Goal: Task Accomplishment & Management: Manage account settings

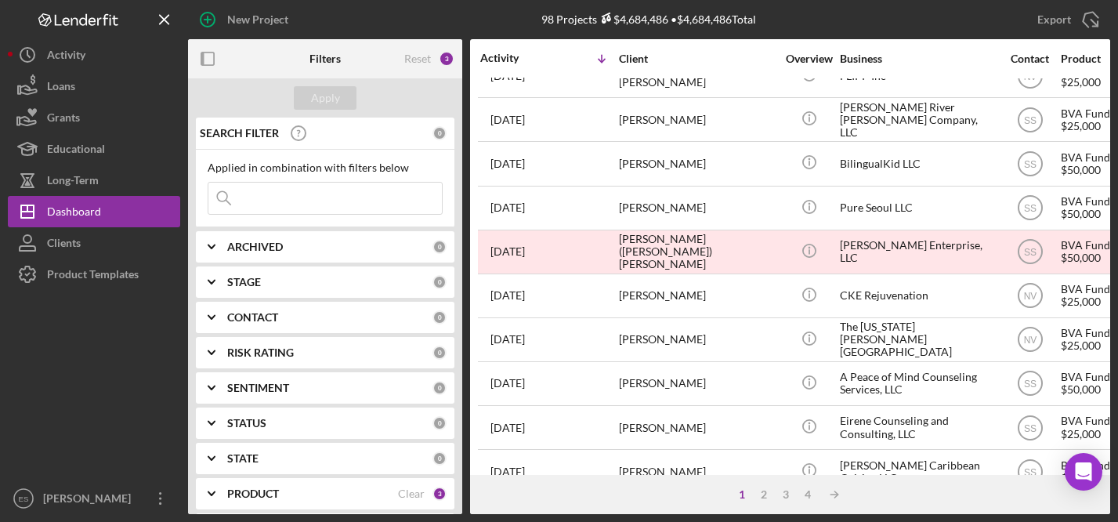
scroll to position [386, 0]
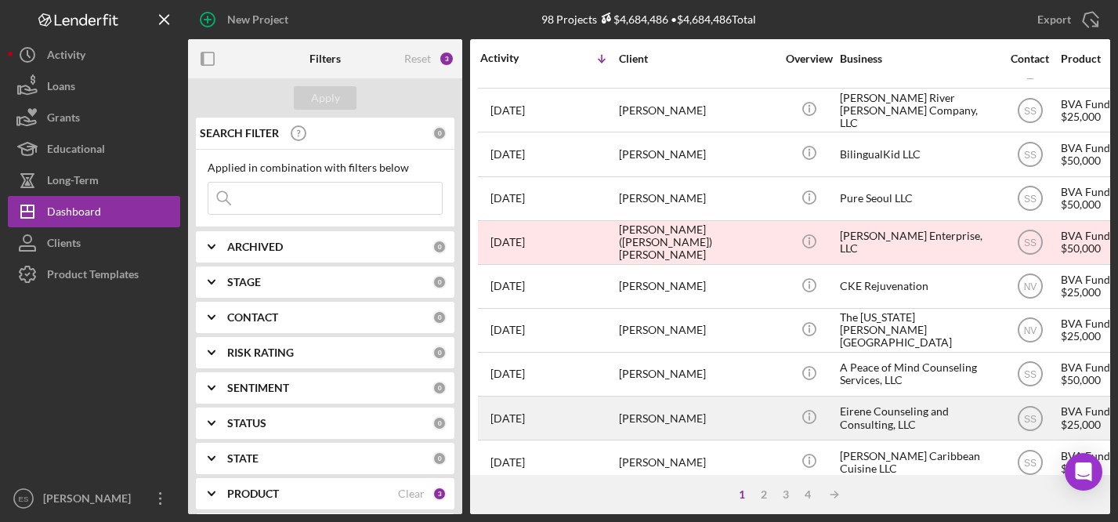
click at [884, 407] on div "Eirene Counseling and Consulting, LLC" at bounding box center [918, 418] width 157 height 42
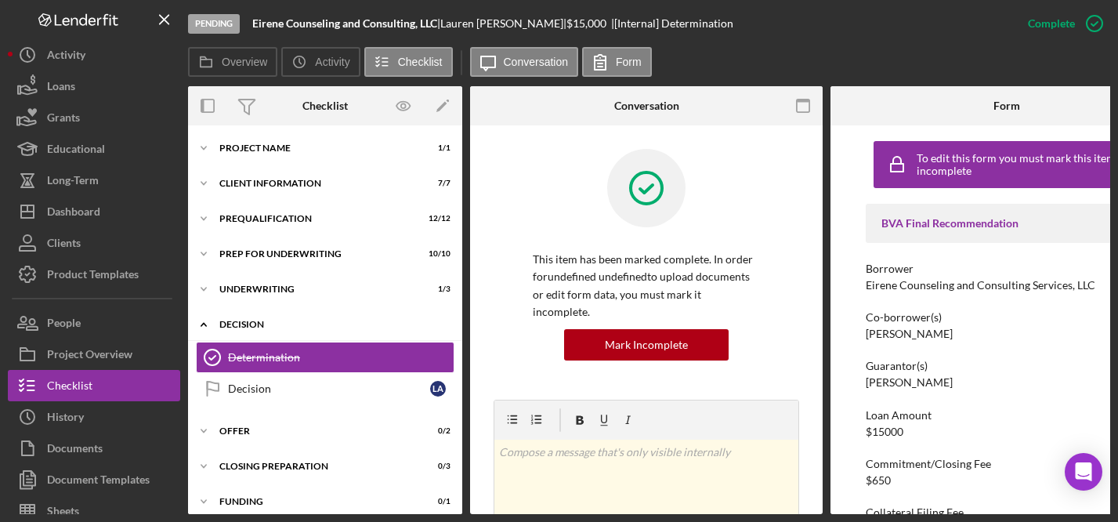
scroll to position [40, 0]
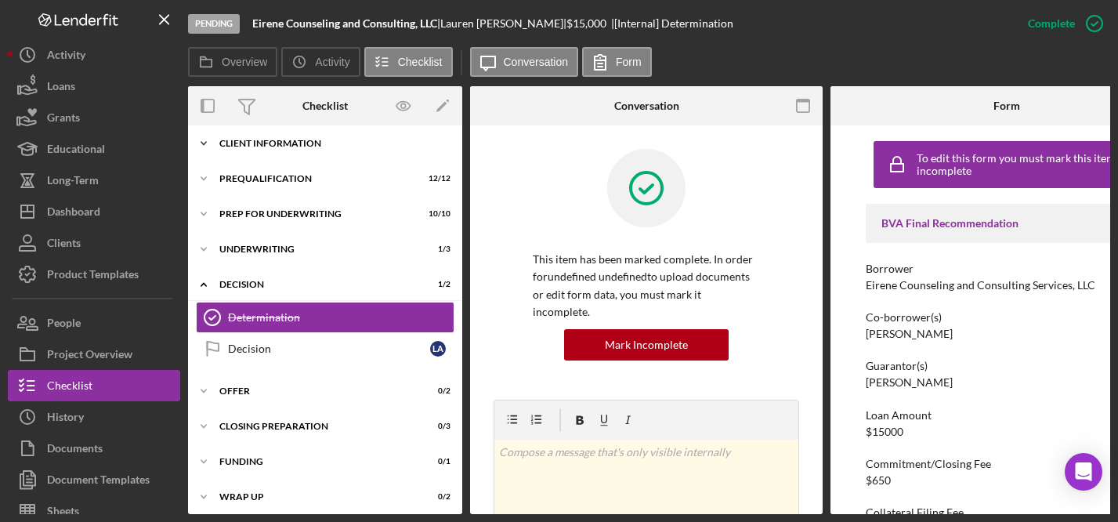
click at [287, 141] on div "Client Information" at bounding box center [330, 143] width 223 height 9
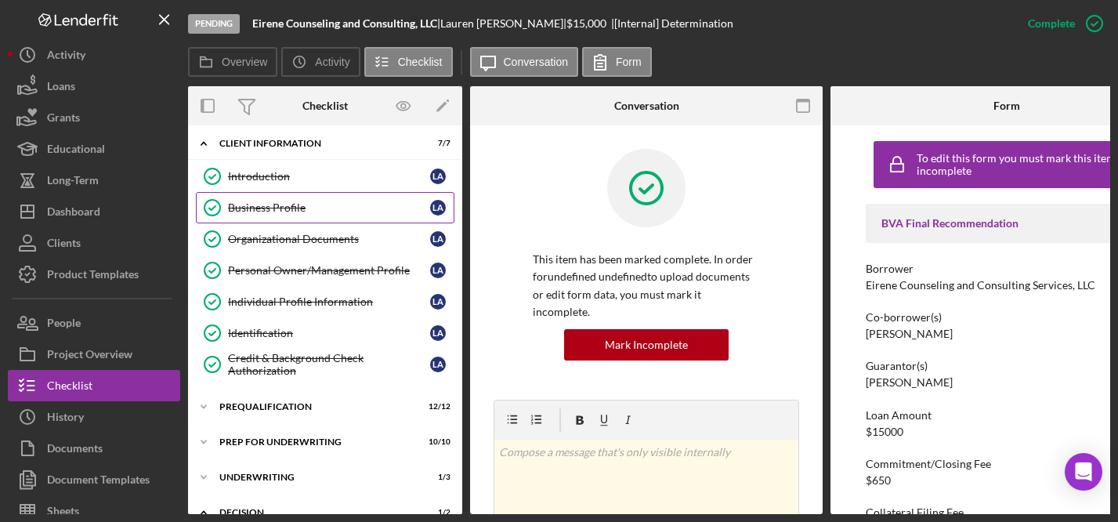
scroll to position [0, 0]
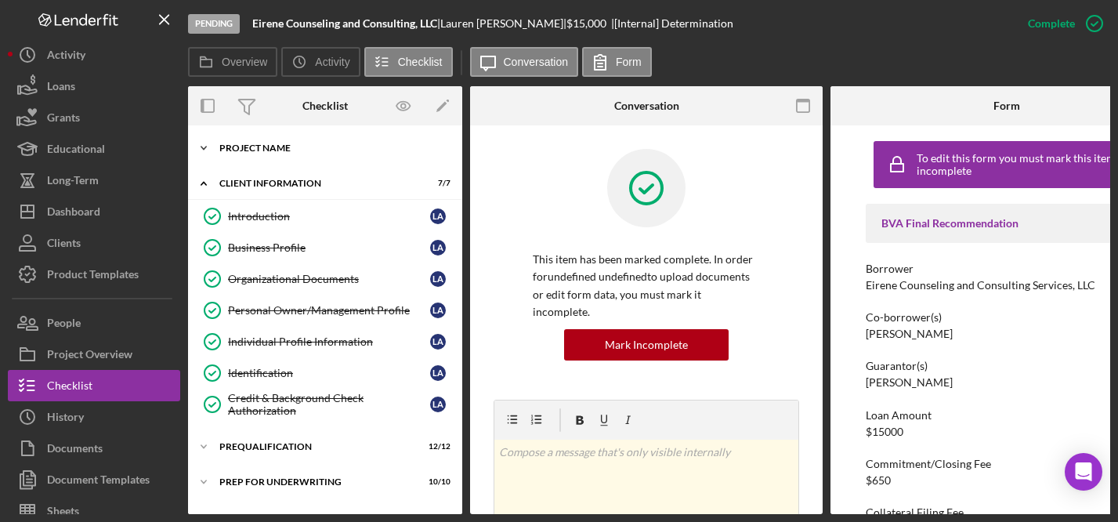
click at [278, 150] on div "Project Name" at bounding box center [330, 147] width 223 height 9
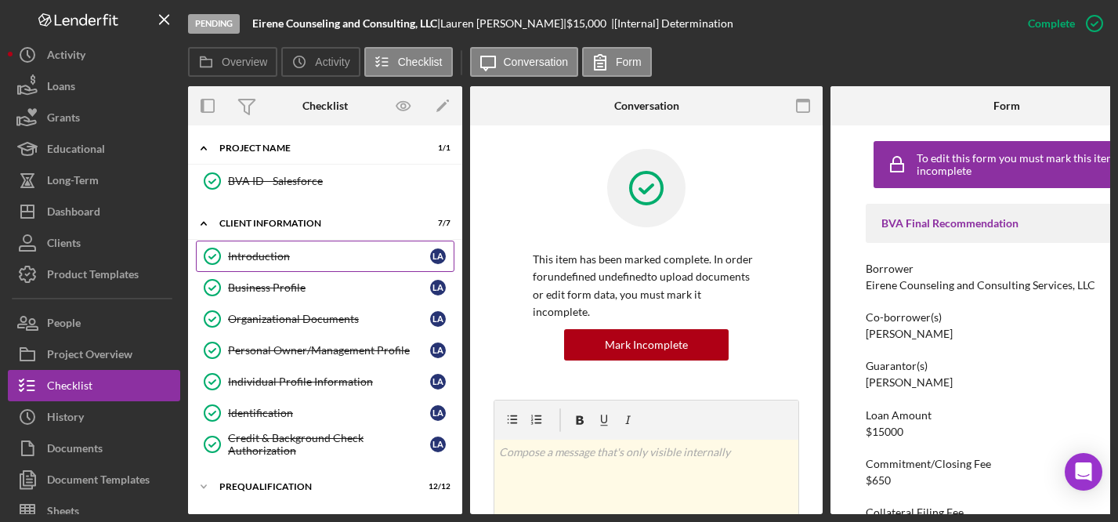
click at [291, 253] on div "Introduction" at bounding box center [329, 256] width 202 height 13
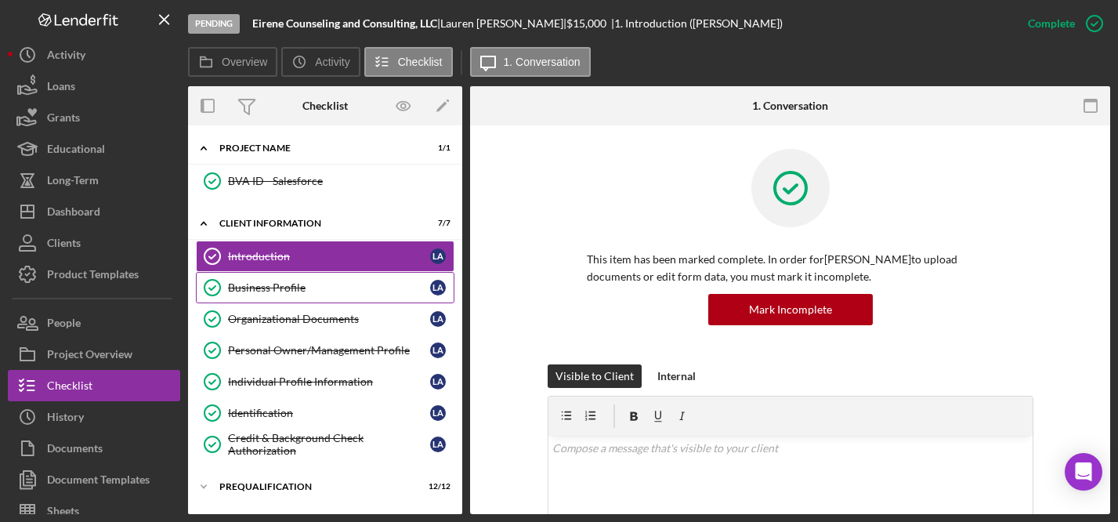
click at [309, 288] on div "Business Profile" at bounding box center [329, 287] width 202 height 13
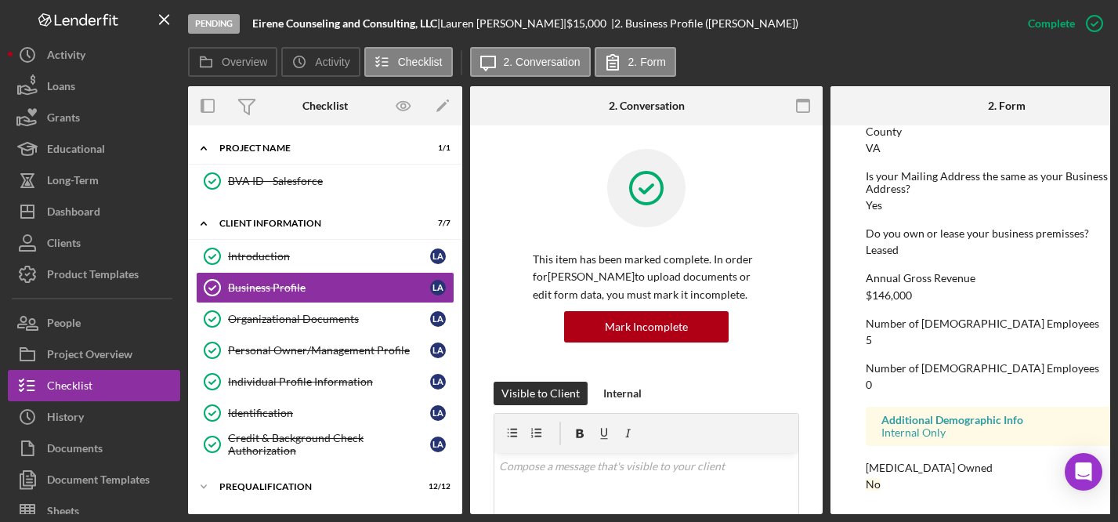
scroll to position [810, 0]
click at [334, 318] on div "Organizational Documents" at bounding box center [329, 319] width 202 height 13
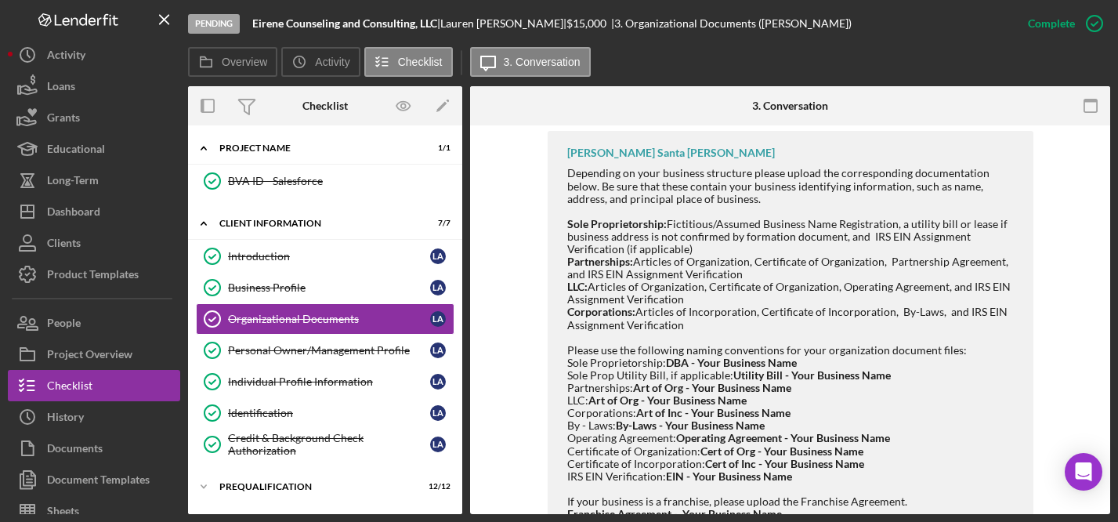
scroll to position [1073, 0]
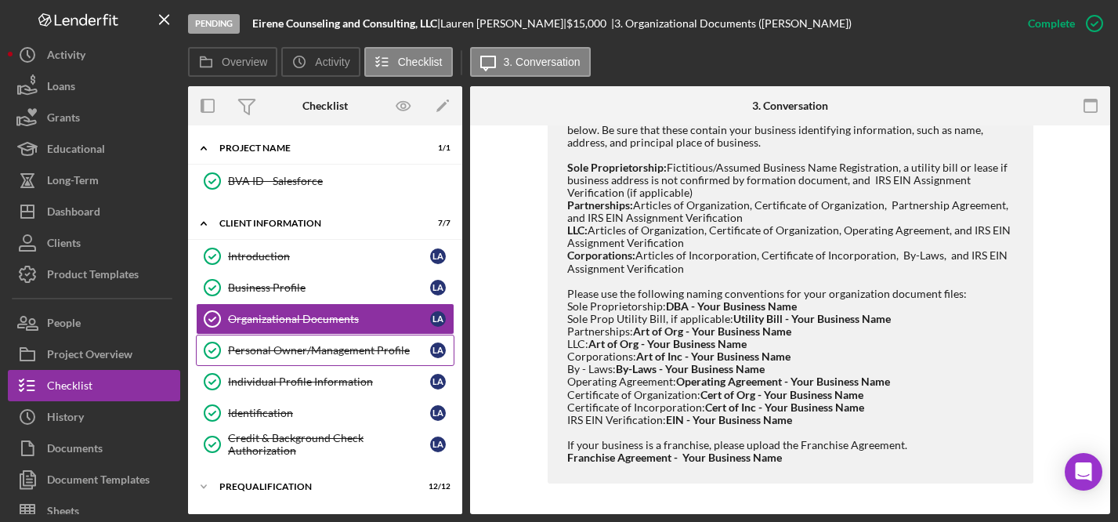
click at [355, 350] on div "Personal Owner/Management Profile" at bounding box center [329, 350] width 202 height 13
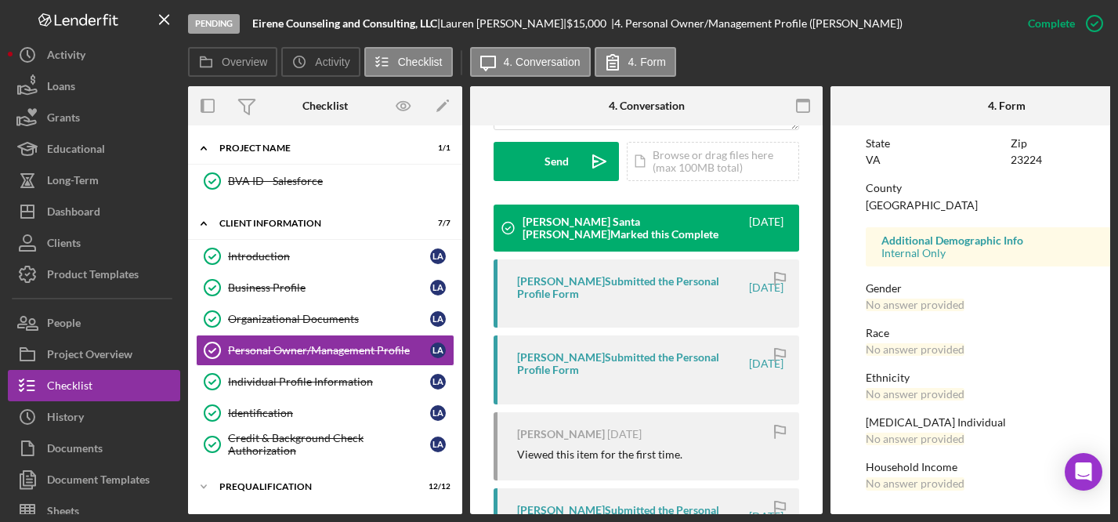
scroll to position [412, 0]
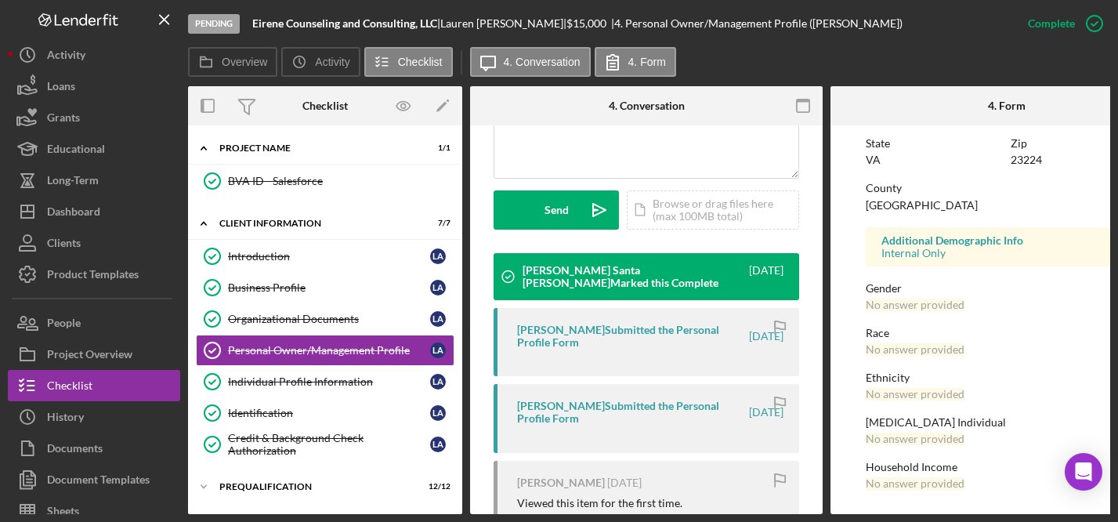
click at [614, 333] on div "[PERSON_NAME] Submitted the Personal Profile Form" at bounding box center [632, 336] width 230 height 25
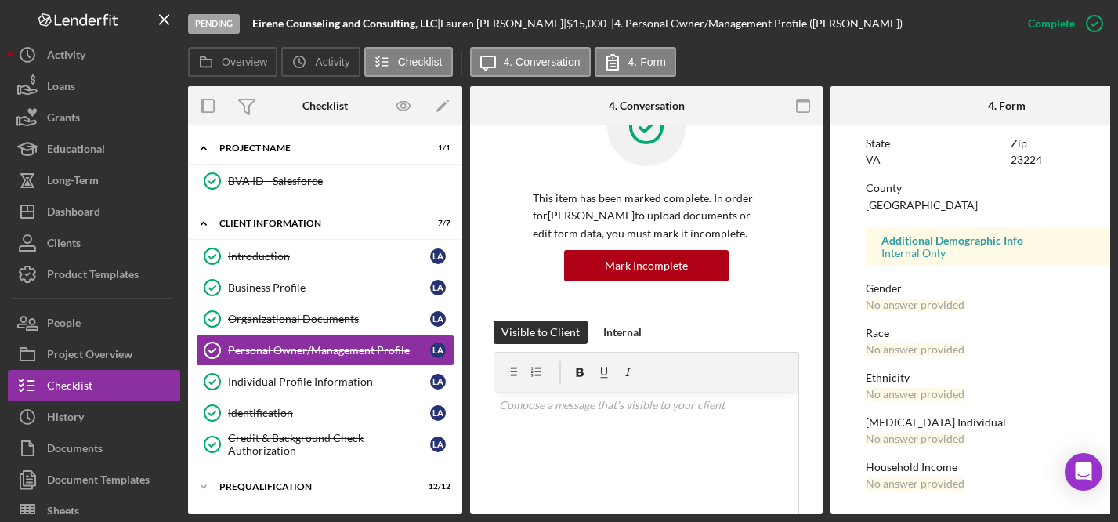
scroll to position [0, 0]
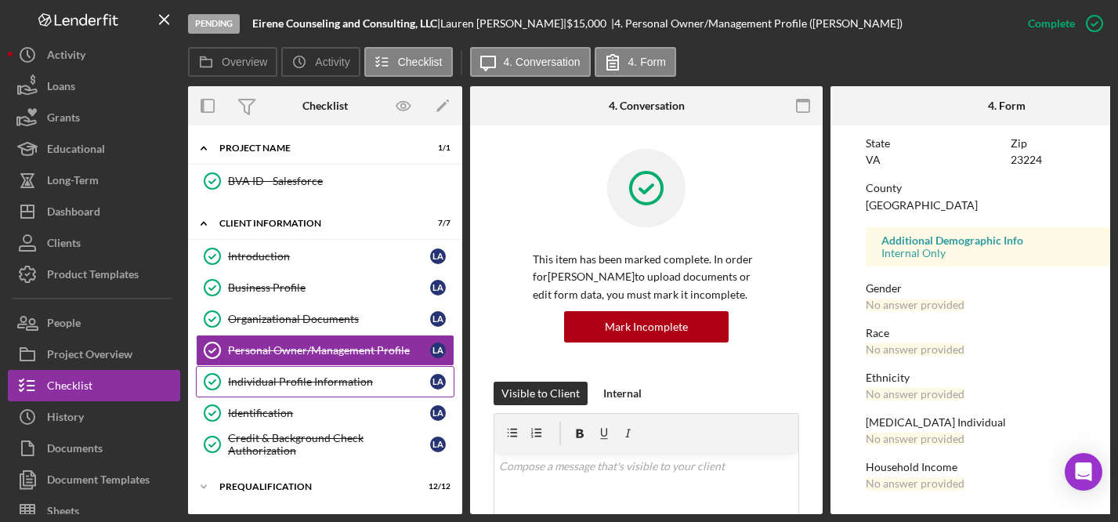
click at [339, 381] on div "Individual Profile Information" at bounding box center [329, 381] width 202 height 13
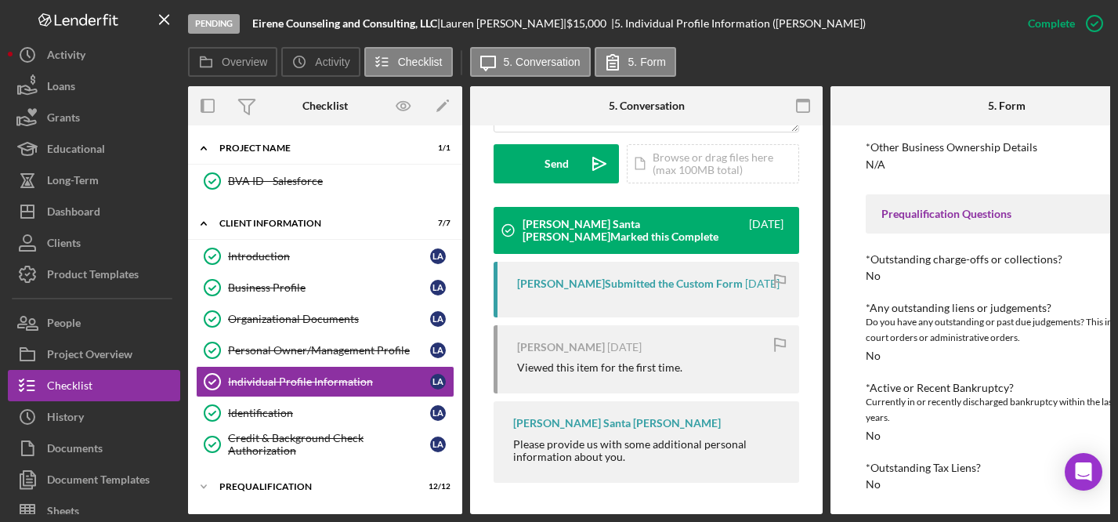
scroll to position [476, 0]
click at [291, 415] on div "Identification" at bounding box center [329, 413] width 202 height 13
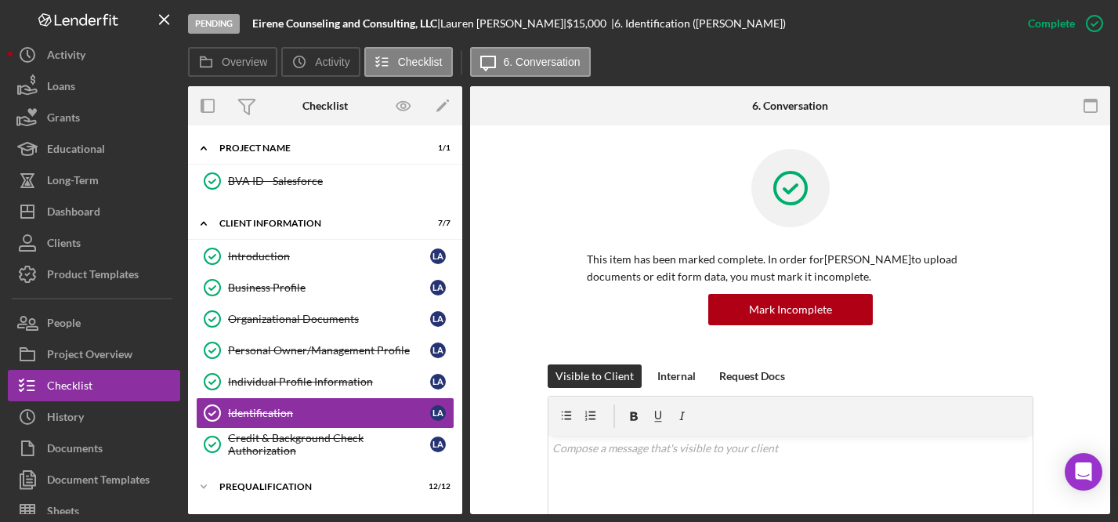
scroll to position [601, 0]
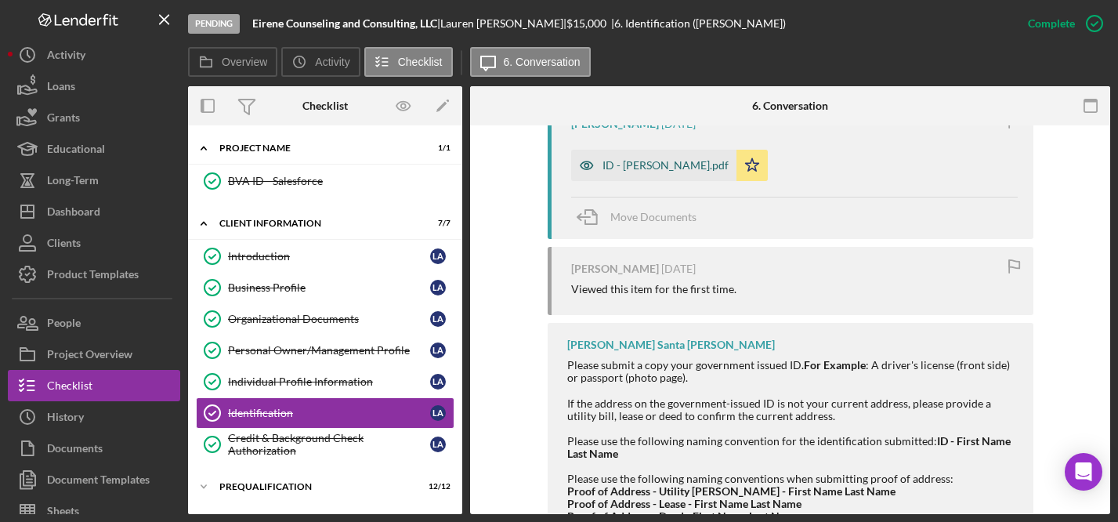
click at [651, 164] on div "ID - [PERSON_NAME].pdf" at bounding box center [666, 165] width 126 height 13
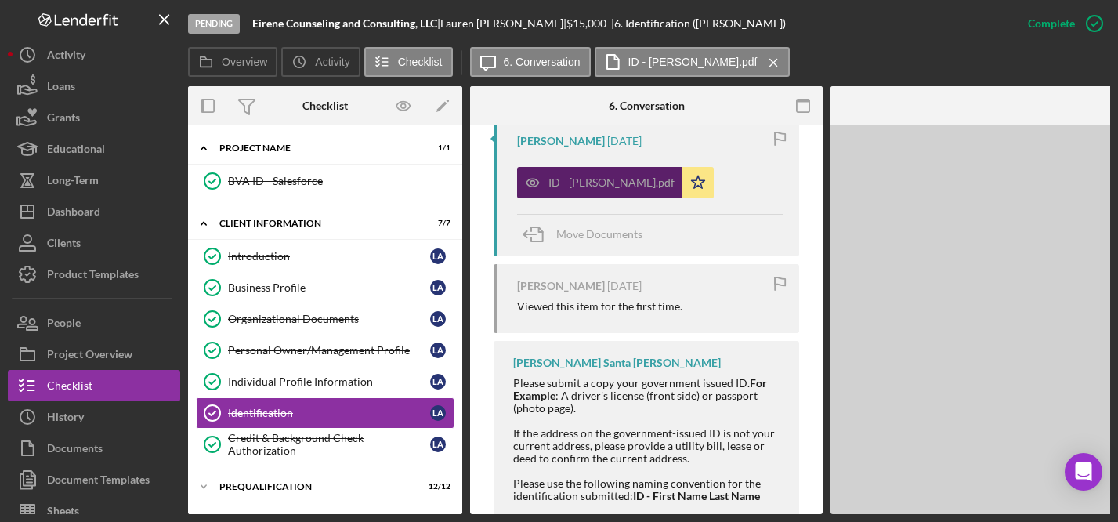
scroll to position [618, 0]
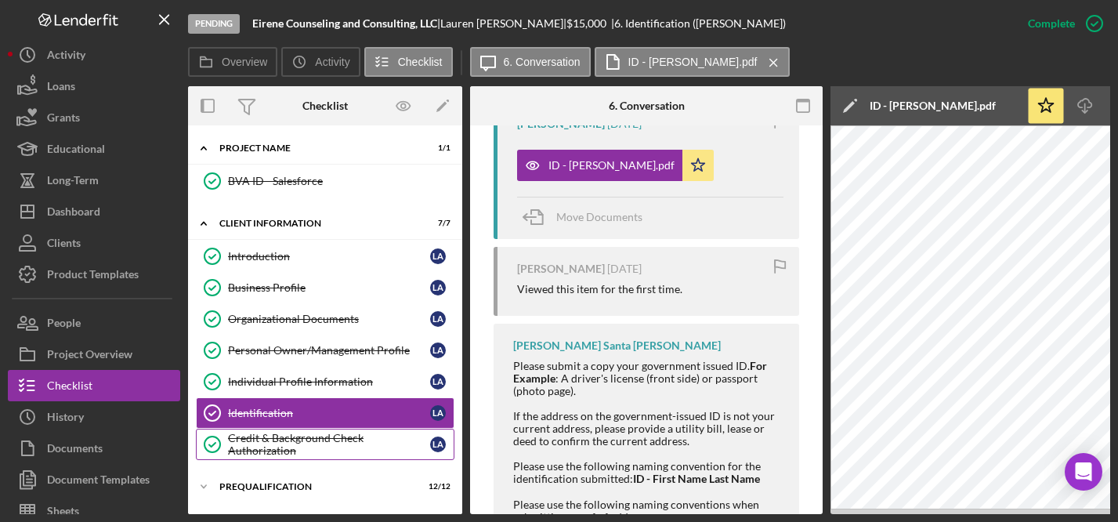
click at [307, 438] on div "Credit & Background Check Authorization" at bounding box center [329, 444] width 202 height 25
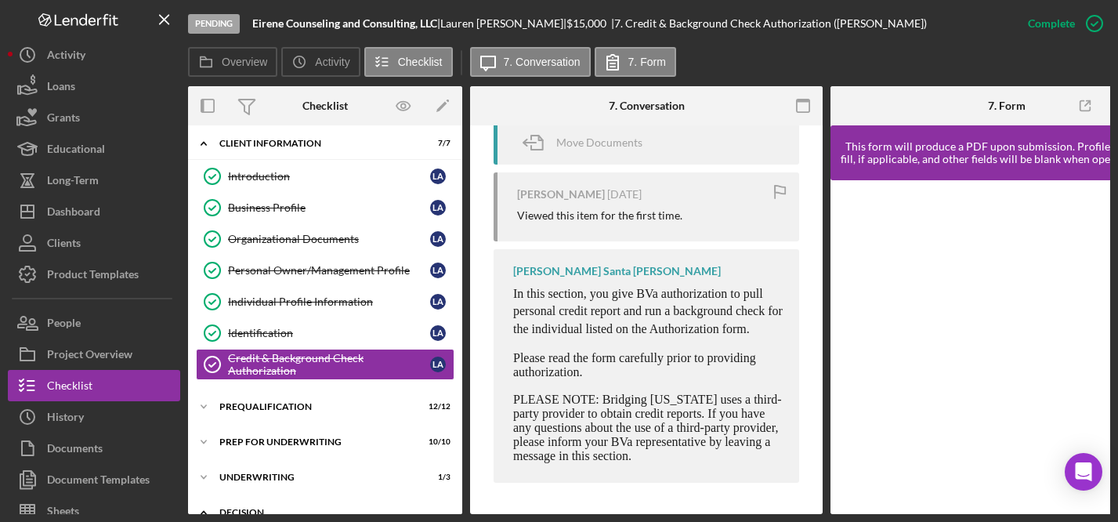
scroll to position [140, 0]
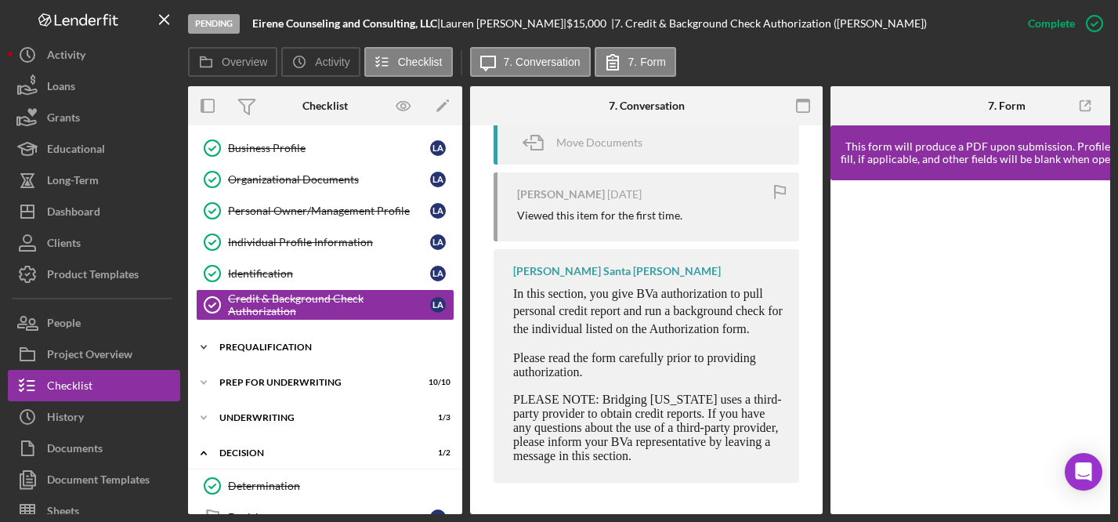
click at [293, 346] on div "Prequalification" at bounding box center [330, 347] width 223 height 9
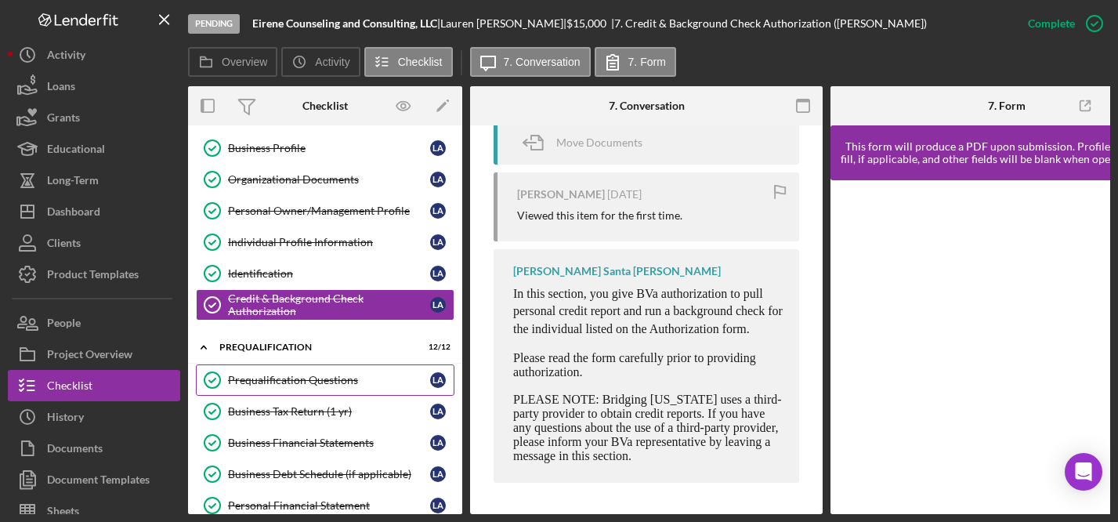
click at [317, 379] on div "Prequalification Questions" at bounding box center [329, 380] width 202 height 13
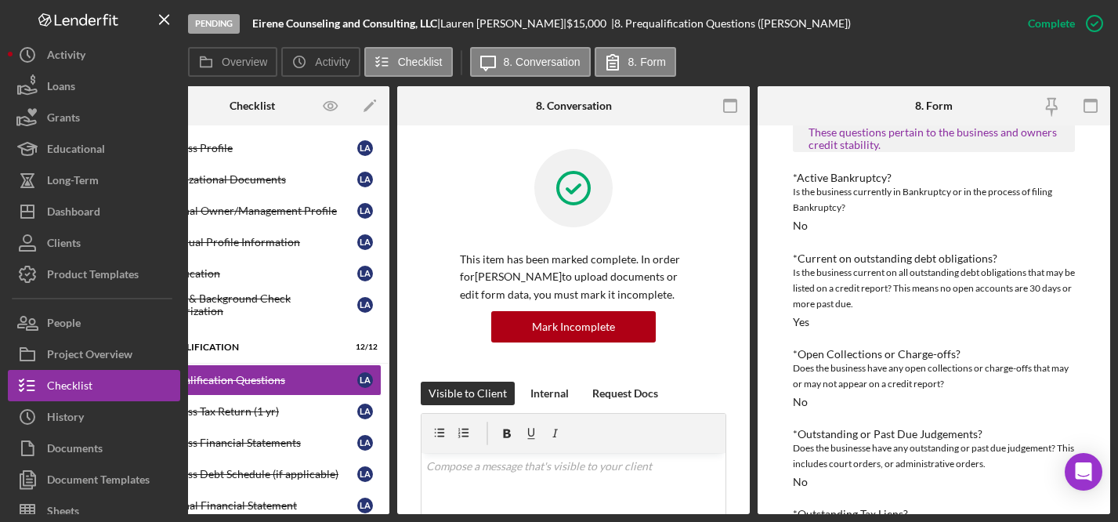
scroll to position [1617, 0]
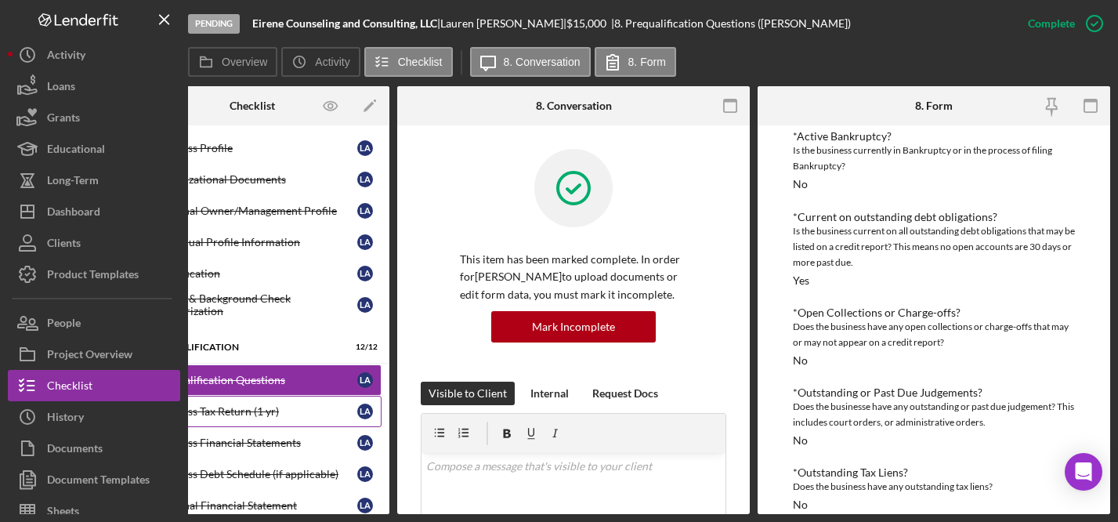
click at [219, 408] on div "Business Tax Return (1 yr)" at bounding box center [256, 411] width 202 height 13
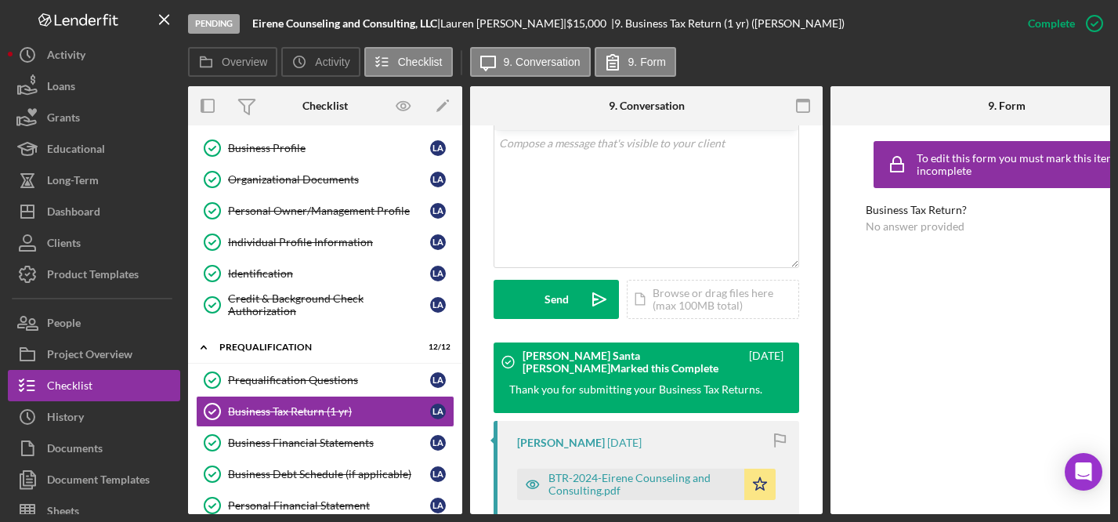
scroll to position [552, 0]
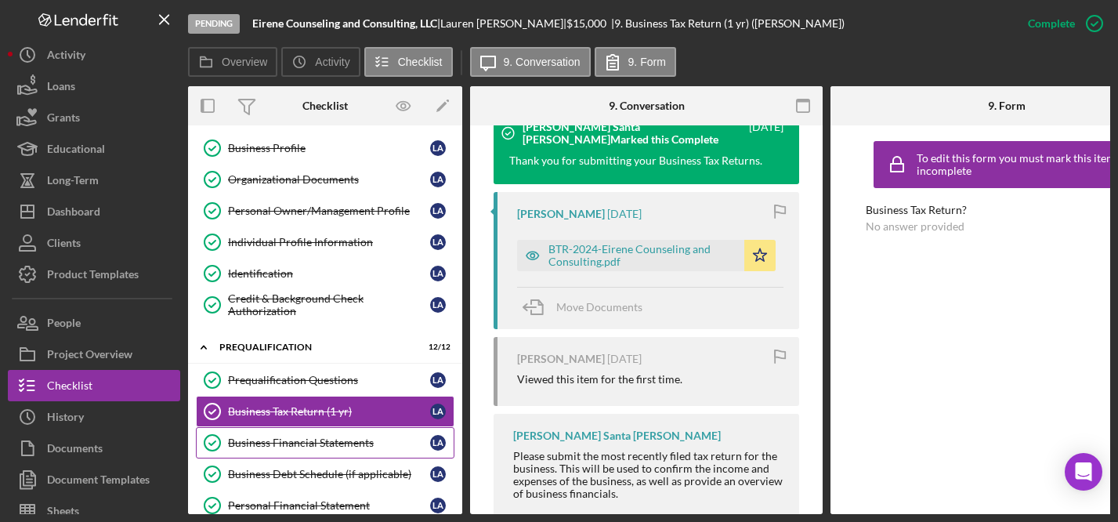
click at [316, 441] on div "Business Financial Statements" at bounding box center [329, 443] width 202 height 13
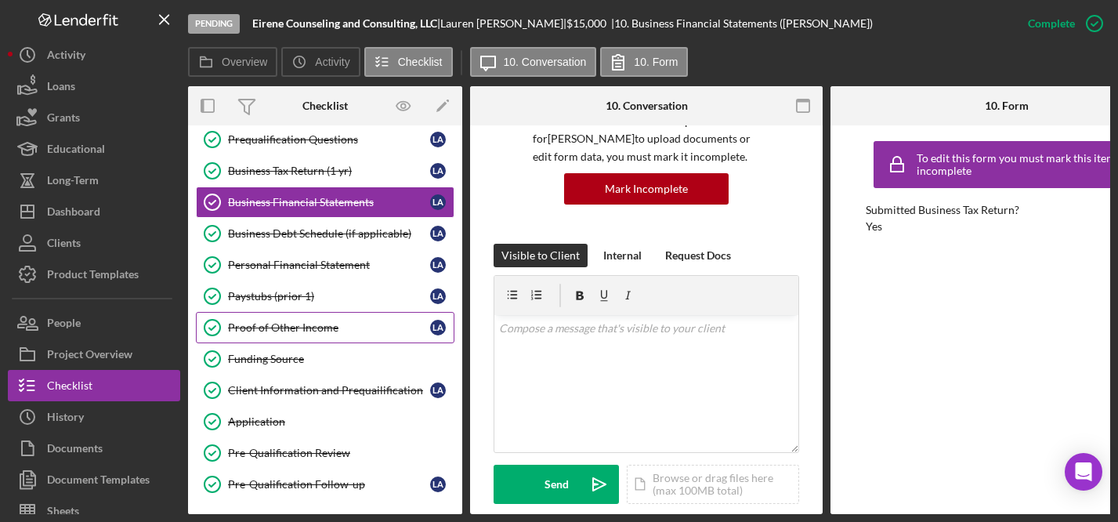
scroll to position [239, 0]
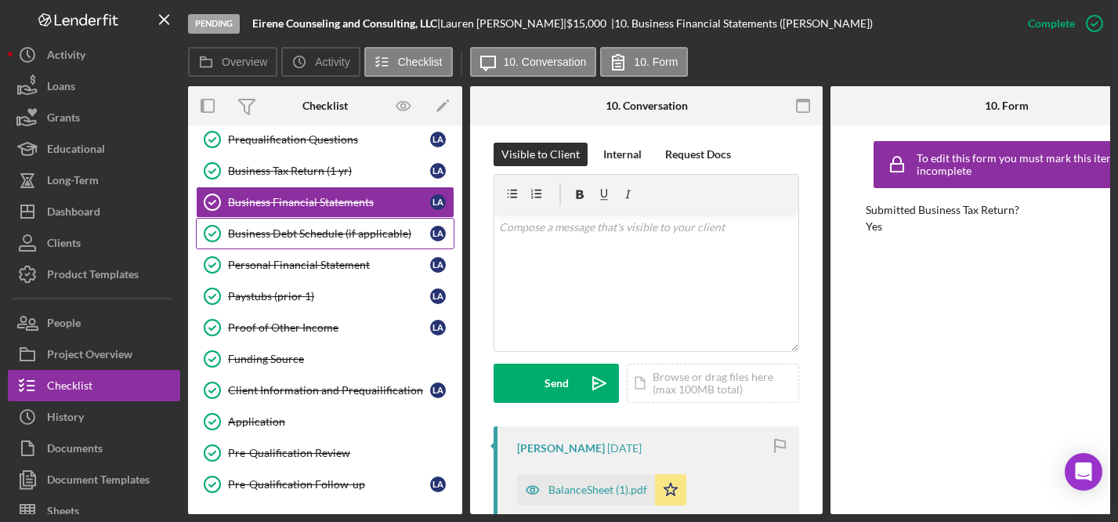
click at [314, 232] on div "Business Debt Schedule (if applicable)" at bounding box center [329, 233] width 202 height 13
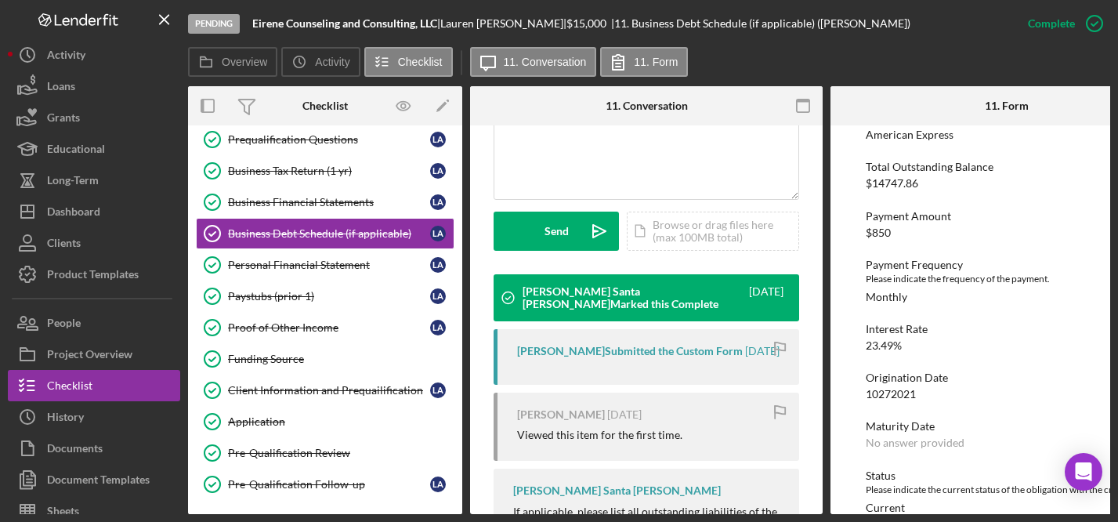
scroll to position [612, 0]
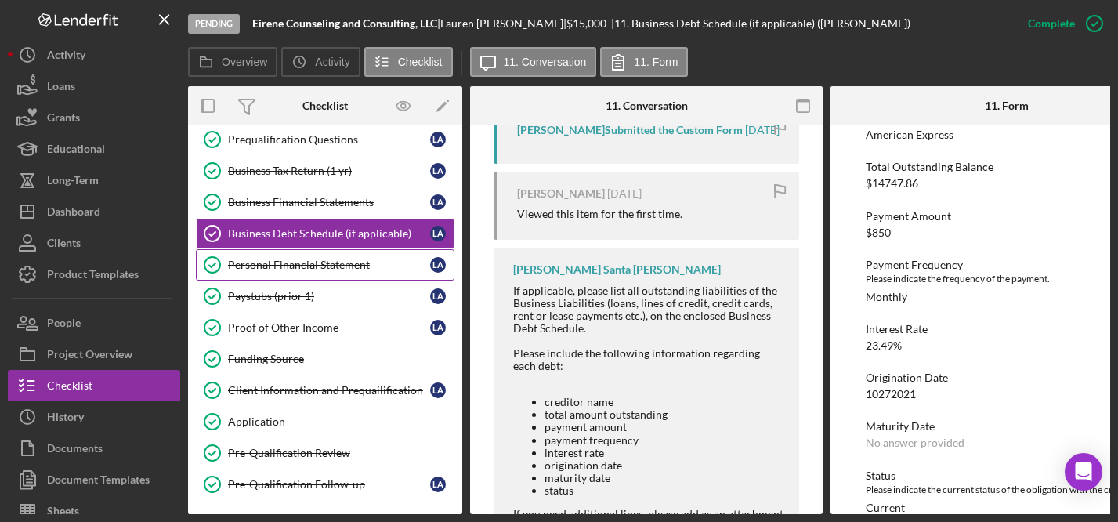
click at [295, 265] on div "Personal Financial Statement" at bounding box center [329, 265] width 202 height 13
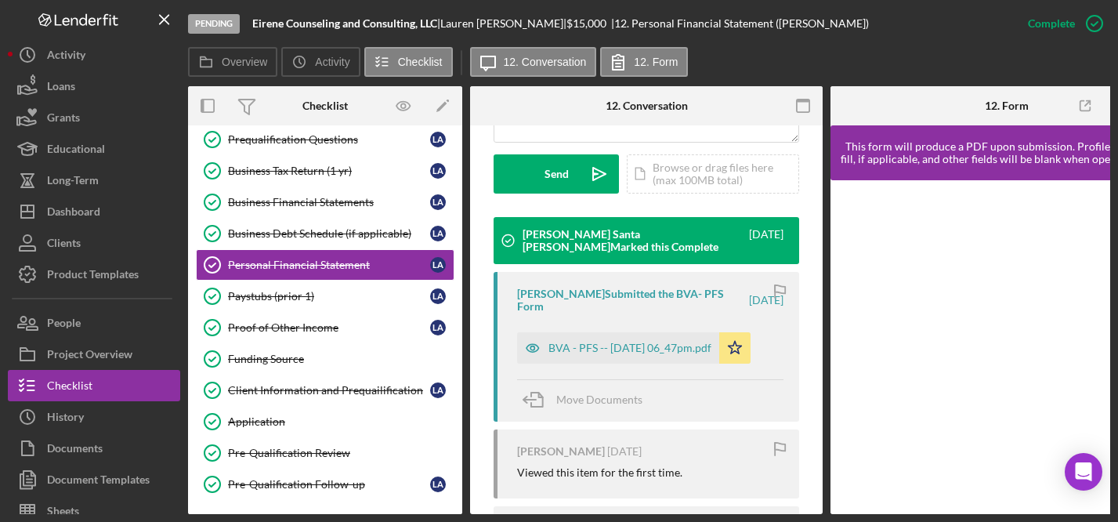
scroll to position [451, 0]
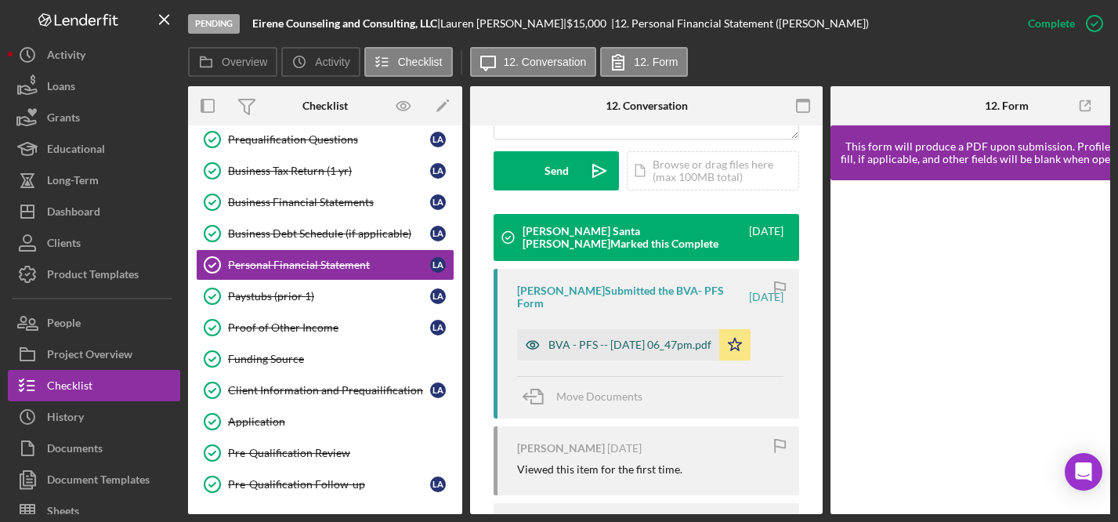
click at [615, 339] on div "BVA - PFS -- [DATE] 06_47pm.pdf" at bounding box center [630, 345] width 163 height 13
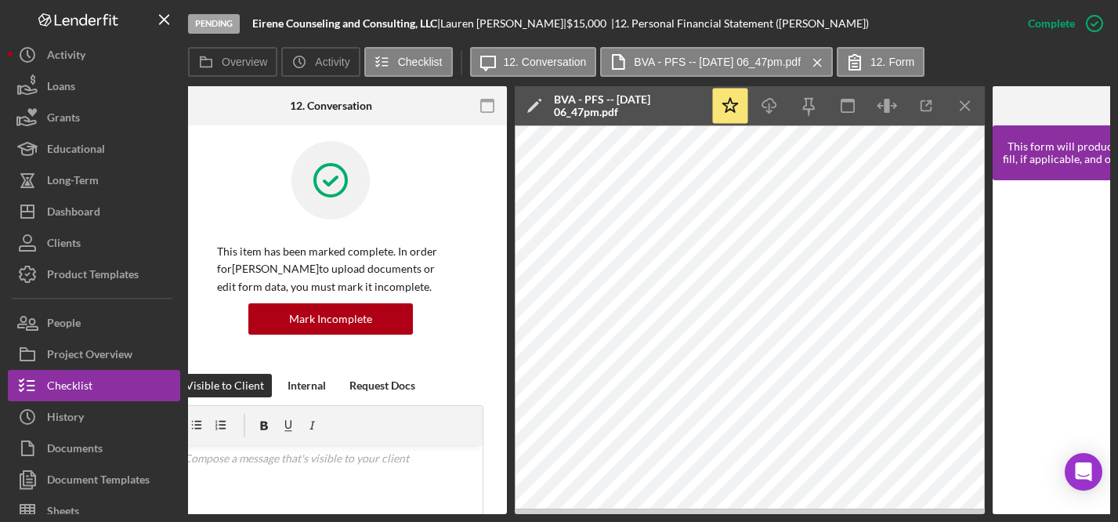
scroll to position [0, 0]
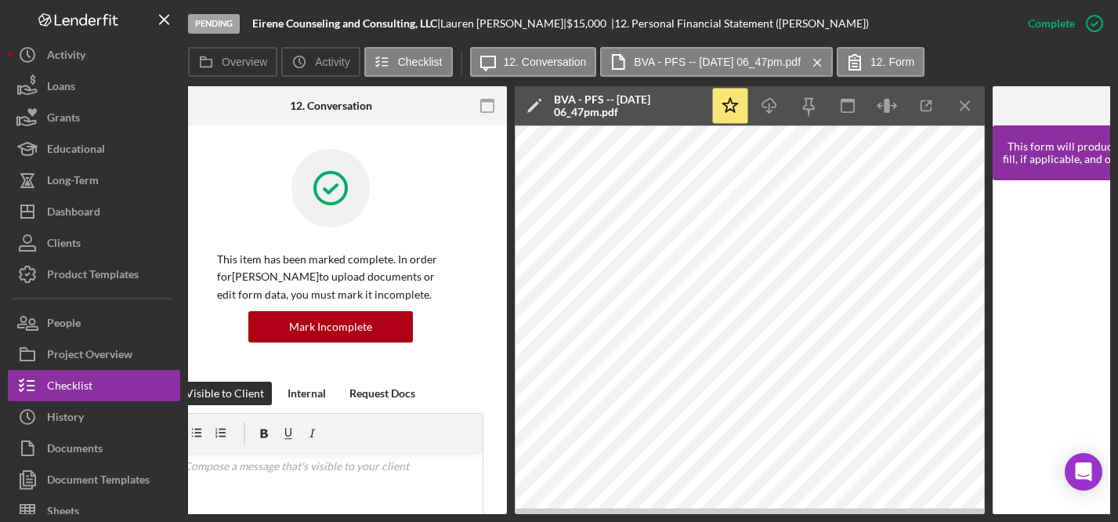
click at [968, 101] on icon "Icon/Menu Close" at bounding box center [965, 106] width 35 height 35
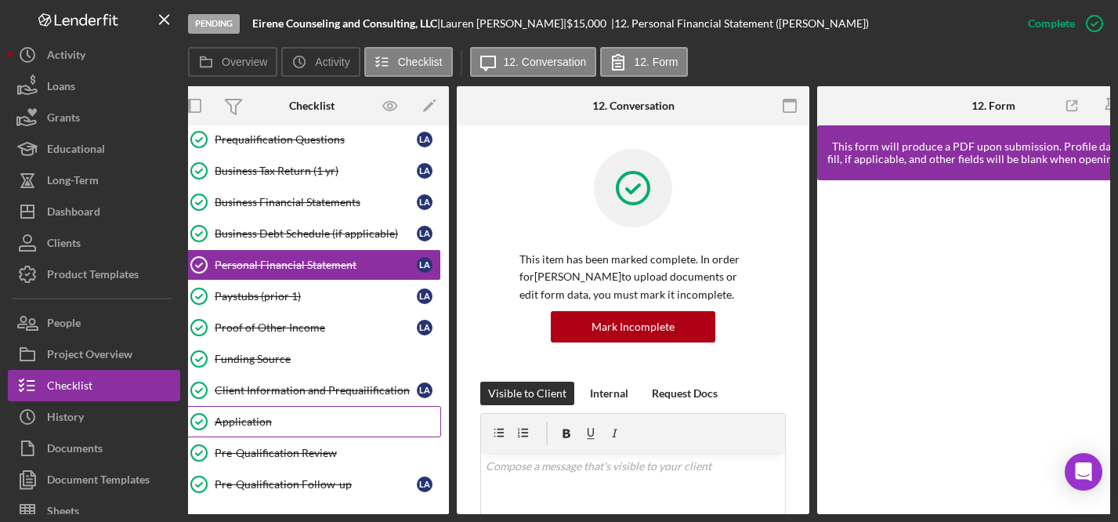
scroll to position [0, 8]
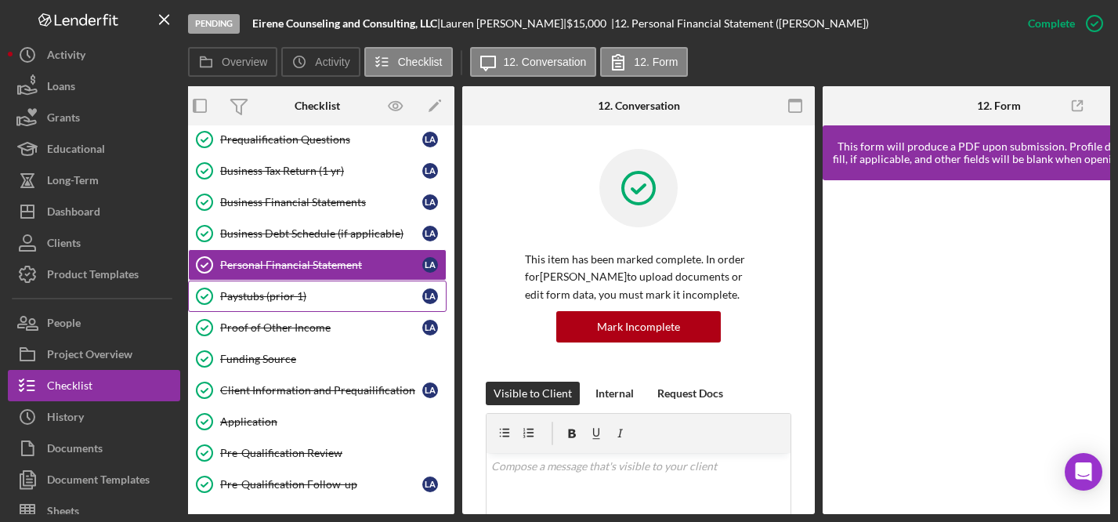
click at [271, 295] on div "Paystubs (prior 1)" at bounding box center [321, 296] width 202 height 13
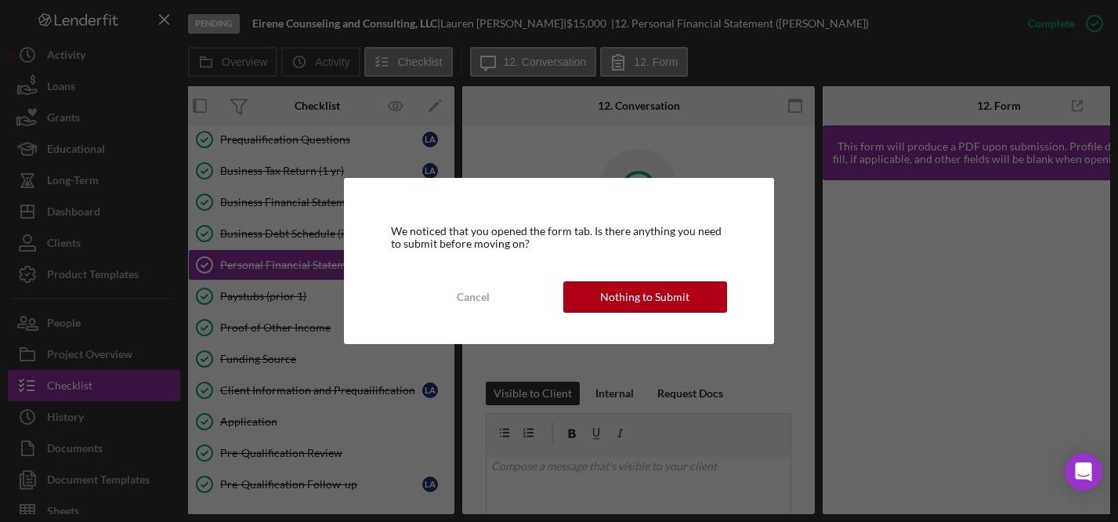
click at [292, 303] on div "We noticed that you opened the form tab. Is there anything you need to submit b…" at bounding box center [559, 261] width 1118 height 522
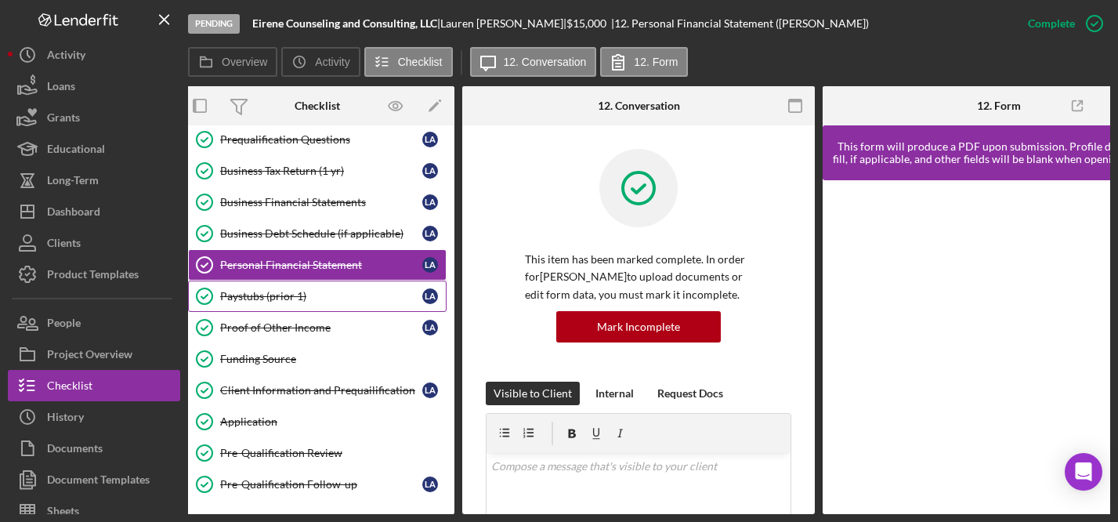
click at [279, 297] on div "Paystubs (prior 1)" at bounding box center [321, 296] width 202 height 13
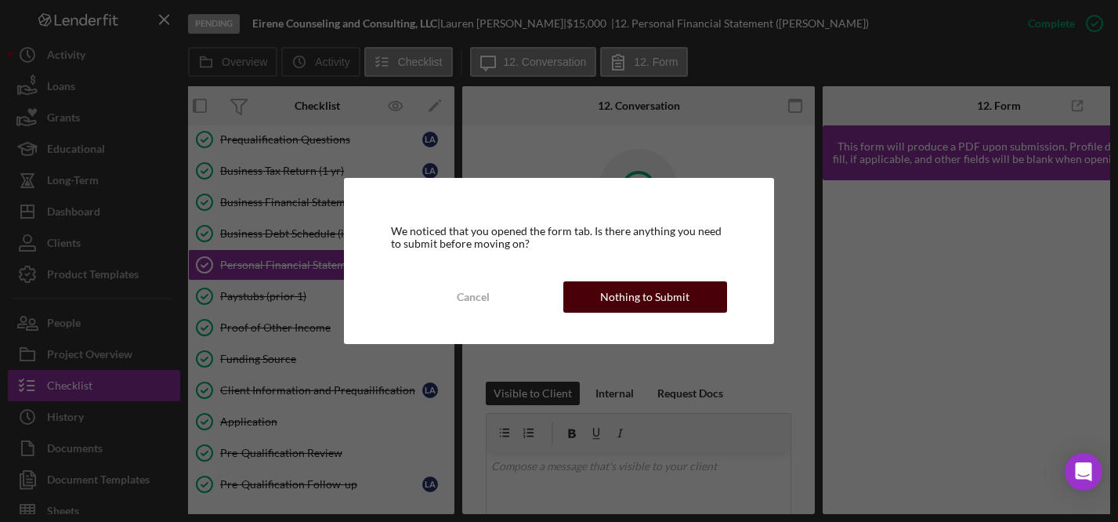
click at [673, 300] on div "Nothing to Submit" at bounding box center [644, 296] width 89 height 31
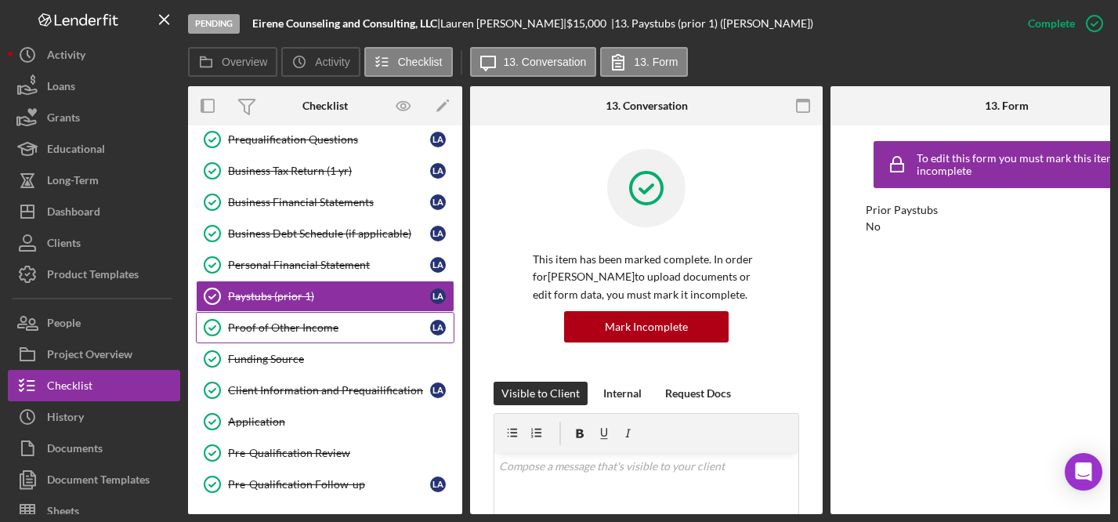
click at [267, 326] on div "Proof of Other Income" at bounding box center [329, 327] width 202 height 13
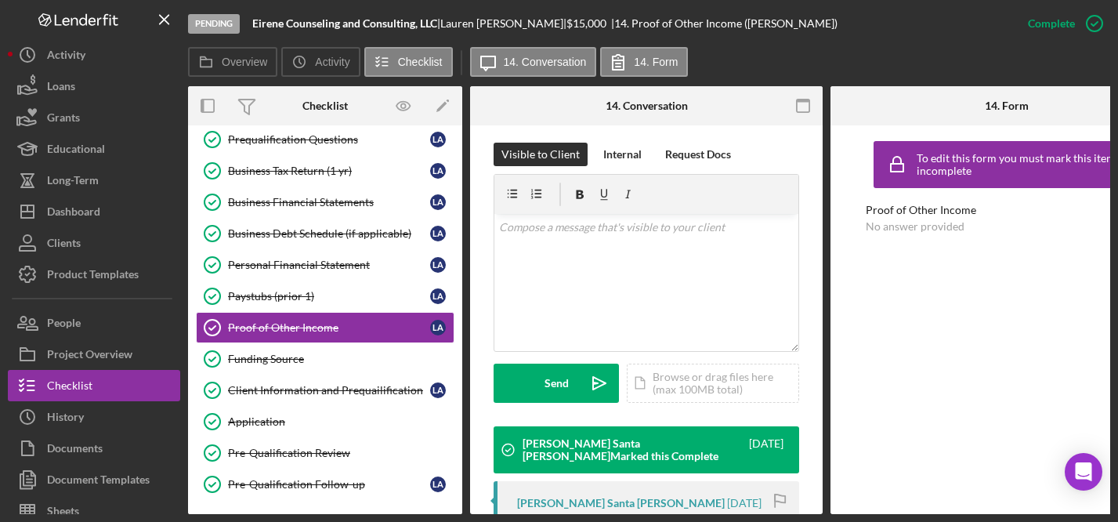
scroll to position [268, 0]
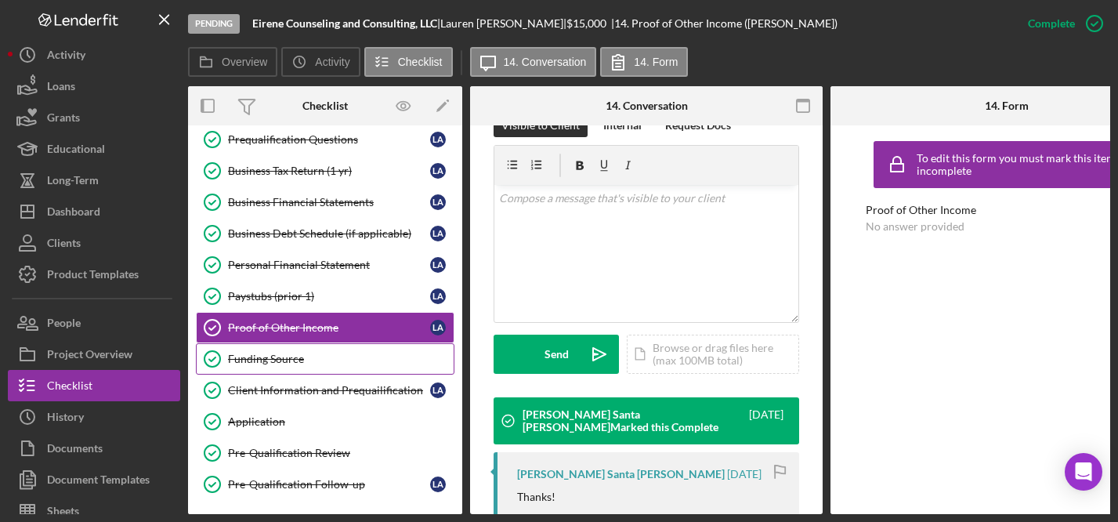
click at [295, 364] on div "Funding Source" at bounding box center [341, 359] width 226 height 13
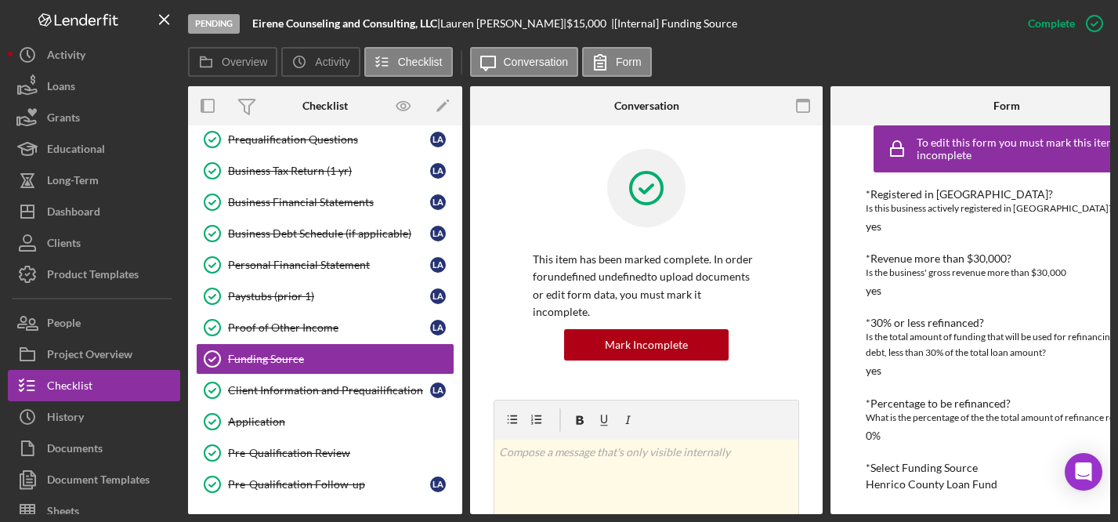
scroll to position [36, 0]
click at [339, 387] on div "Client Information and Prequailification" at bounding box center [329, 390] width 202 height 13
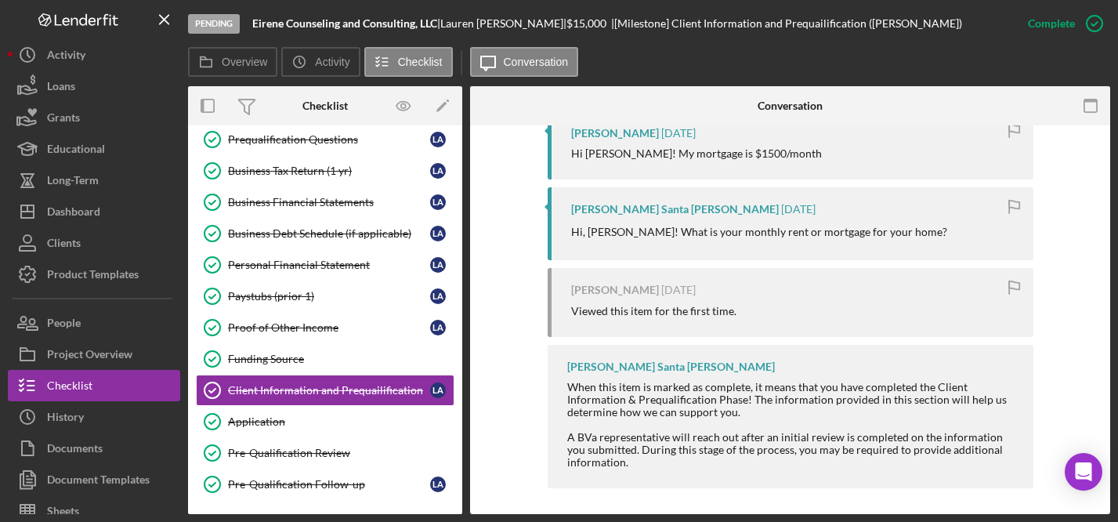
scroll to position [597, 0]
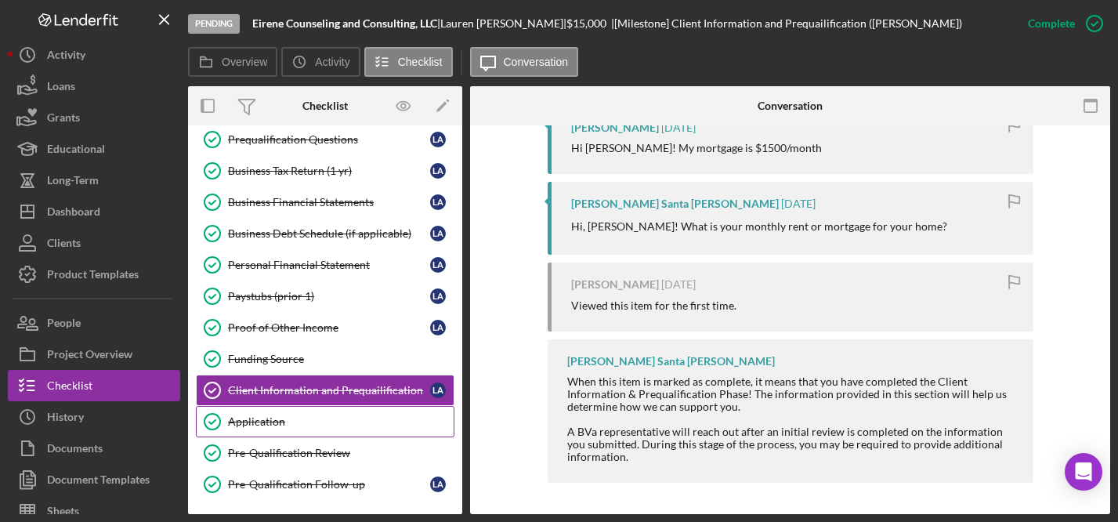
click at [260, 425] on div "Application" at bounding box center [341, 421] width 226 height 13
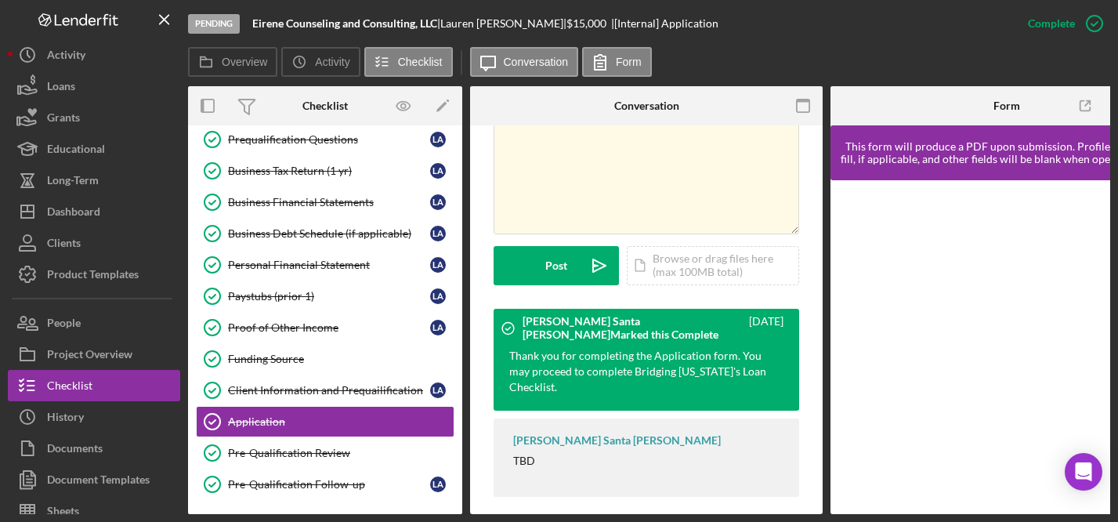
scroll to position [344, 0]
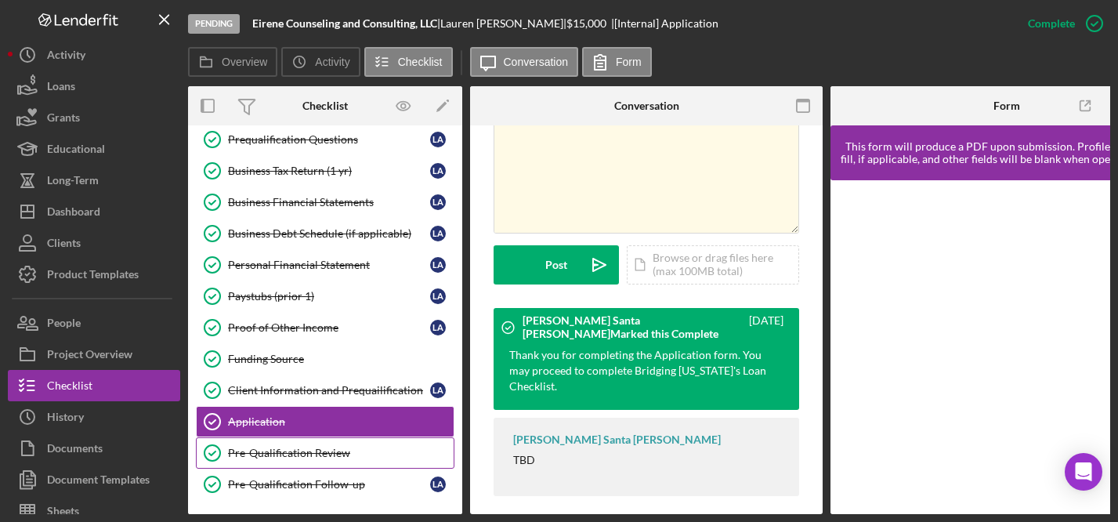
click at [310, 456] on div "Pre-Qualification Review" at bounding box center [341, 453] width 226 height 13
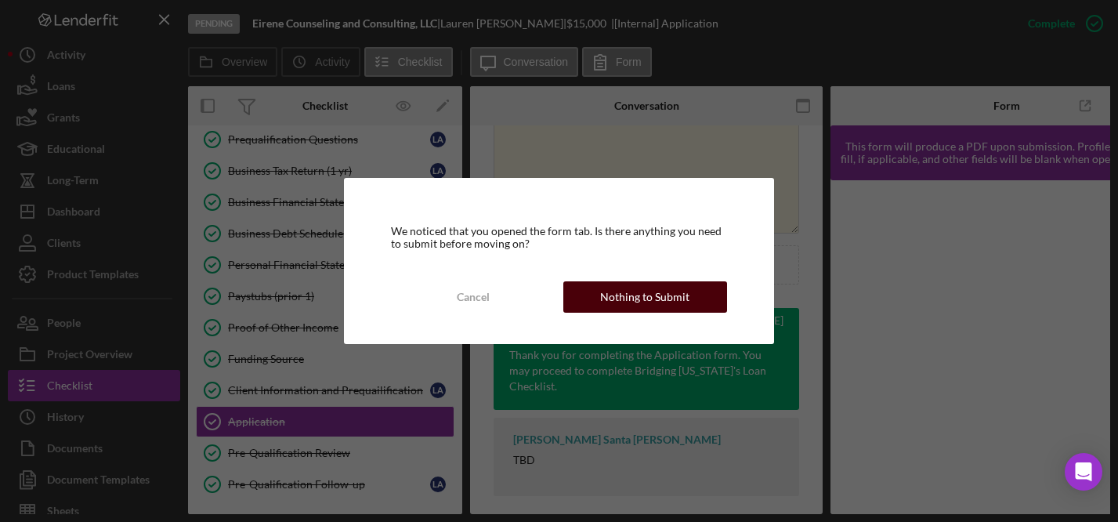
click at [652, 295] on div "Nothing to Submit" at bounding box center [644, 296] width 89 height 31
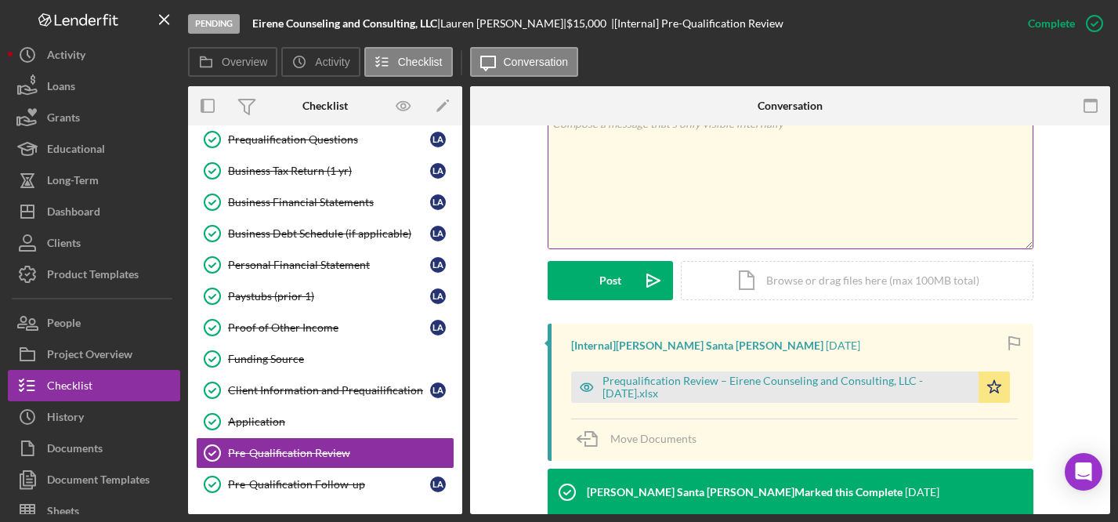
scroll to position [669, 0]
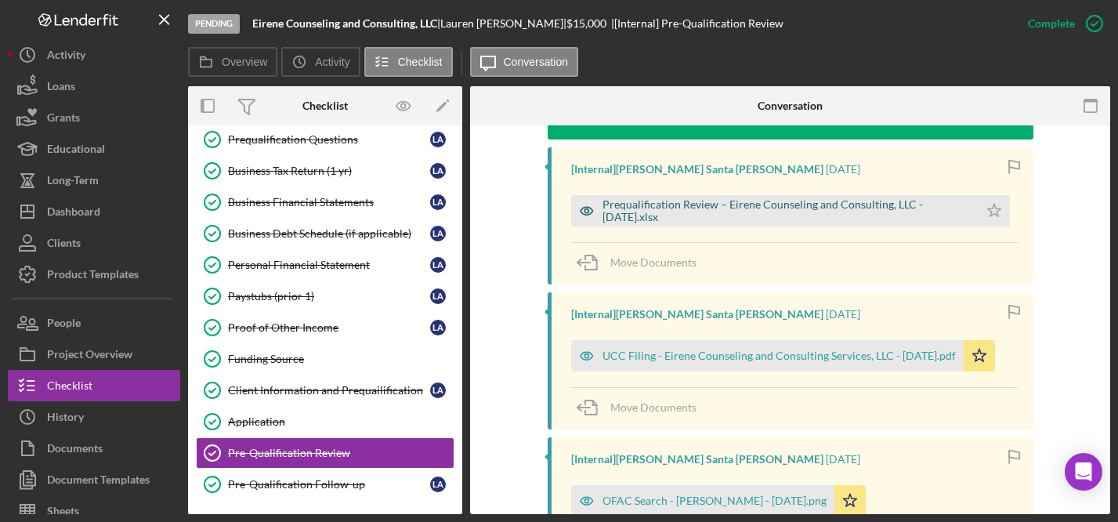
click at [739, 205] on div "Prequalification Review – Eirene Counseling and Consulting, LLC - [DATE].xlsx" at bounding box center [787, 210] width 368 height 25
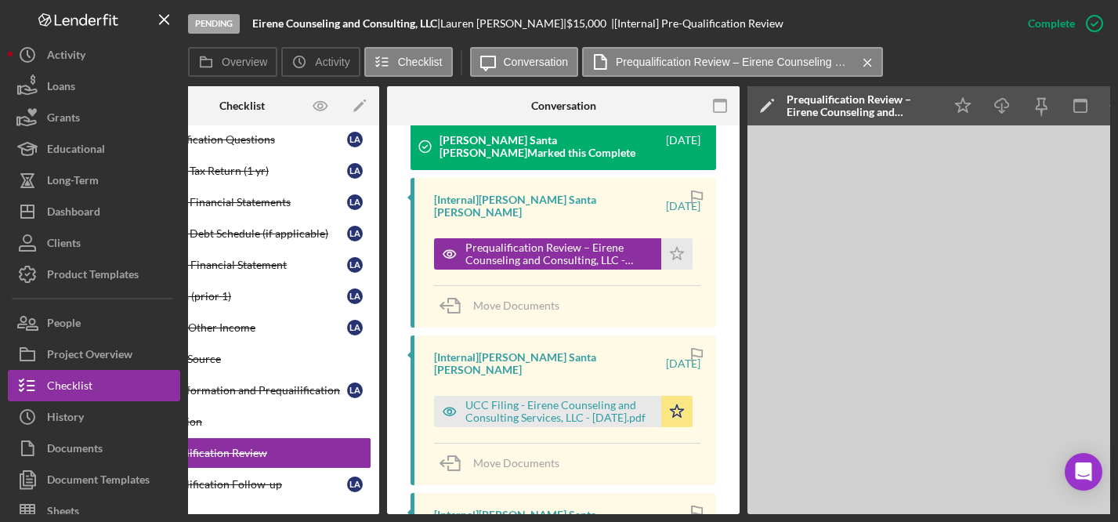
scroll to position [0, 190]
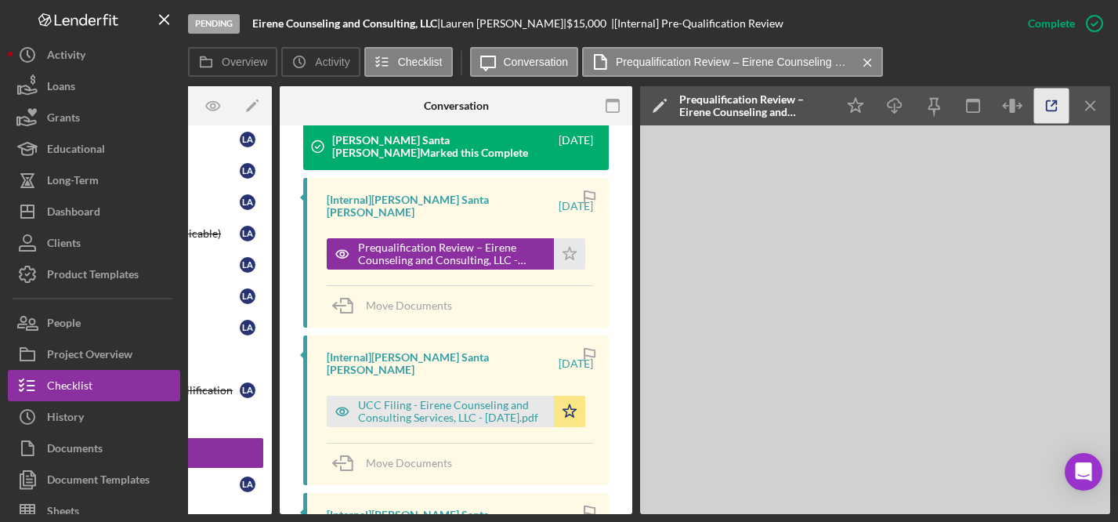
click at [1050, 107] on icon "button" at bounding box center [1052, 106] width 35 height 35
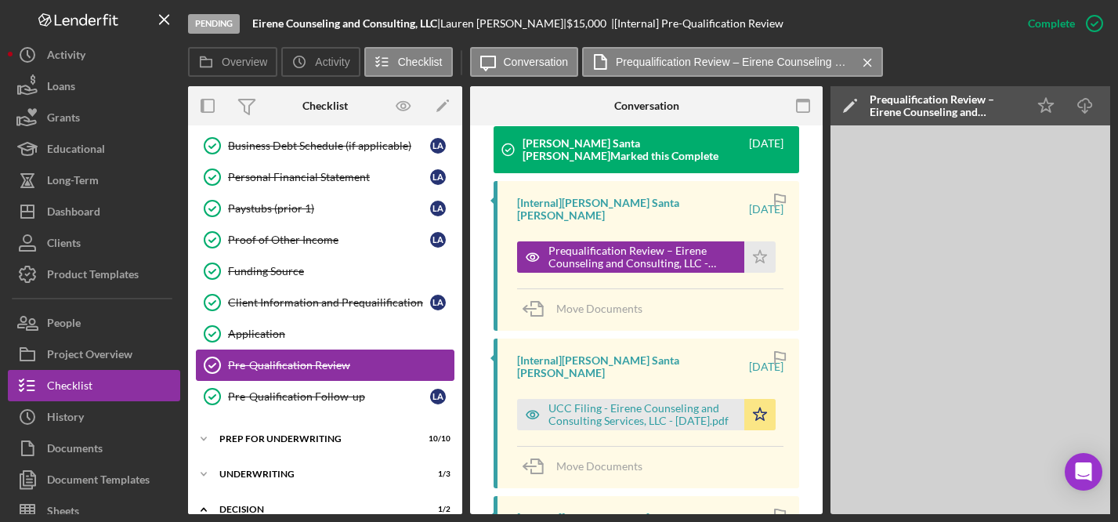
scroll to position [469, 0]
click at [302, 393] on div "Pre-Qualification Follow-up" at bounding box center [329, 396] width 202 height 13
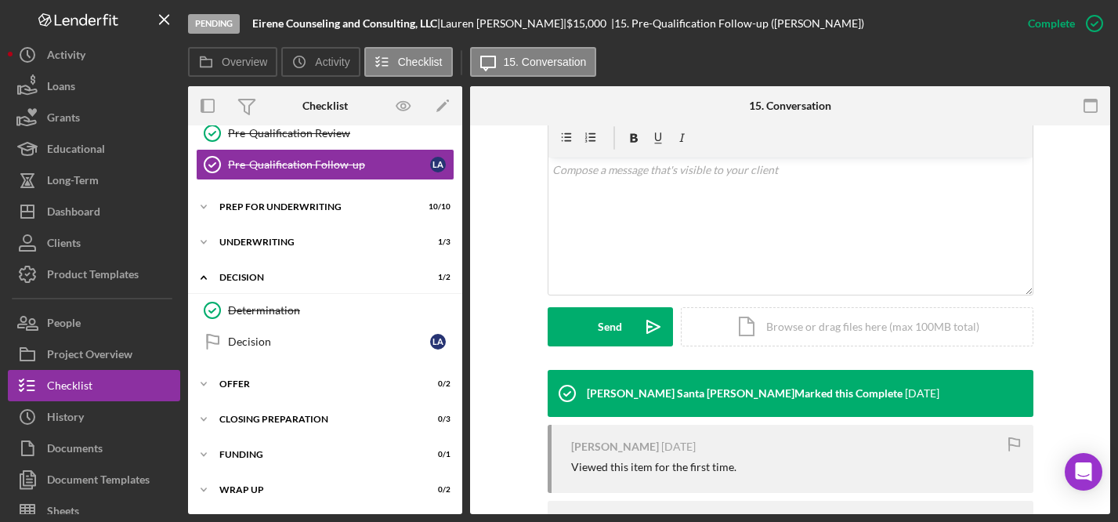
scroll to position [241, 0]
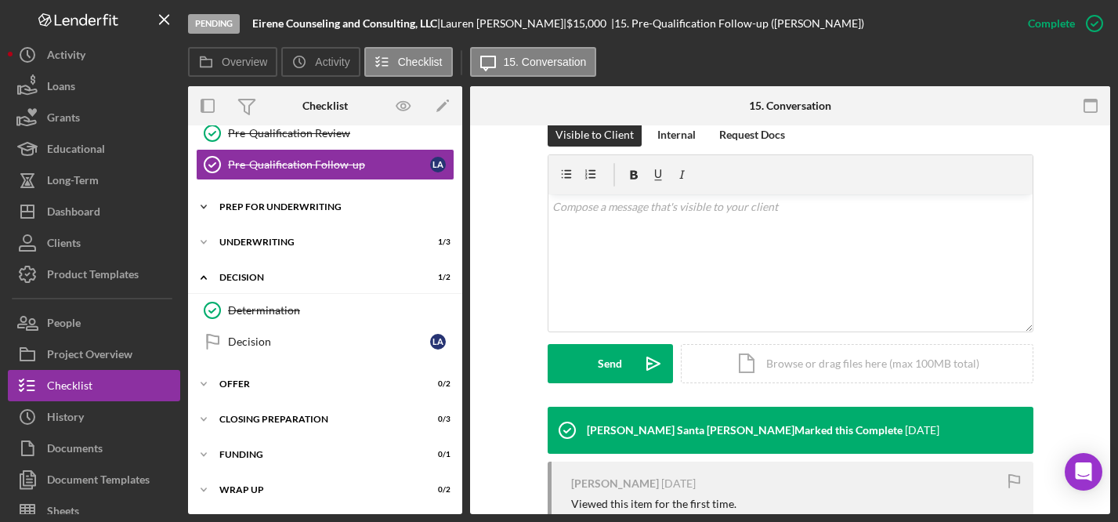
click at [299, 205] on div "Prep for Underwriting" at bounding box center [330, 206] width 223 height 9
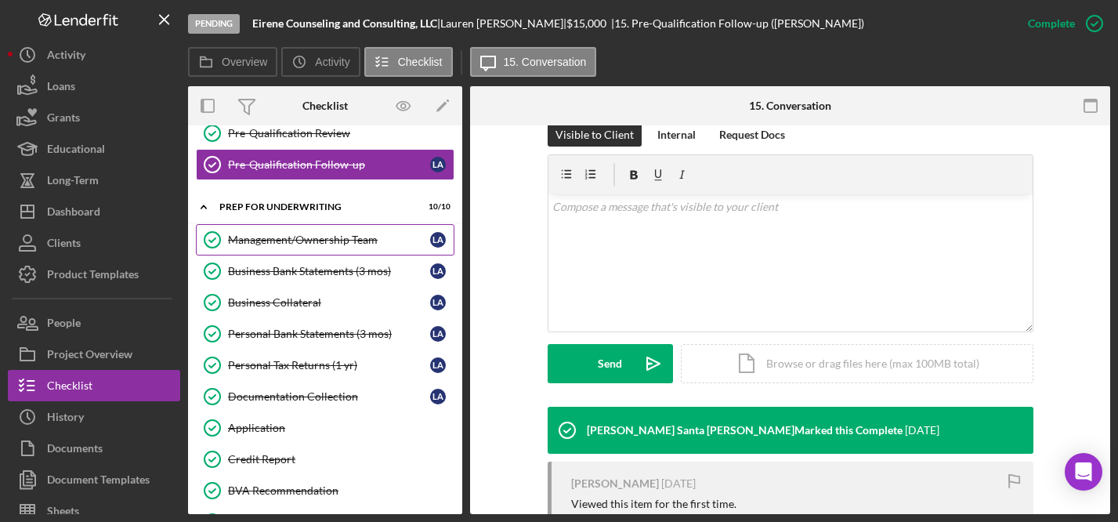
click at [306, 237] on div "Management/Ownership Team" at bounding box center [329, 240] width 202 height 13
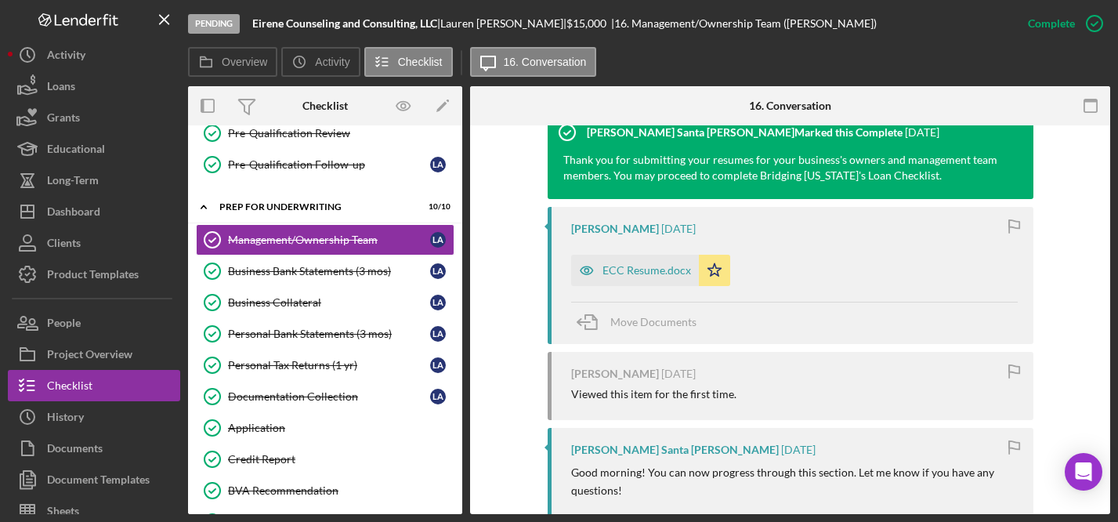
scroll to position [507, 0]
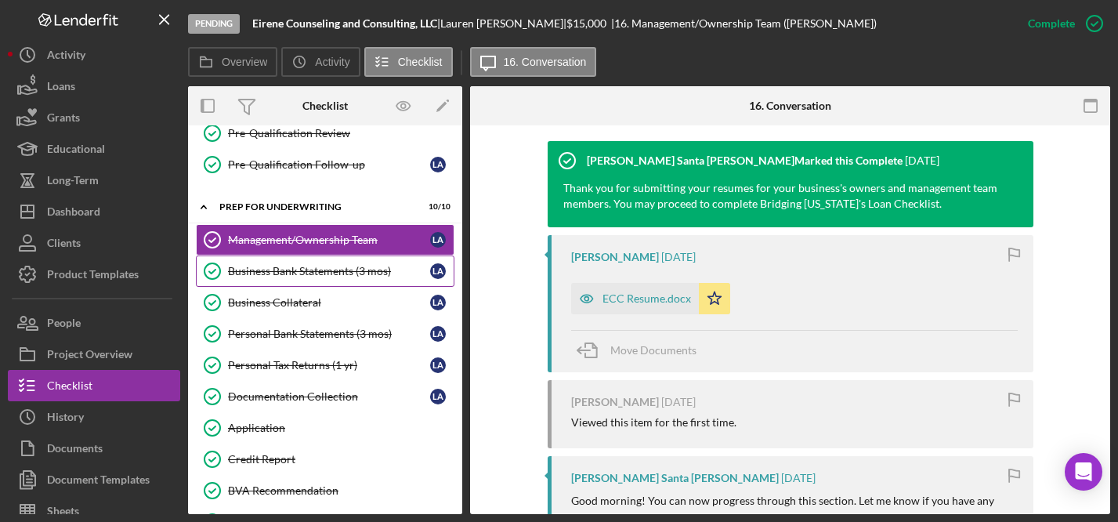
click at [331, 268] on div "Business Bank Statements (3 mos)" at bounding box center [329, 271] width 202 height 13
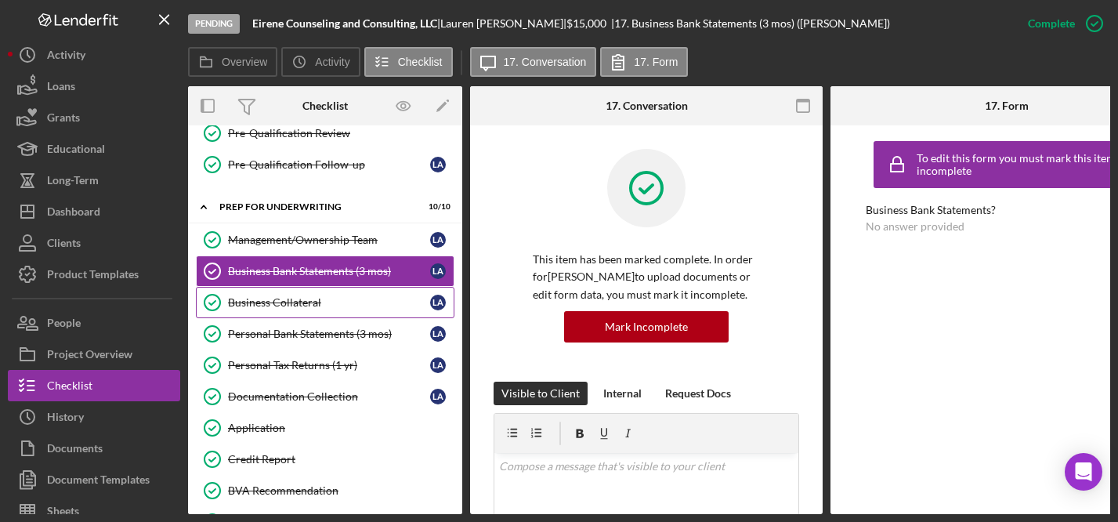
click at [303, 303] on div "Business Collateral" at bounding box center [329, 302] width 202 height 13
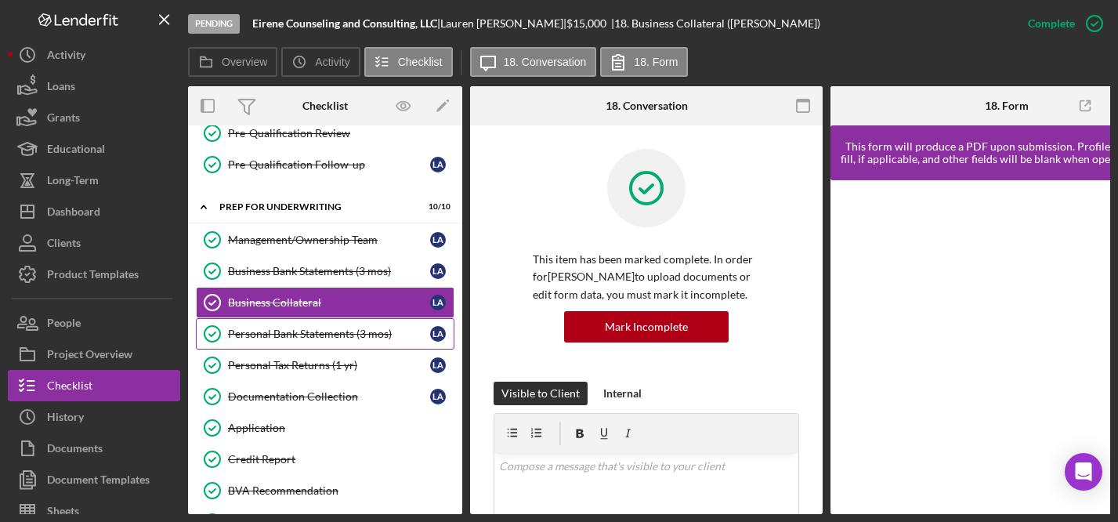
click at [321, 333] on div "Personal Bank Statements (3 mos)" at bounding box center [329, 334] width 202 height 13
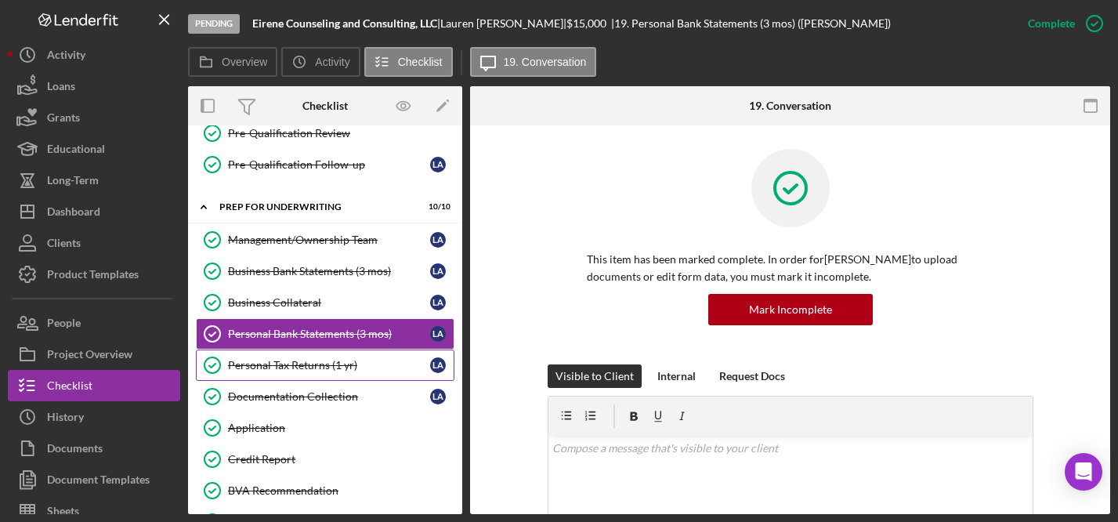
click at [319, 365] on div "Personal Tax Returns (1 yr)" at bounding box center [329, 365] width 202 height 13
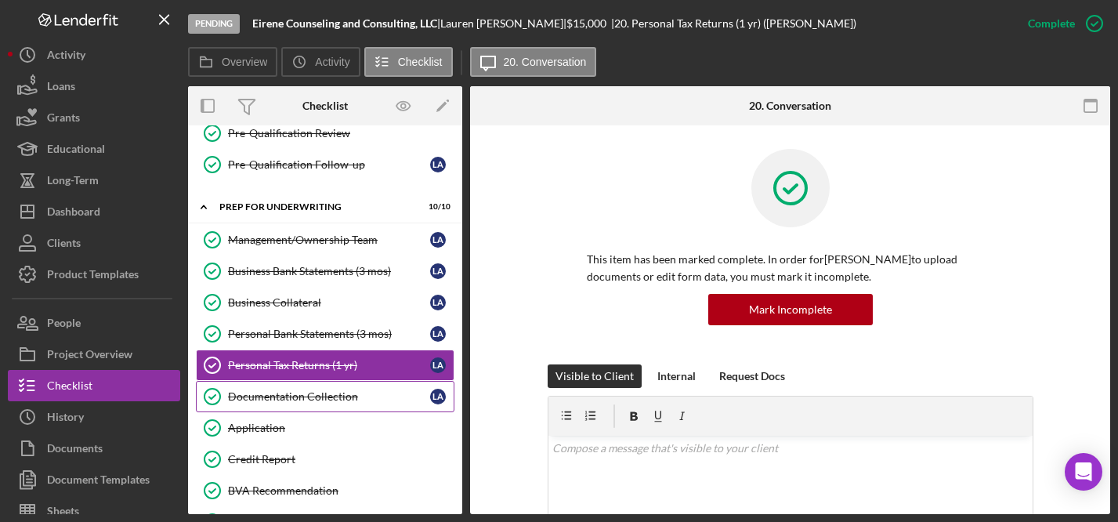
click at [324, 403] on link "Documentation Collection Documentation Collection L A" at bounding box center [325, 396] width 259 height 31
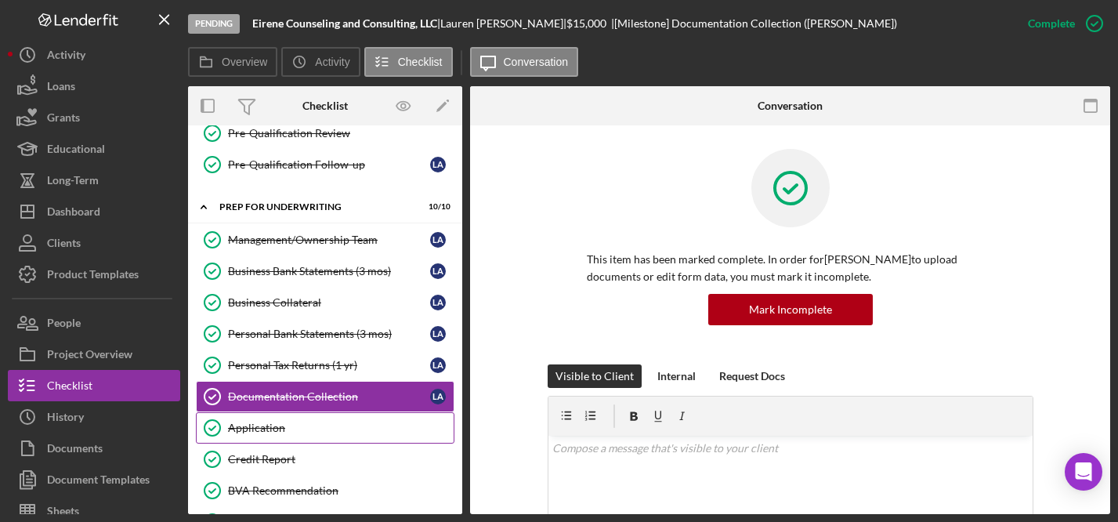
click at [262, 430] on div "Application" at bounding box center [341, 428] width 226 height 13
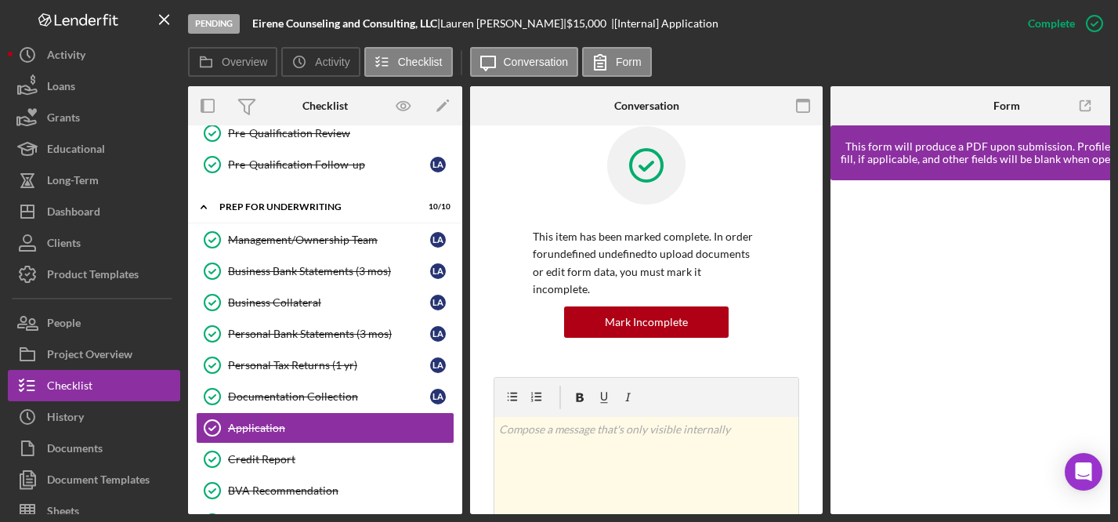
scroll to position [410, 0]
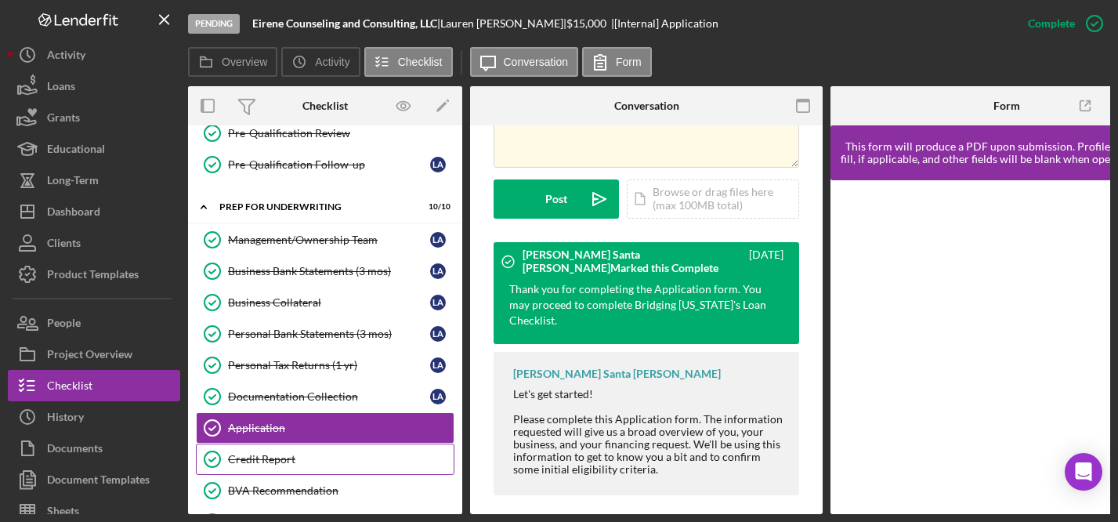
click at [276, 448] on link "Credit Report Credit Report" at bounding box center [325, 459] width 259 height 31
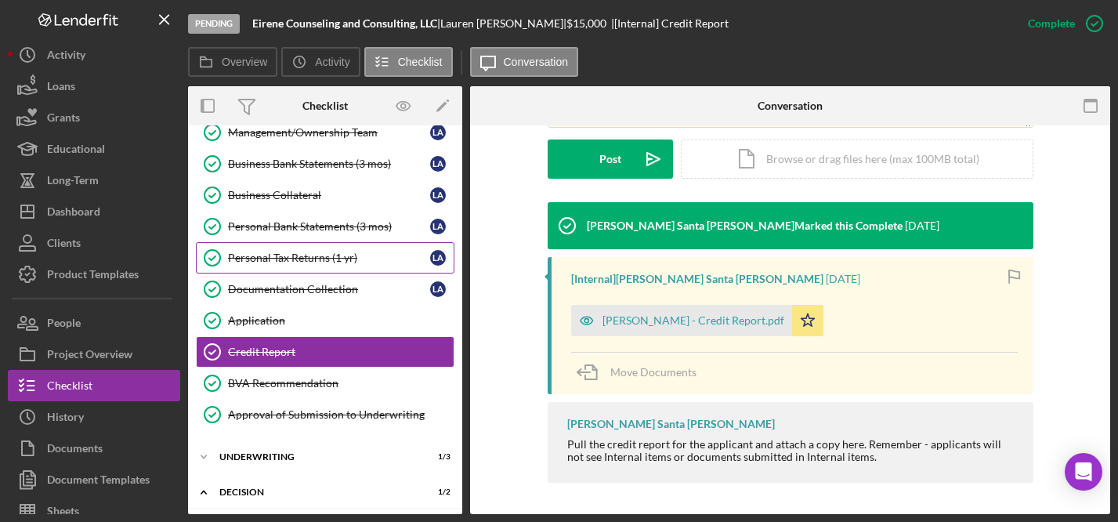
scroll to position [843, 0]
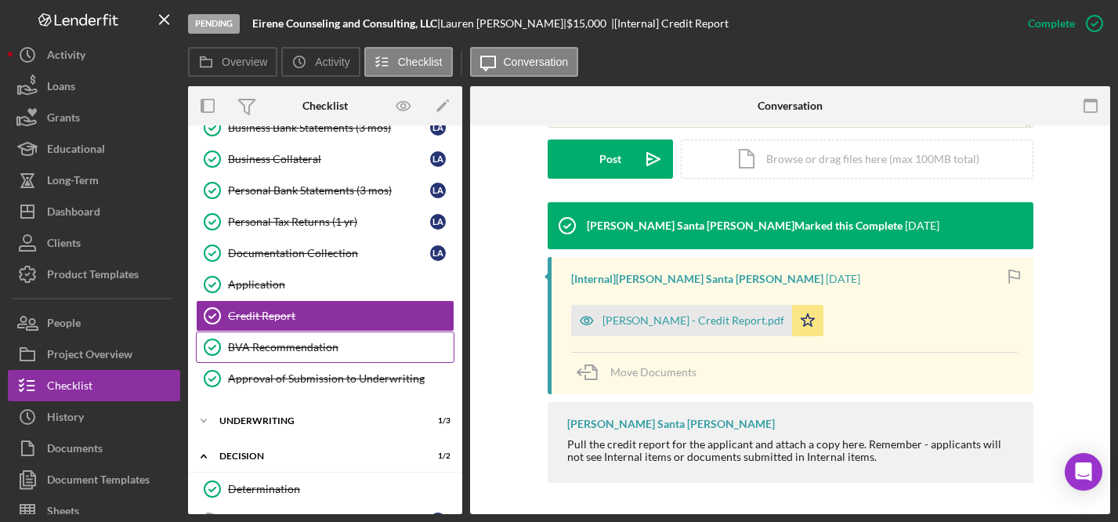
click at [305, 347] on div "BVA Recommendation" at bounding box center [341, 347] width 226 height 13
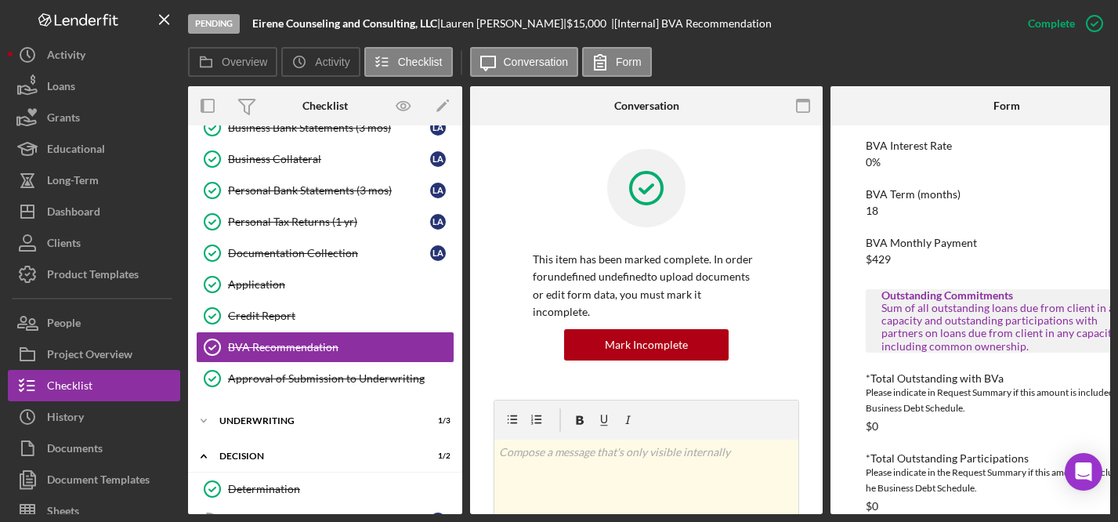
scroll to position [326, 0]
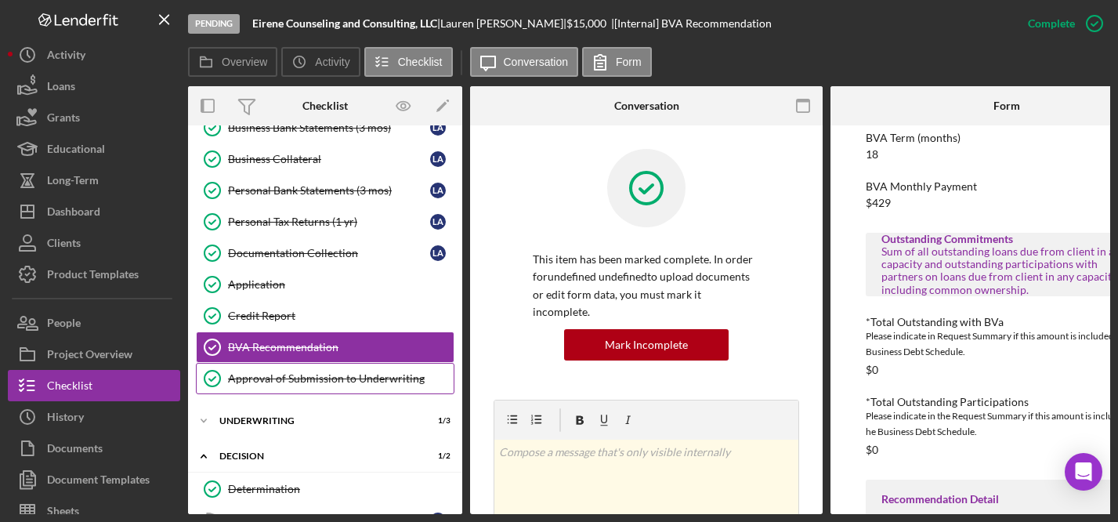
click at [303, 380] on div "Approval of Submission to Underwriting" at bounding box center [341, 378] width 226 height 13
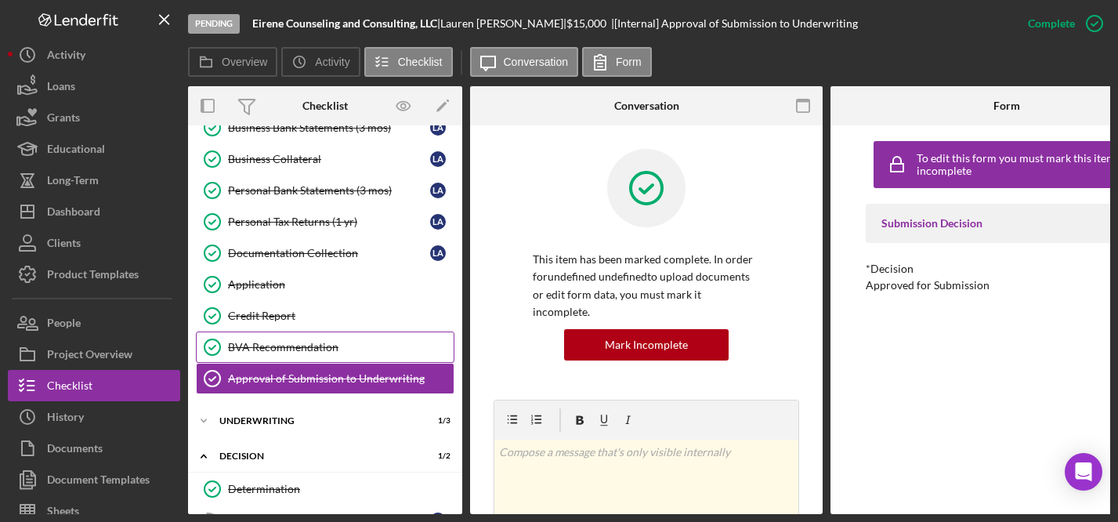
scroll to position [1002, 0]
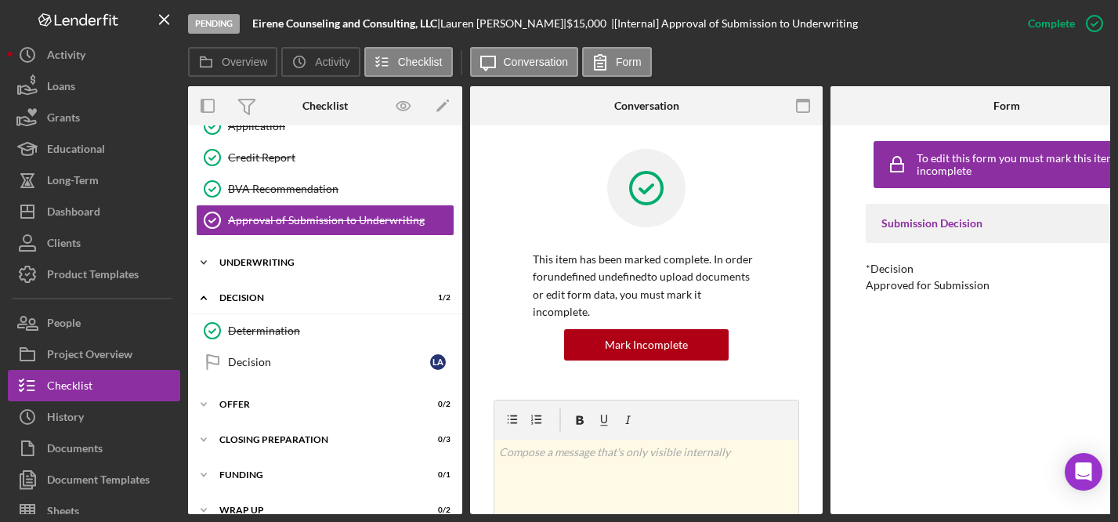
click at [256, 262] on div "Underwriting" at bounding box center [330, 262] width 223 height 9
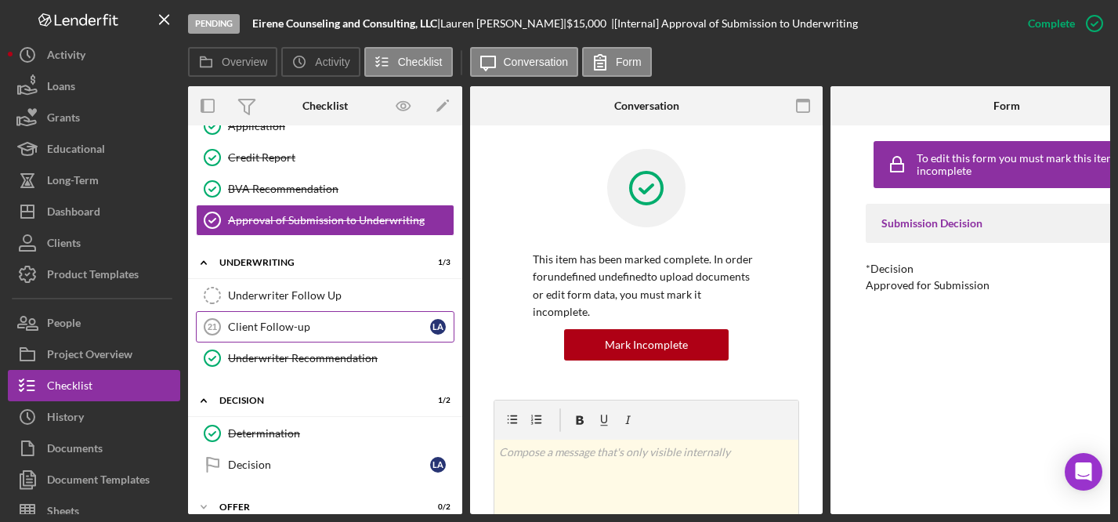
click at [275, 327] on div "Client Follow-up" at bounding box center [329, 327] width 202 height 13
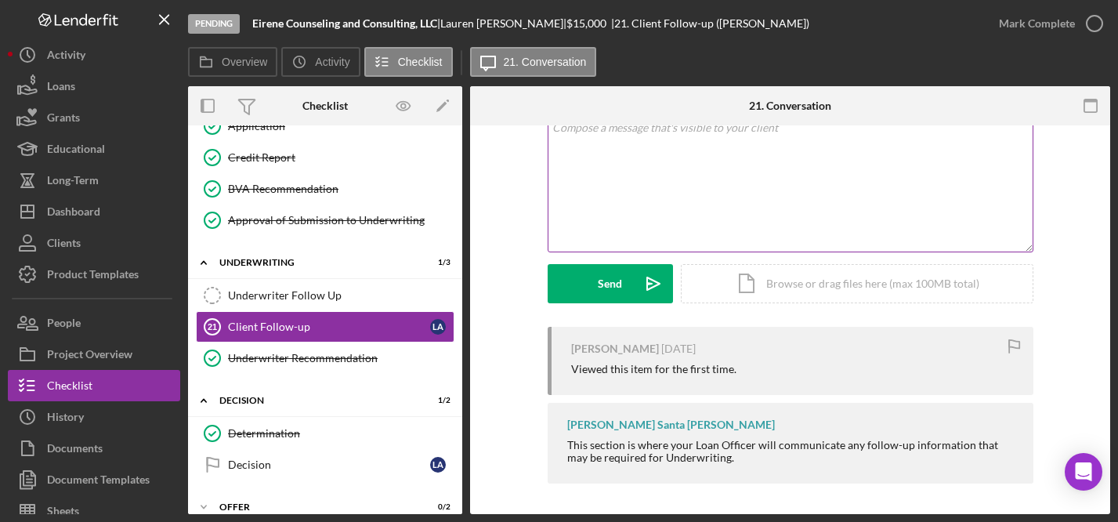
scroll to position [107, 0]
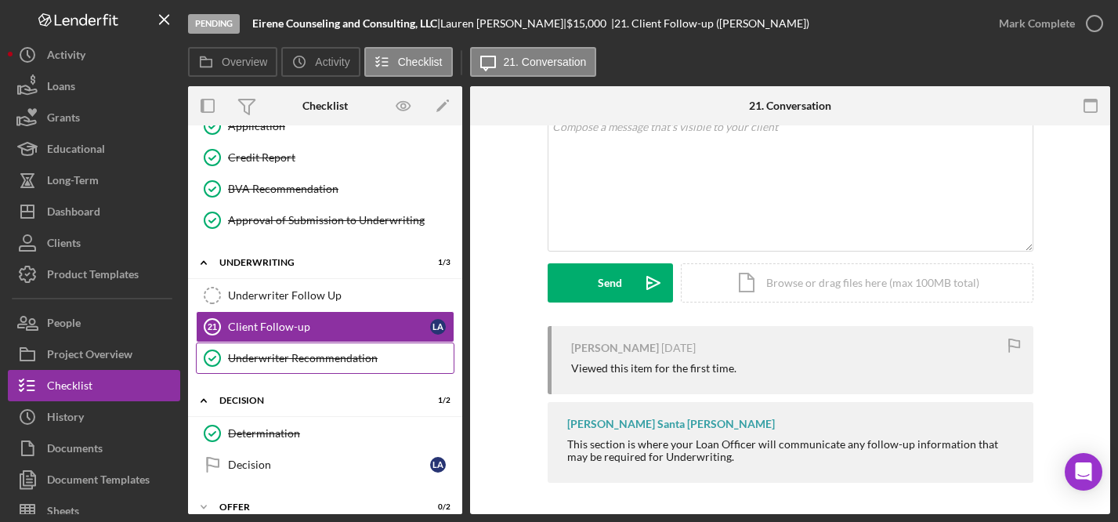
click at [344, 365] on link "Underwriter Recommendation Underwriter Recommendation" at bounding box center [325, 358] width 259 height 31
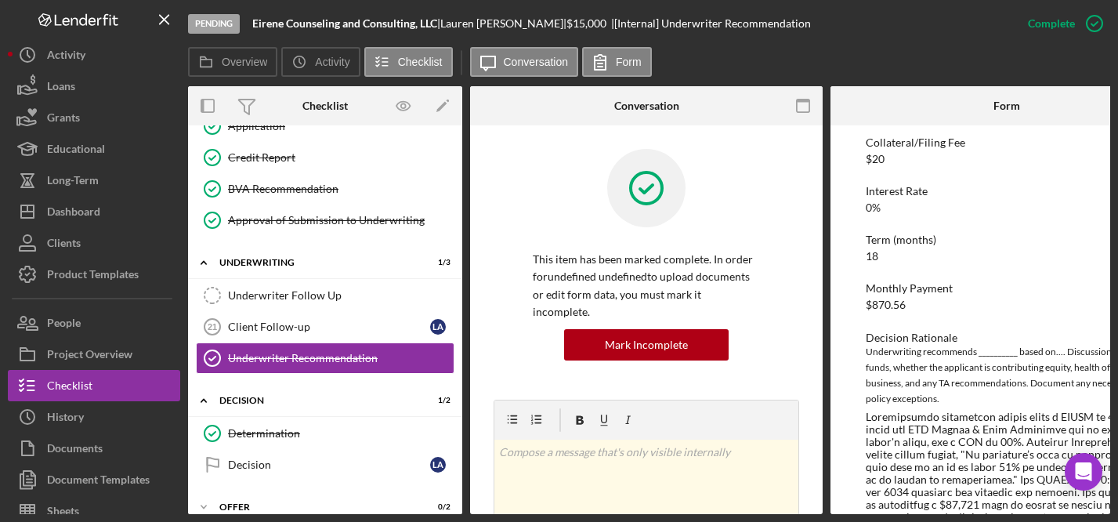
scroll to position [273, 0]
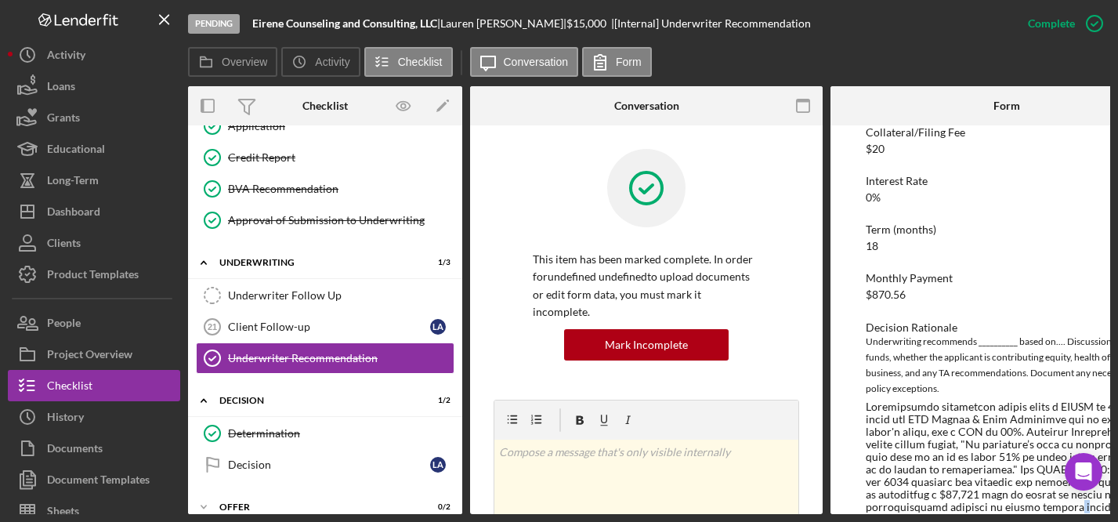
drag, startPoint x: 872, startPoint y: 514, endPoint x: 1125, endPoint y: 506, distance: 253.3
click at [1118, 506] on html "Pending Eirene Counseling and Consulting, LLC | [PERSON_NAME] | $15,000 $15,000…" at bounding box center [559, 261] width 1118 height 522
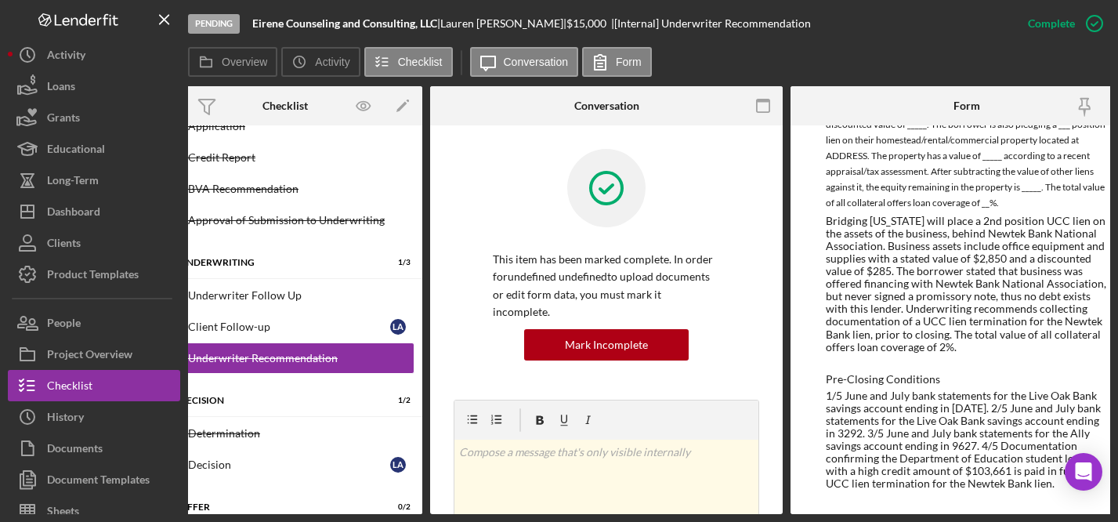
scroll to position [0, 0]
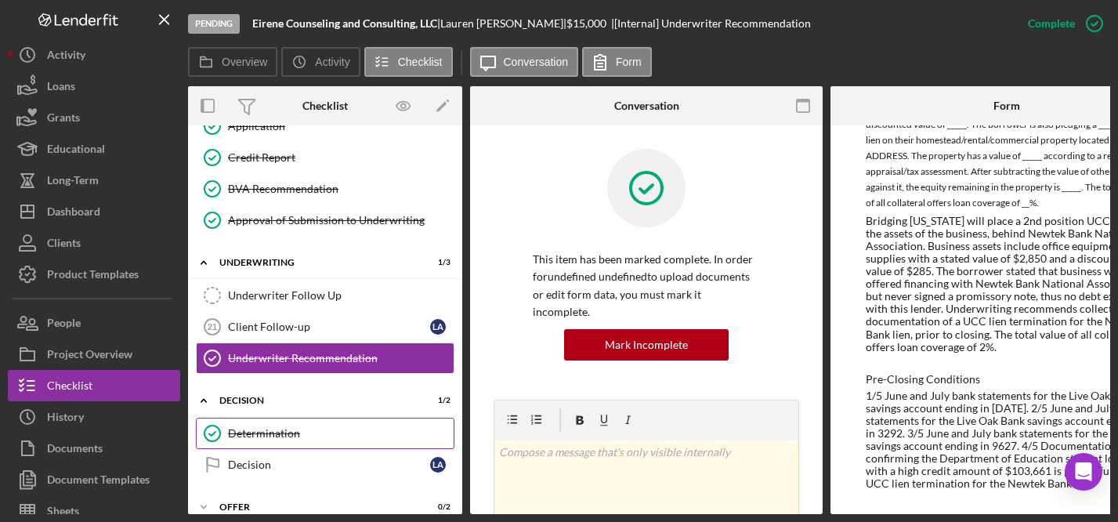
click at [274, 432] on div "Determination" at bounding box center [341, 433] width 226 height 13
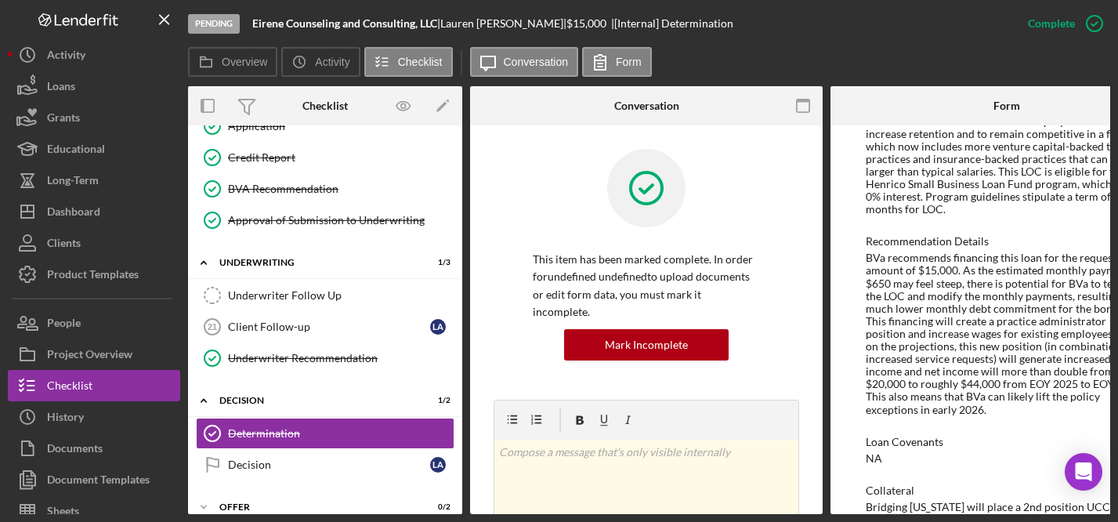
scroll to position [799, 0]
drag, startPoint x: 843, startPoint y: 514, endPoint x: 1001, endPoint y: 499, distance: 159.0
click at [1001, 500] on div "Pending Eirene Counseling and Consulting, LLC | [PERSON_NAME] | $15,000 $15,000…" at bounding box center [559, 261] width 1118 height 522
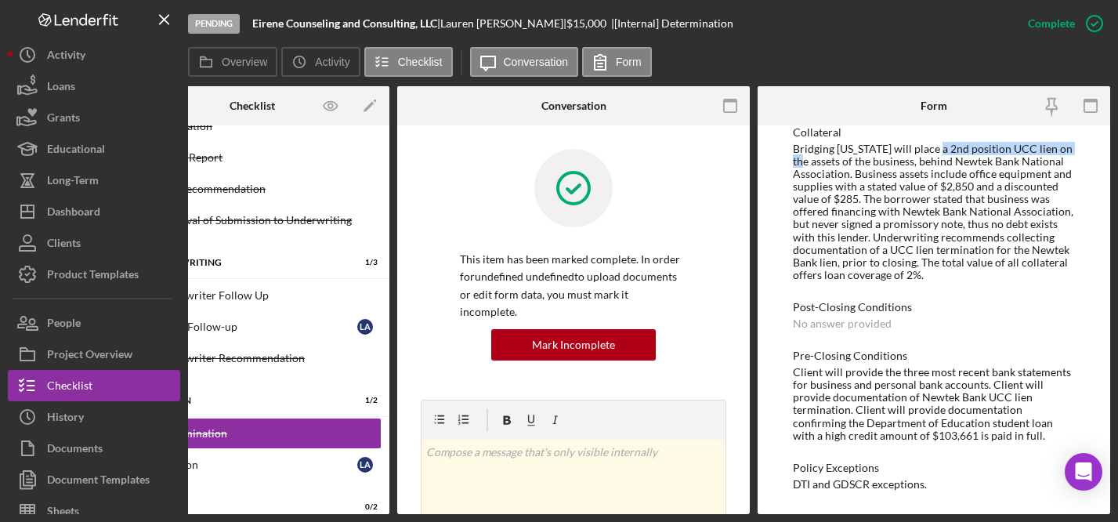
scroll to position [1161, 0]
drag, startPoint x: 680, startPoint y: 513, endPoint x: 394, endPoint y: 482, distance: 287.0
click at [399, 484] on div "Overview Internal Workflow Stage Pending Icon/Dropdown Arrow Archive (can unarc…" at bounding box center [649, 300] width 923 height 428
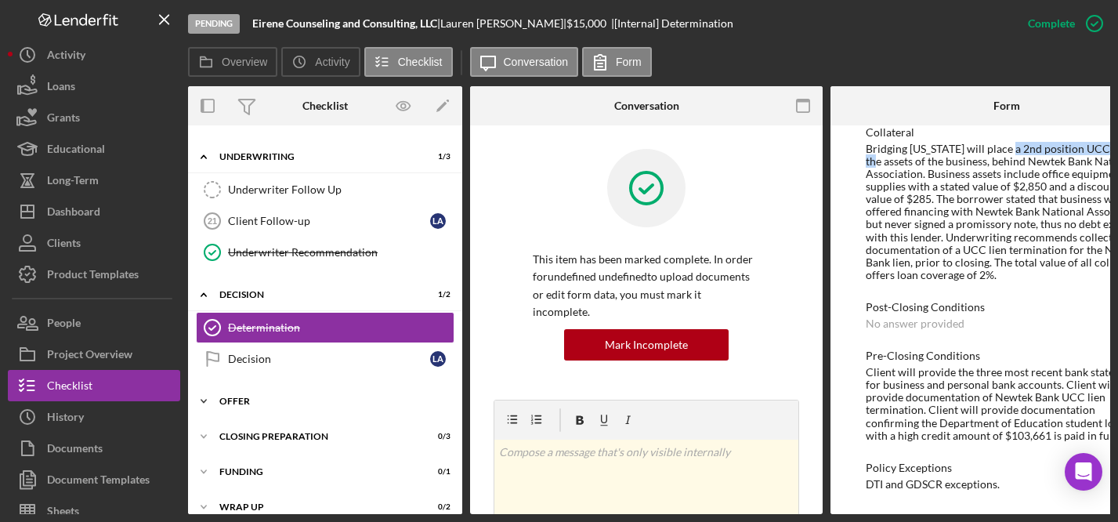
scroll to position [1129, 0]
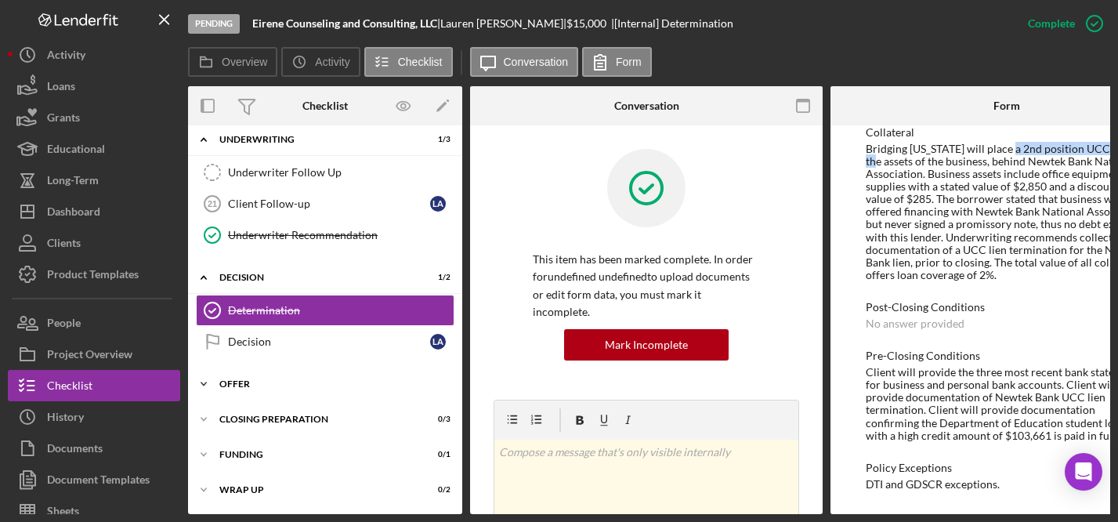
click at [233, 374] on div "Icon/Expander Offer 0 / 2" at bounding box center [325, 383] width 274 height 31
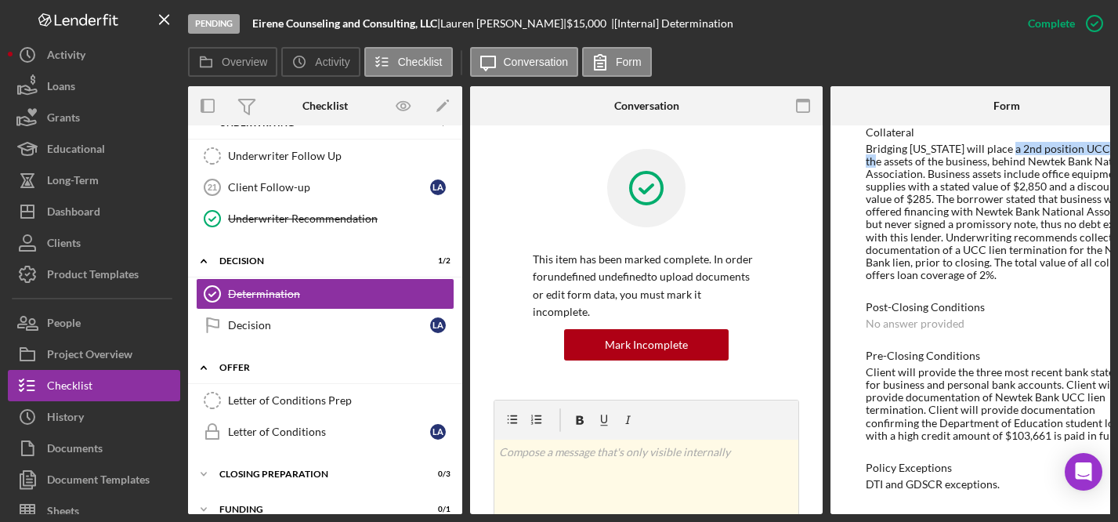
scroll to position [1145, 0]
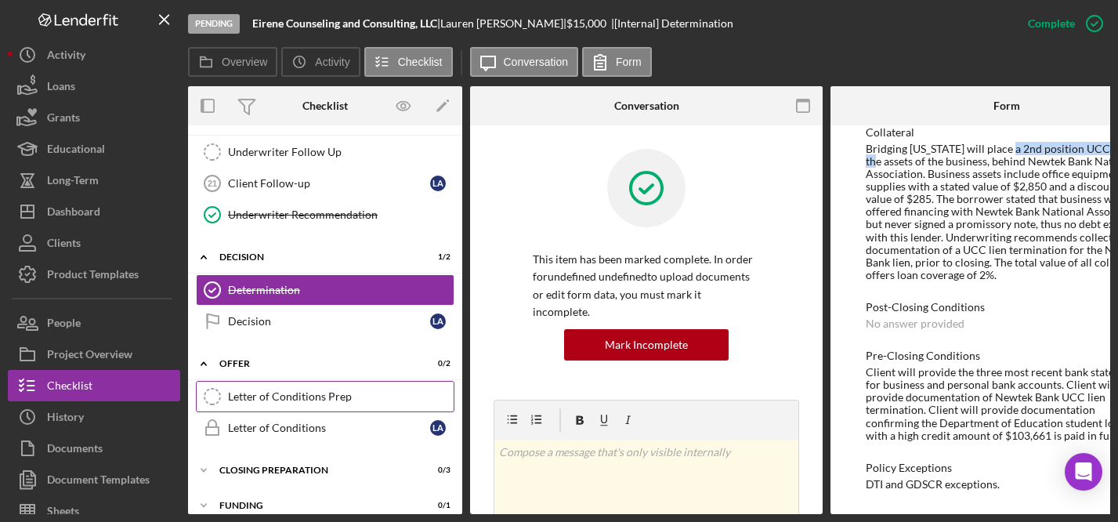
click at [287, 401] on div "Letter of Conditions Prep" at bounding box center [341, 396] width 226 height 13
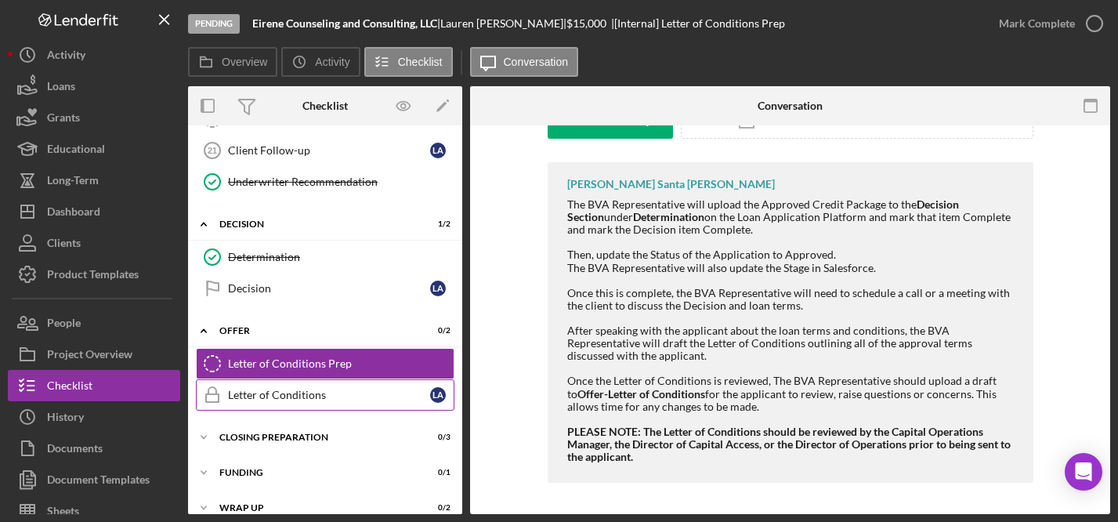
scroll to position [1182, 0]
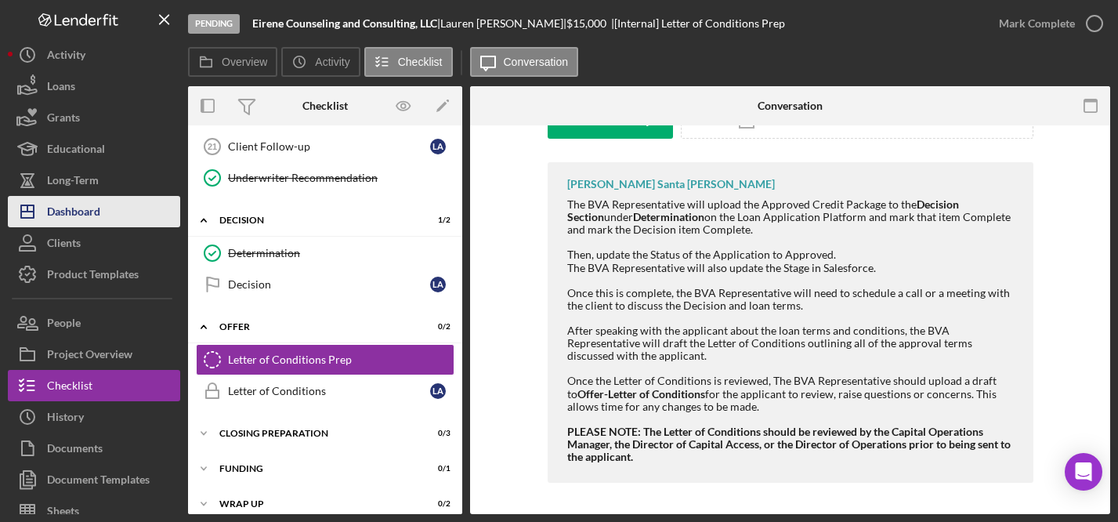
click at [72, 218] on div "Dashboard" at bounding box center [73, 213] width 53 height 35
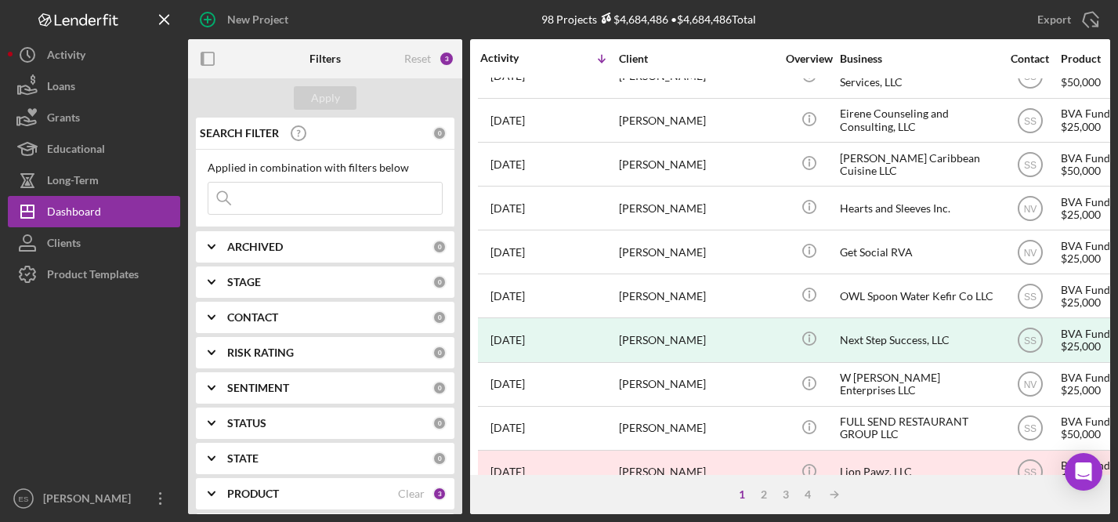
scroll to position [712, 0]
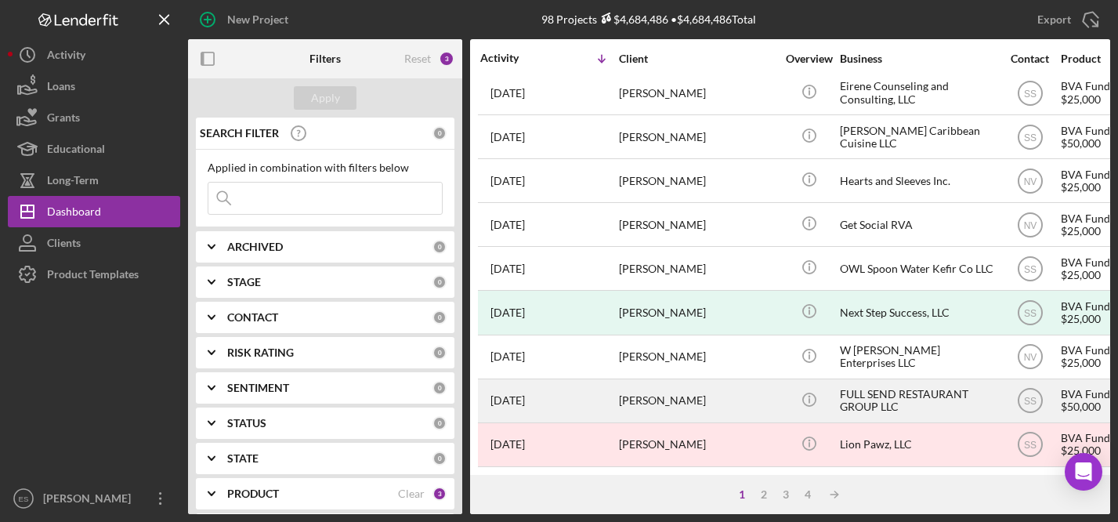
click at [894, 386] on div "FULL SEND RESTAURANT GROUP LLC" at bounding box center [918, 401] width 157 height 42
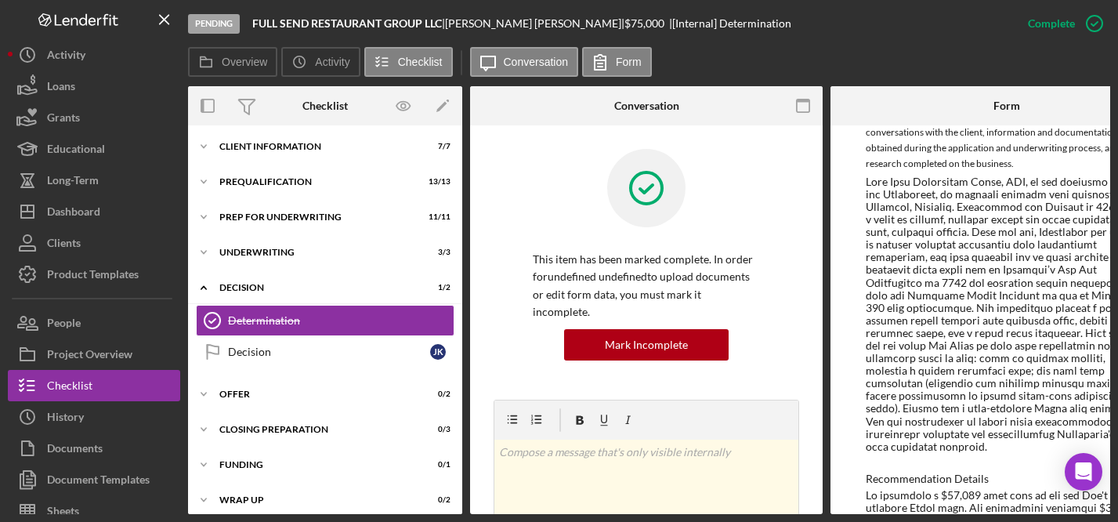
scroll to position [685, 0]
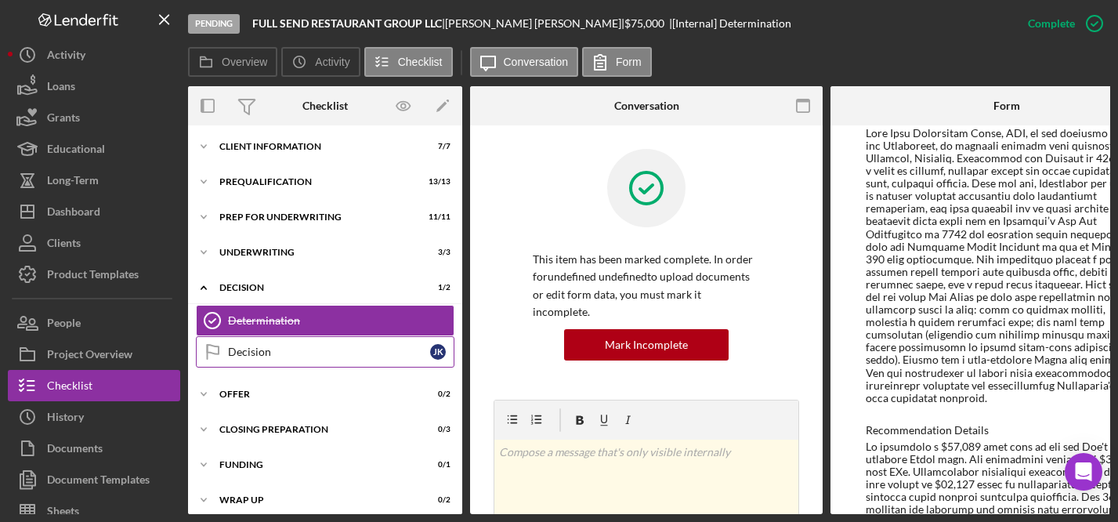
click at [257, 353] on div "Decision" at bounding box center [329, 352] width 202 height 13
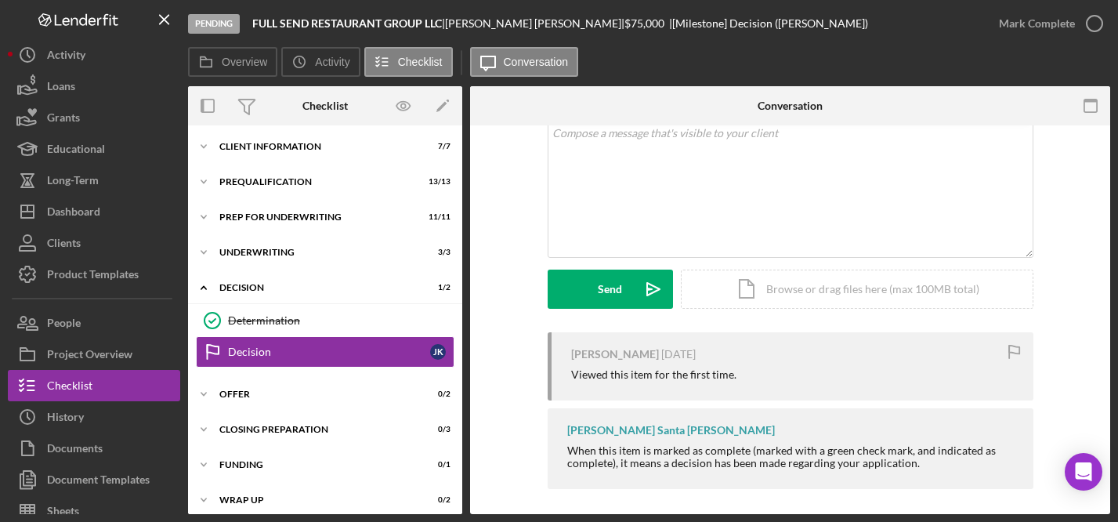
scroll to position [107, 0]
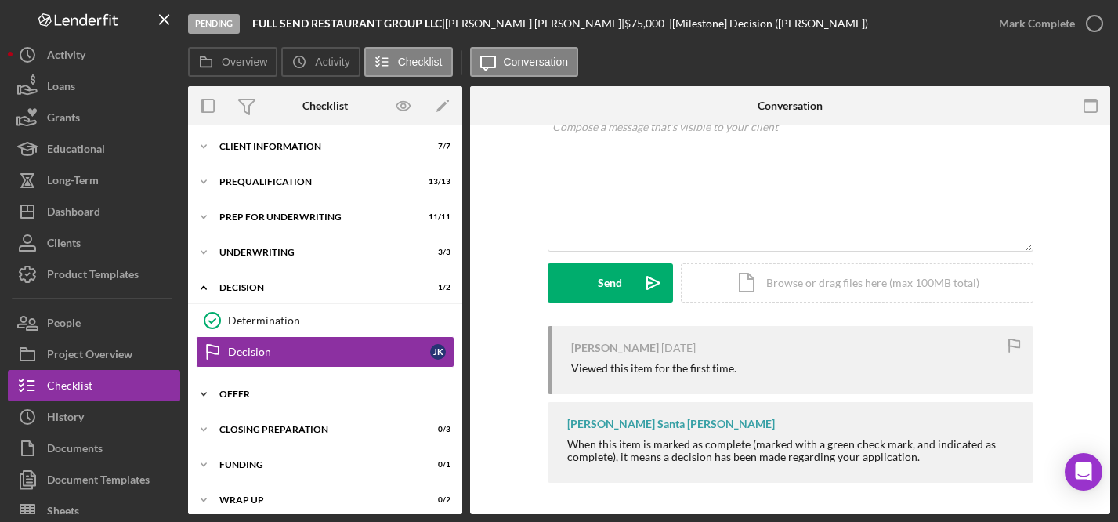
click at [241, 392] on div "Offer" at bounding box center [330, 394] width 223 height 9
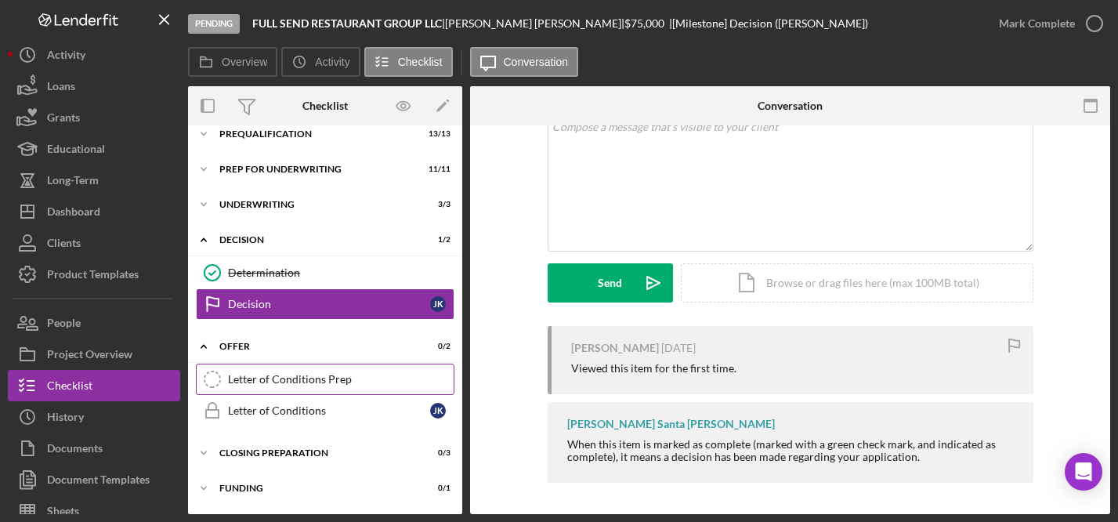
scroll to position [85, 0]
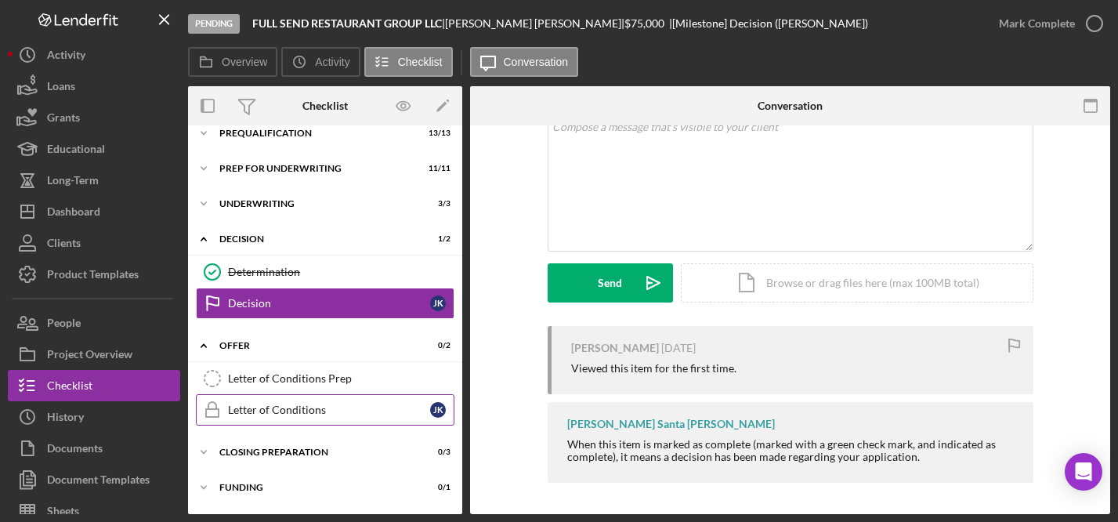
click at [275, 406] on div "Letter of Conditions" at bounding box center [329, 410] width 202 height 13
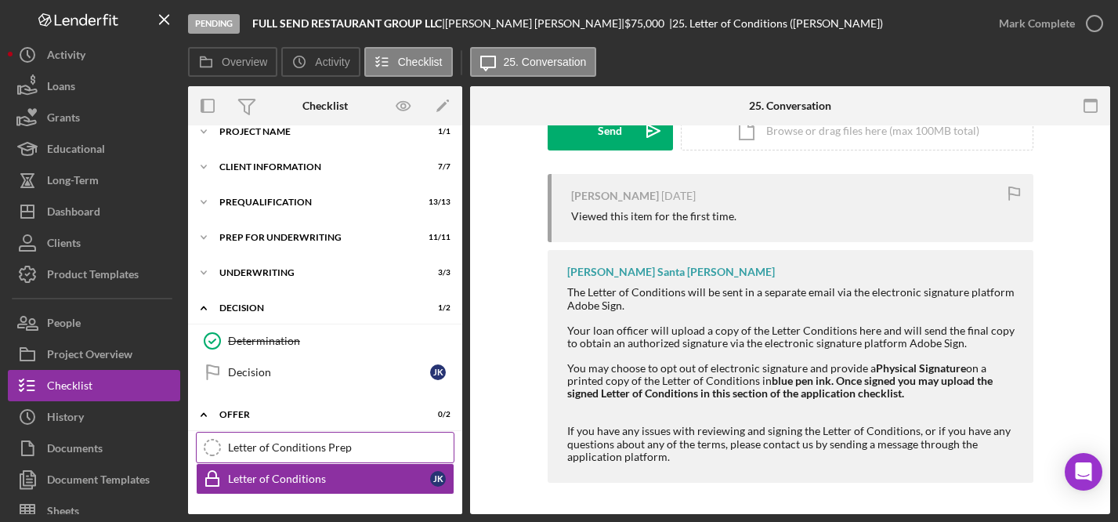
scroll to position [16, 0]
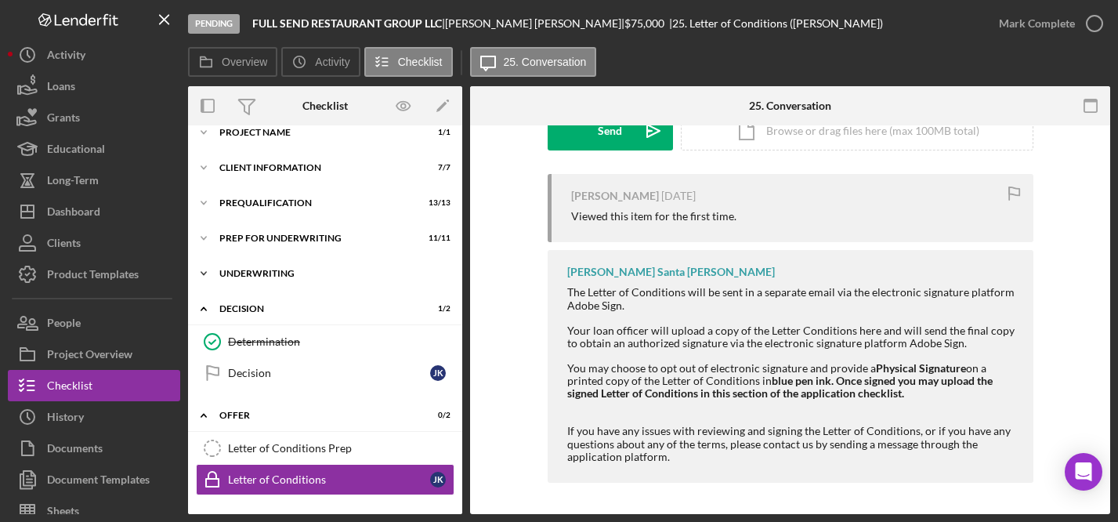
click at [280, 273] on div "Underwriting" at bounding box center [330, 273] width 223 height 9
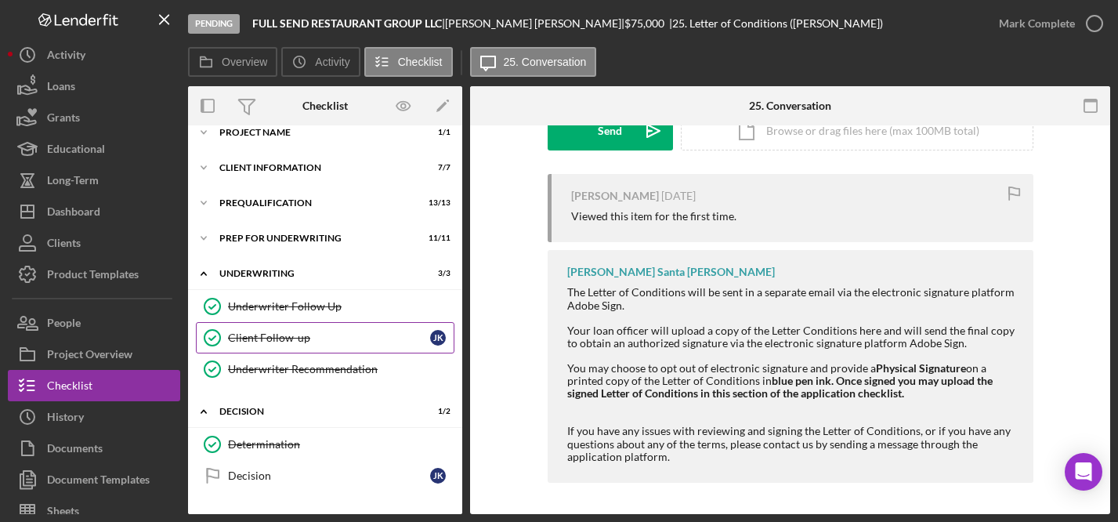
click at [295, 336] on div "Client Follow-up" at bounding box center [329, 338] width 202 height 13
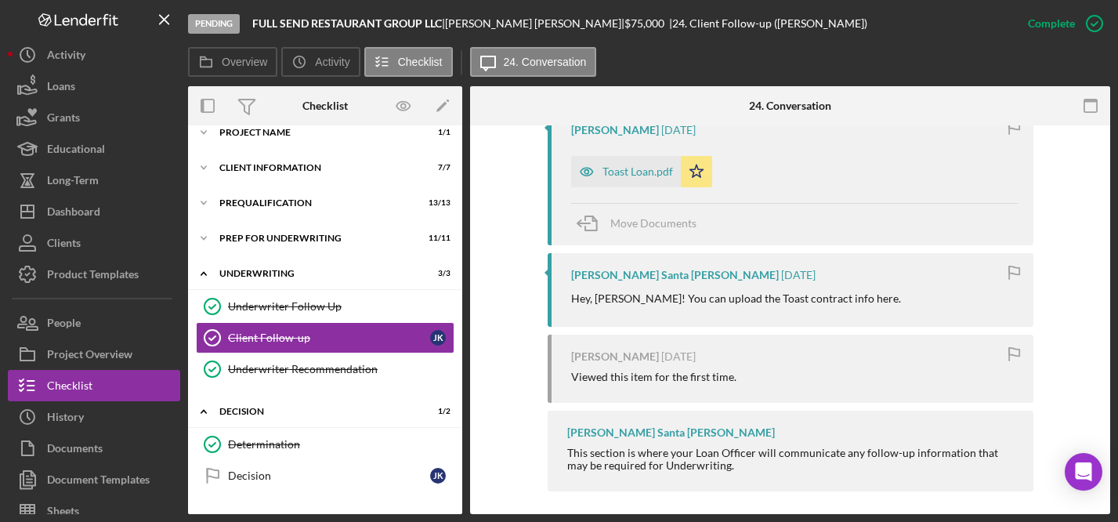
scroll to position [684, 0]
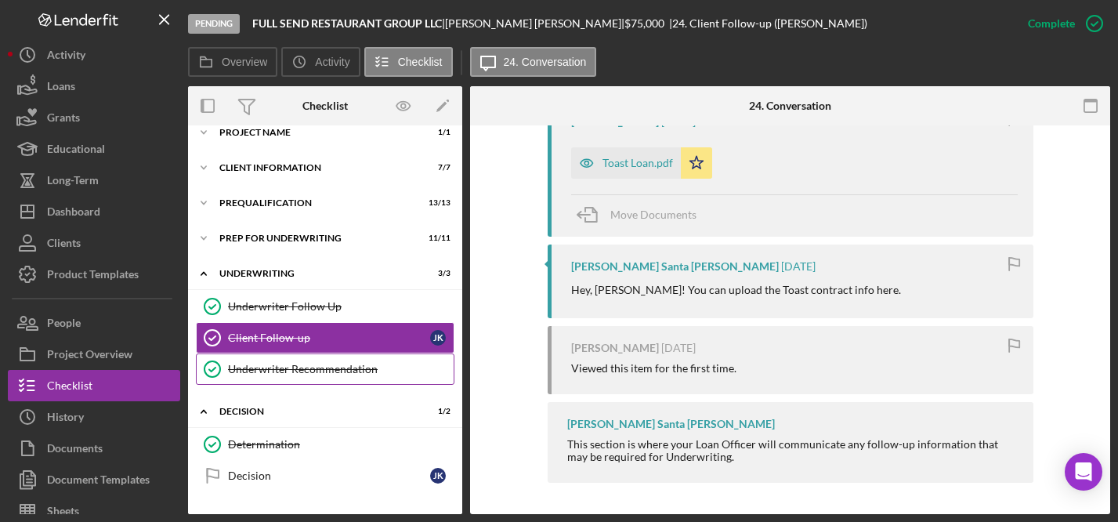
click at [286, 369] on div "Underwriter Recommendation" at bounding box center [341, 369] width 226 height 13
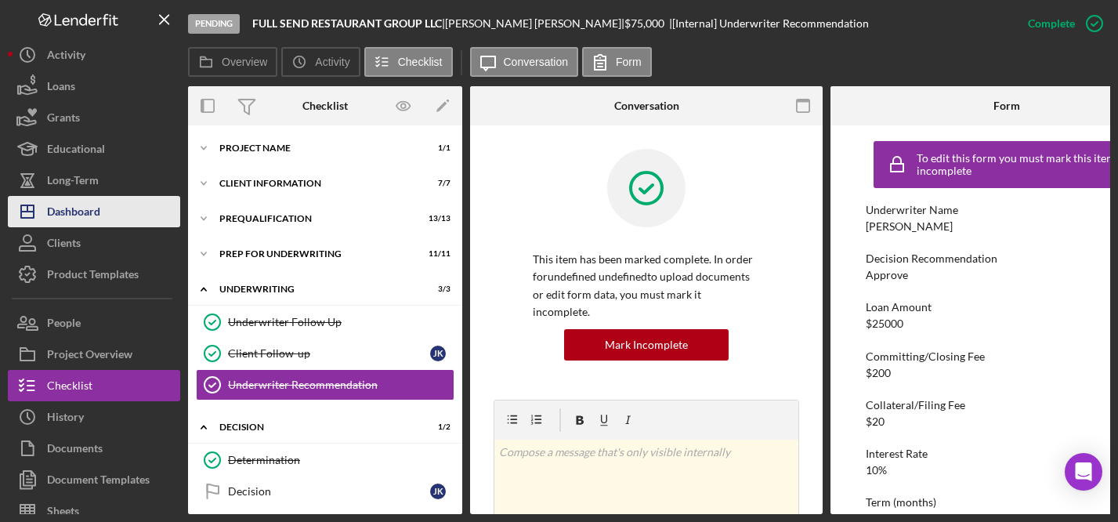
click at [91, 222] on div "Dashboard" at bounding box center [73, 213] width 53 height 35
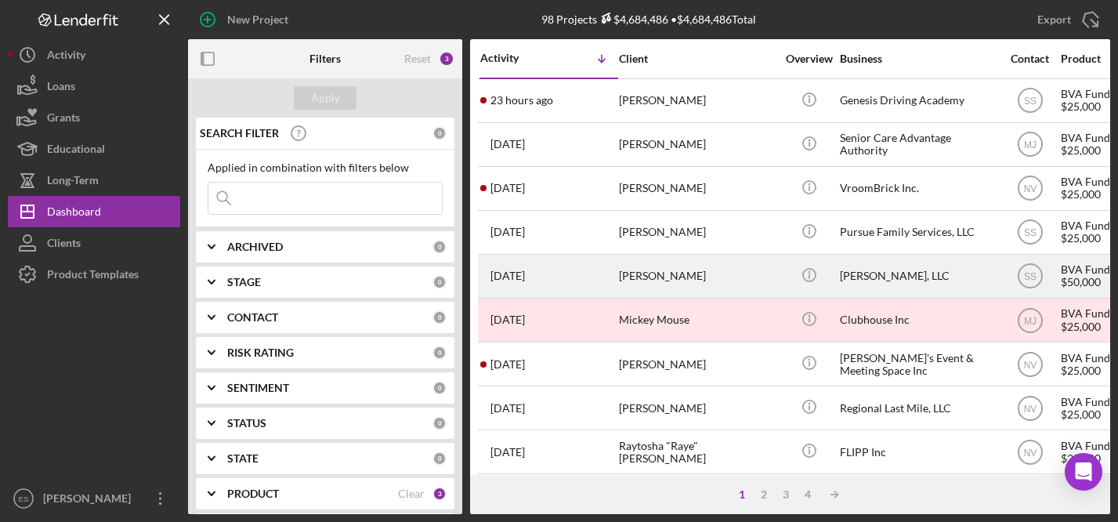
click at [857, 269] on div "[PERSON_NAME], LLC" at bounding box center [918, 277] width 157 height 42
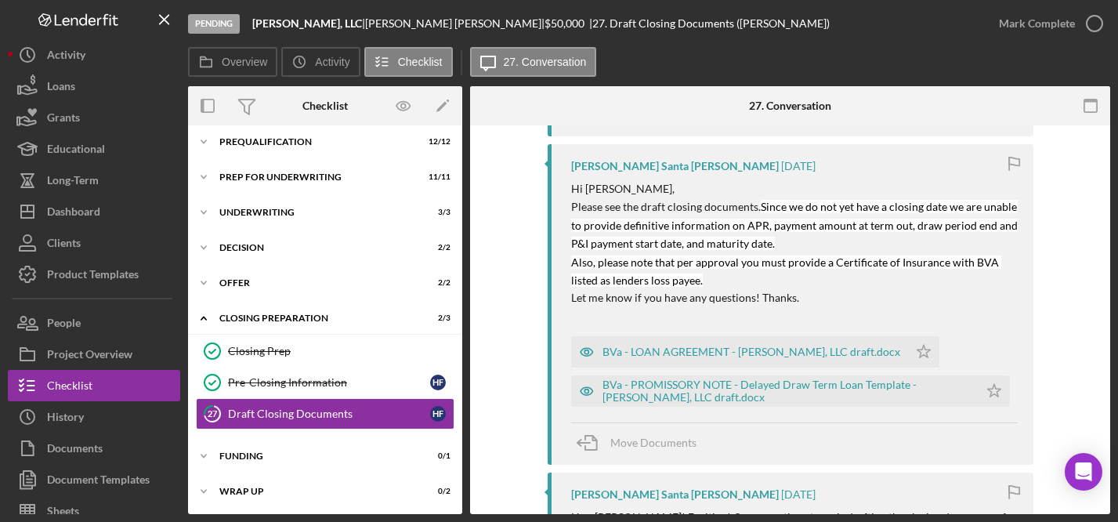
scroll to position [770, 0]
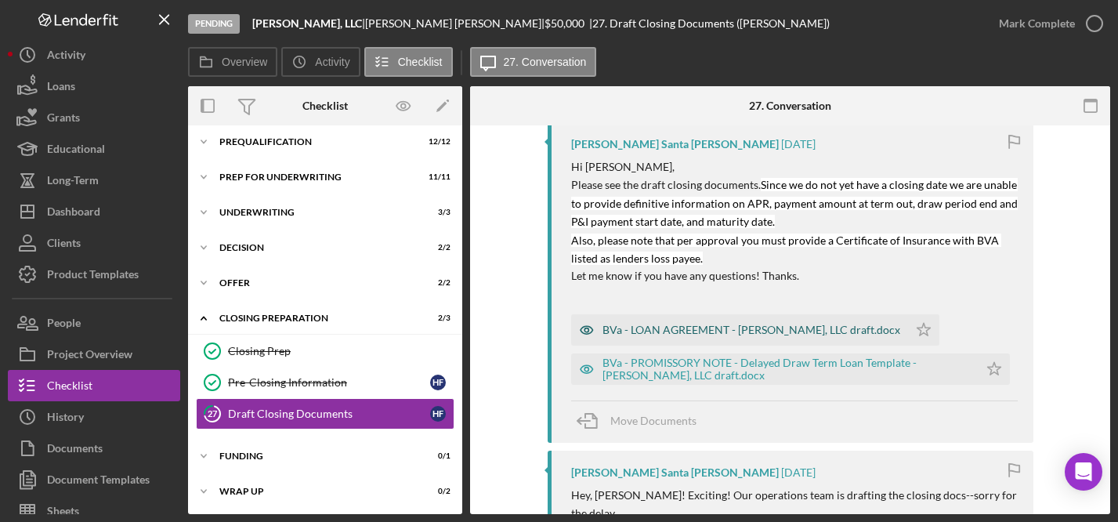
click at [706, 332] on div "BVa - LOAN AGREEMENT - [PERSON_NAME], LLC draft.docx" at bounding box center [752, 330] width 298 height 13
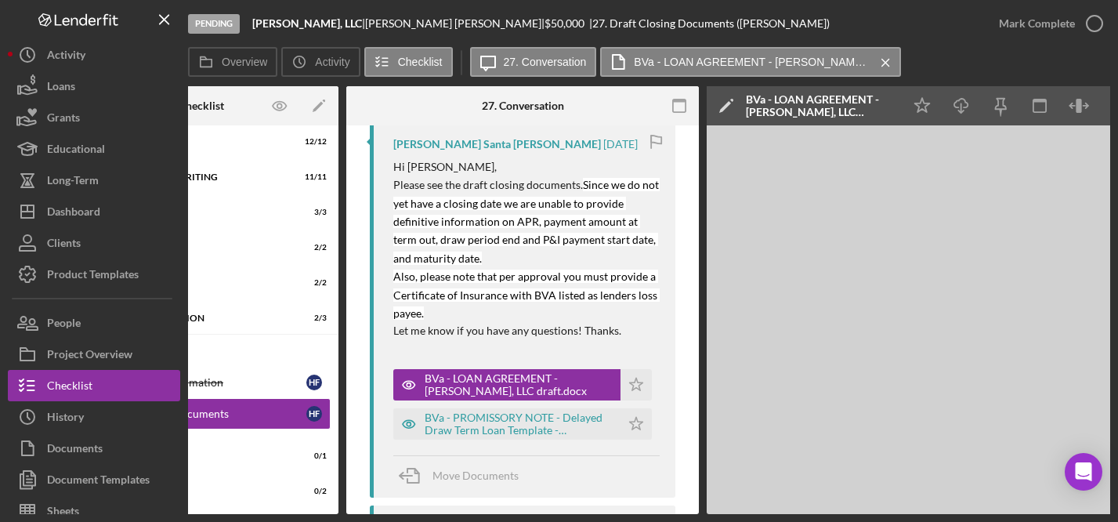
scroll to position [0, 0]
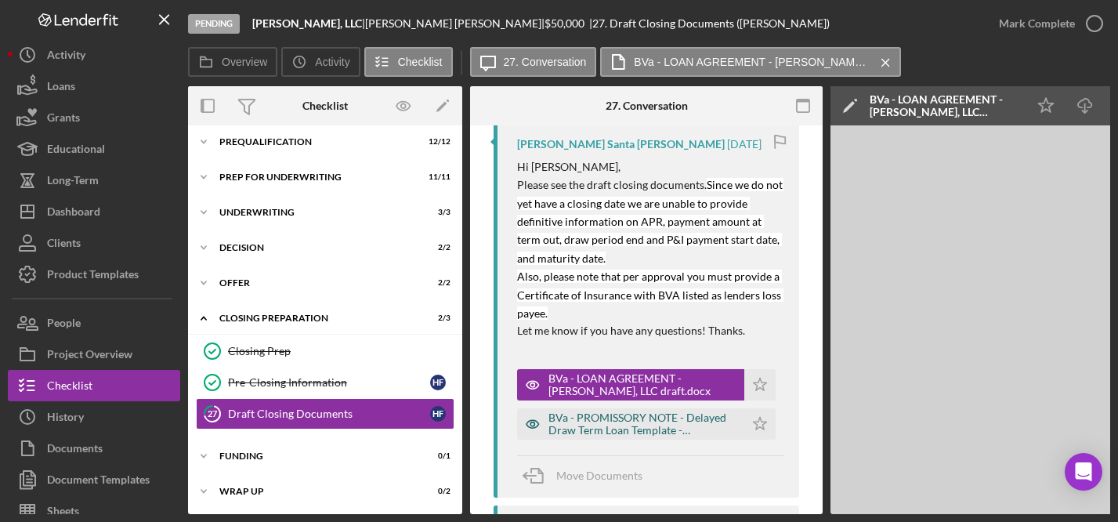
click at [625, 419] on div "BVa - PROMISSORY NOTE - Delayed Draw Term Loan Template - [PERSON_NAME], LLC dr…" at bounding box center [643, 423] width 188 height 25
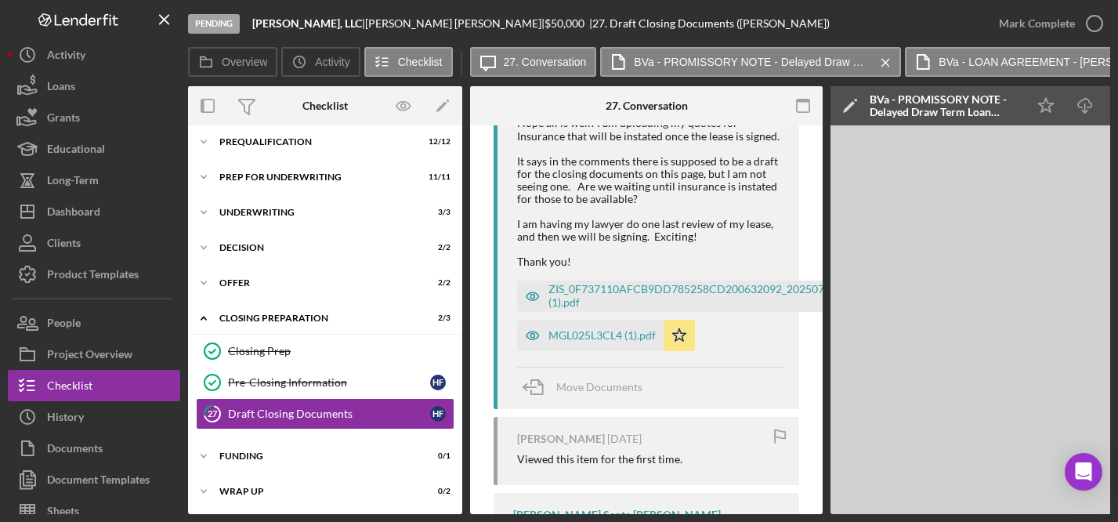
scroll to position [1215, 0]
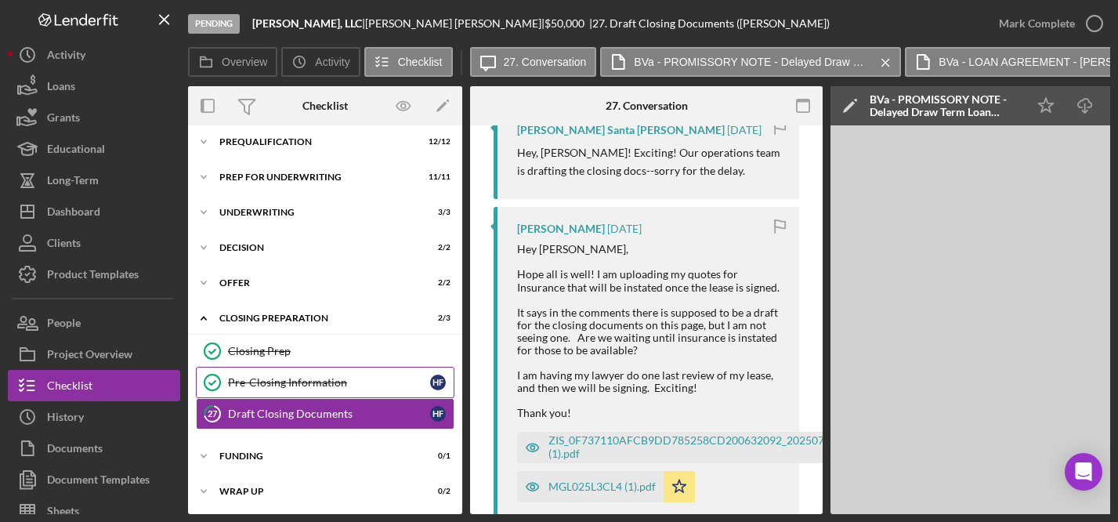
click at [270, 385] on div "Pre-Closing Information" at bounding box center [329, 382] width 202 height 13
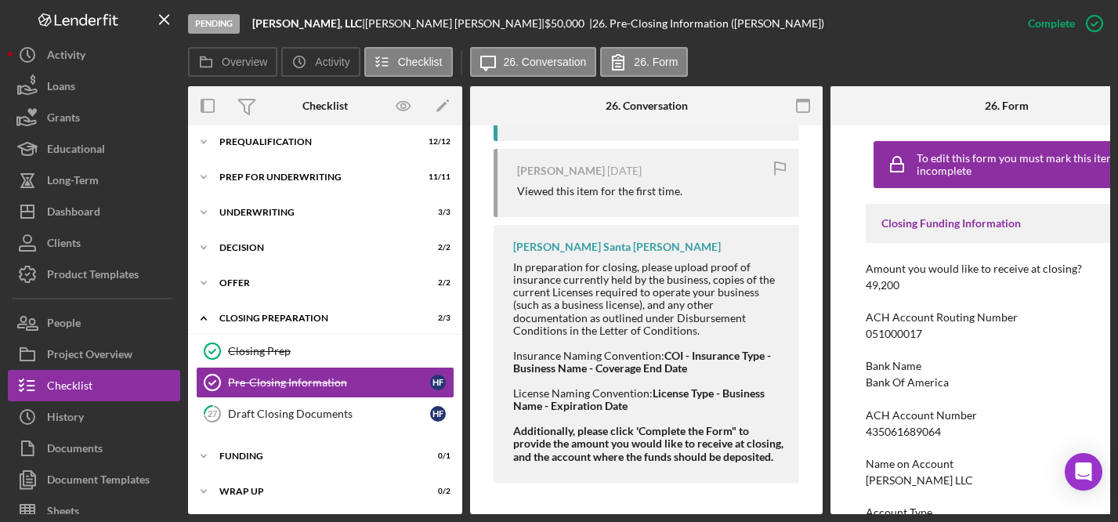
scroll to position [866, 0]
click at [272, 346] on div "Closing Prep" at bounding box center [341, 351] width 226 height 13
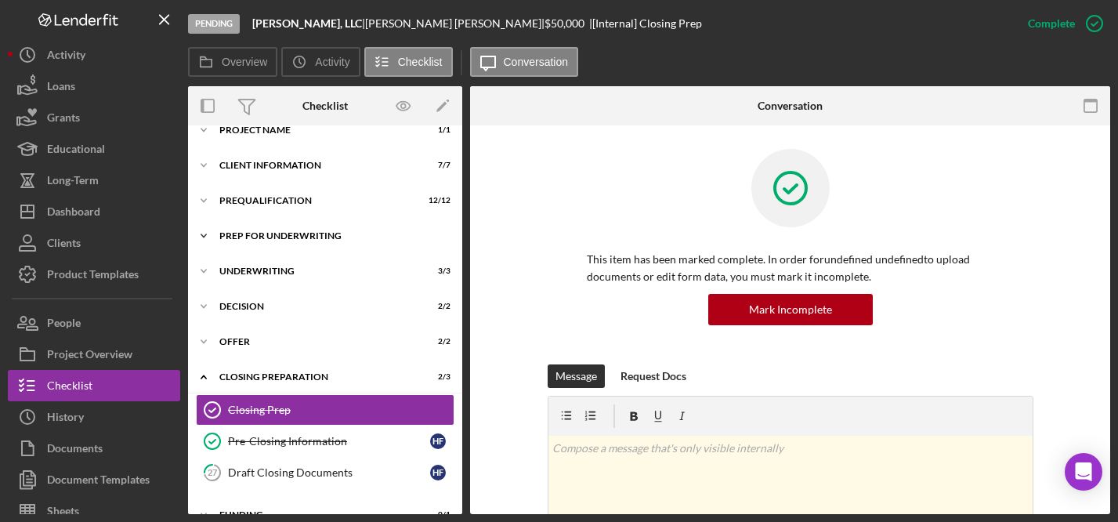
scroll to position [15, 0]
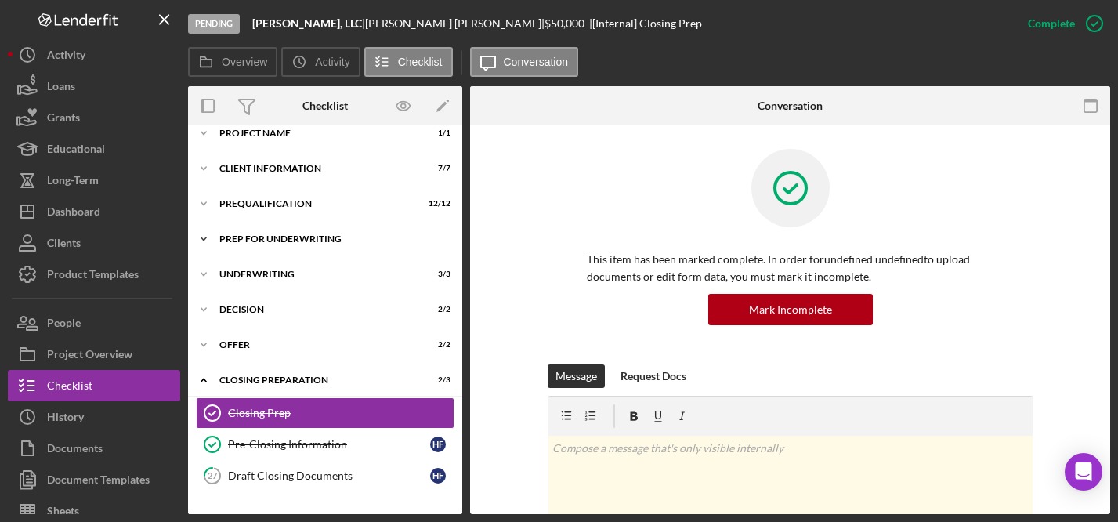
click at [252, 246] on div "Icon/Expander Prep for Underwriting 11 / 11" at bounding box center [325, 238] width 274 height 31
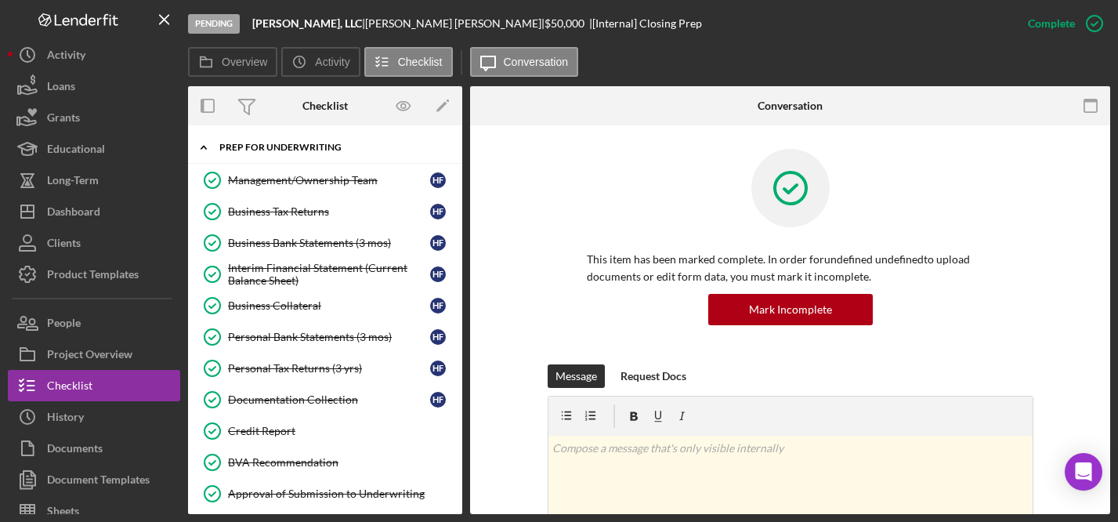
scroll to position [145, 0]
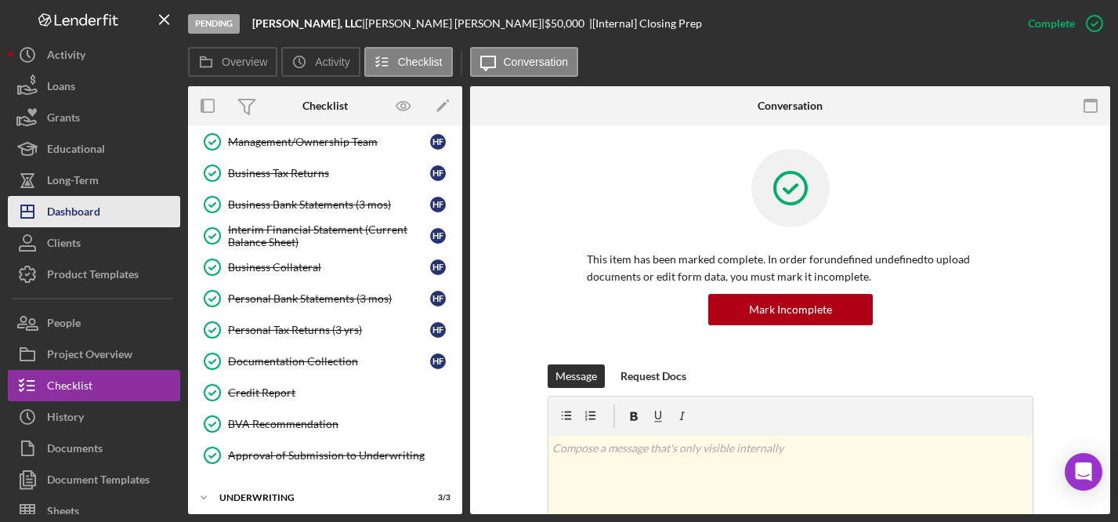
click at [95, 208] on div "Dashboard" at bounding box center [73, 213] width 53 height 35
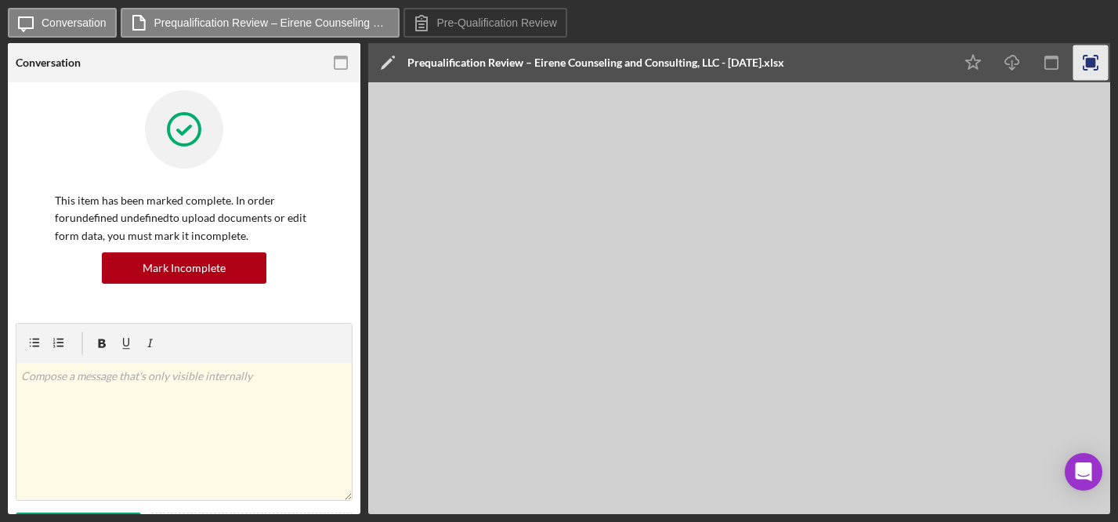
click at [1089, 60] on rect "button" at bounding box center [1091, 63] width 10 height 10
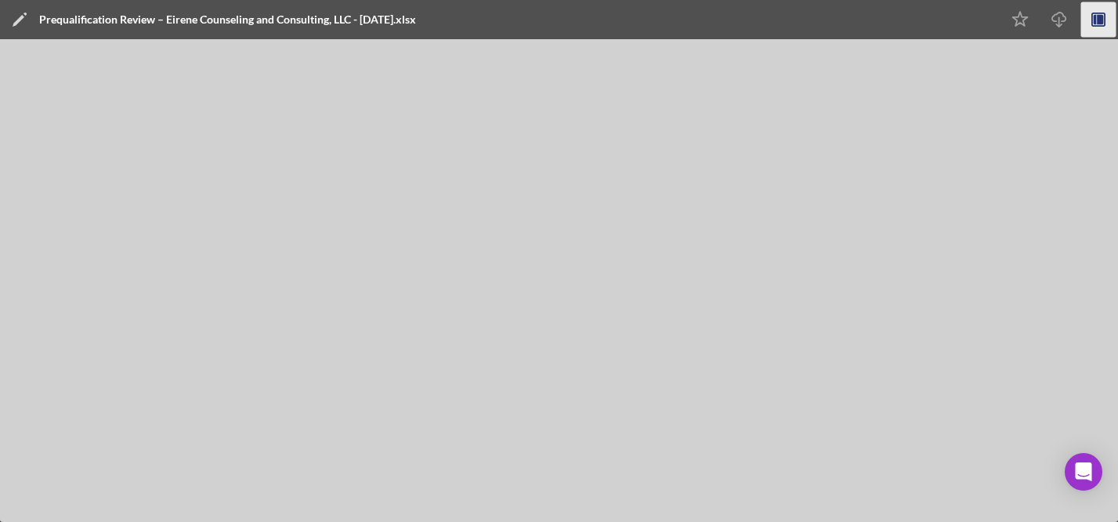
click at [1101, 26] on rect "button" at bounding box center [1099, 19] width 13 height 13
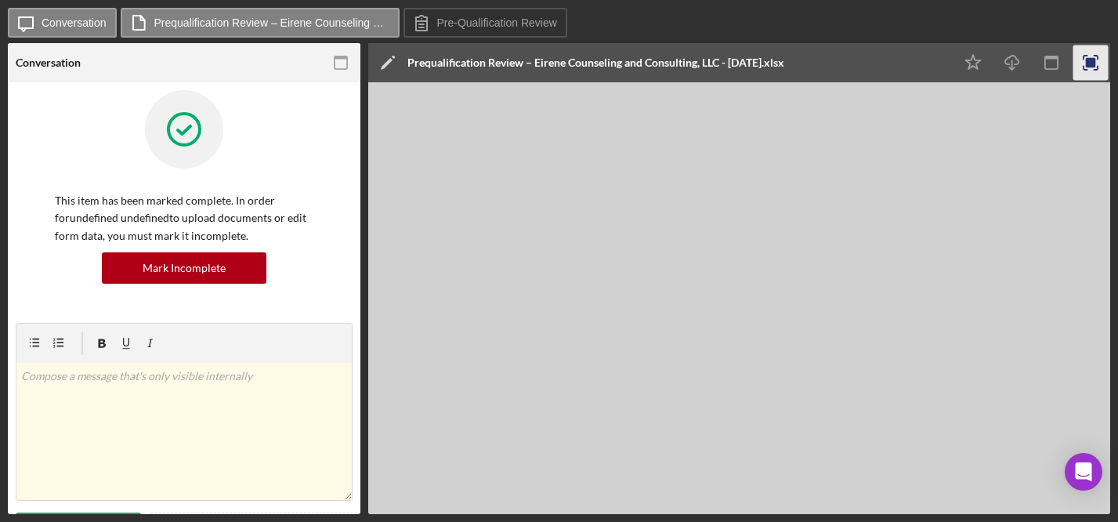
click at [1062, 62] on icon "button" at bounding box center [1052, 62] width 35 height 35
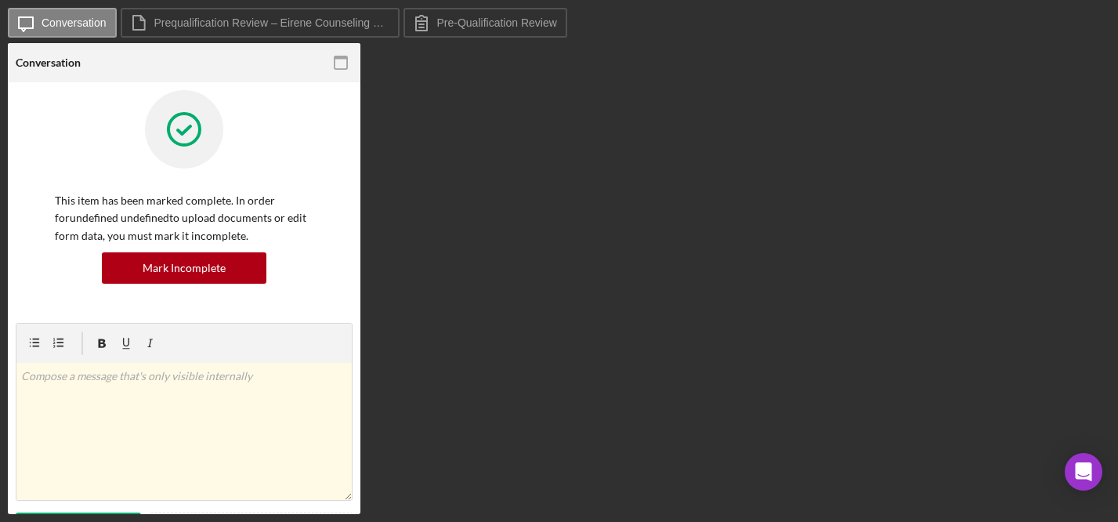
click at [289, 63] on div at bounding box center [302, 62] width 118 height 39
click at [340, 62] on icon "button" at bounding box center [341, 62] width 35 height 35
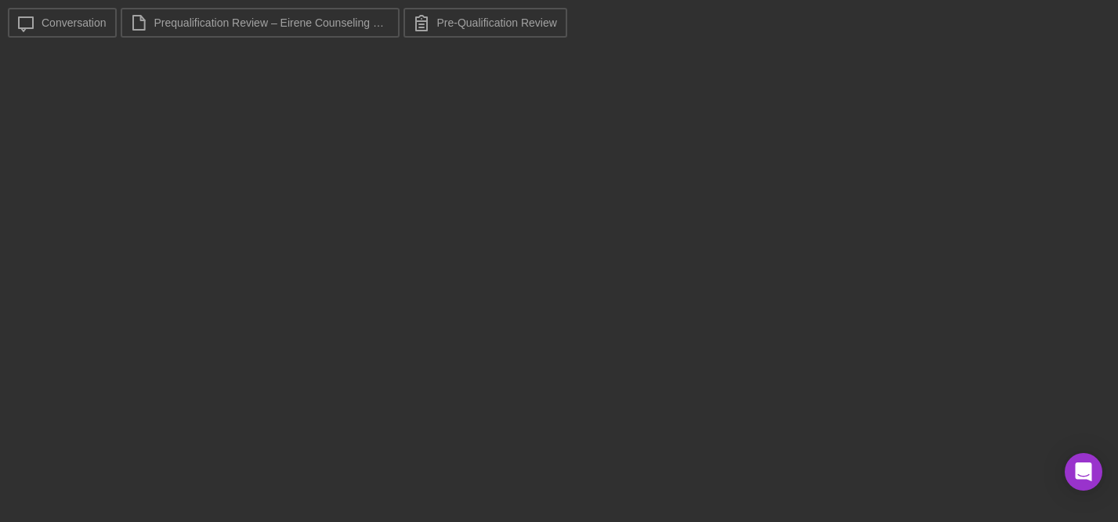
click at [449, 95] on div "Conversation Pre-Qualification Review Pre-Qualification Review This item has be…" at bounding box center [559, 278] width 1103 height 471
click at [451, 26] on label "Pre-Qualification Review" at bounding box center [497, 22] width 120 height 13
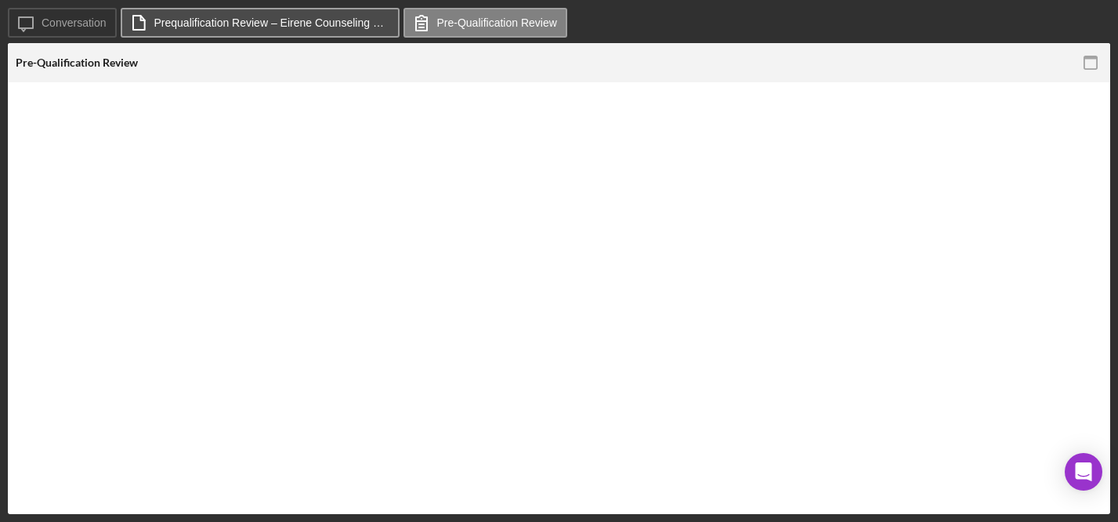
drag, startPoint x: 309, startPoint y: 15, endPoint x: 289, endPoint y: 20, distance: 20.3
click at [309, 15] on button "Prequalification Review – Eirene Counseling and Consulting, LLC - [DATE].xlsx" at bounding box center [260, 23] width 279 height 30
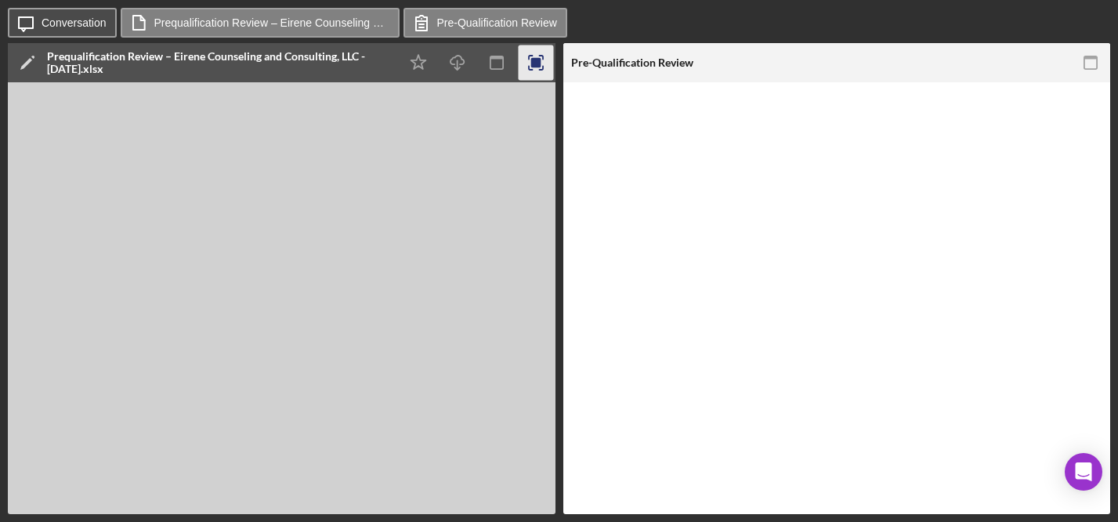
click at [75, 27] on label "Conversation" at bounding box center [74, 22] width 65 height 13
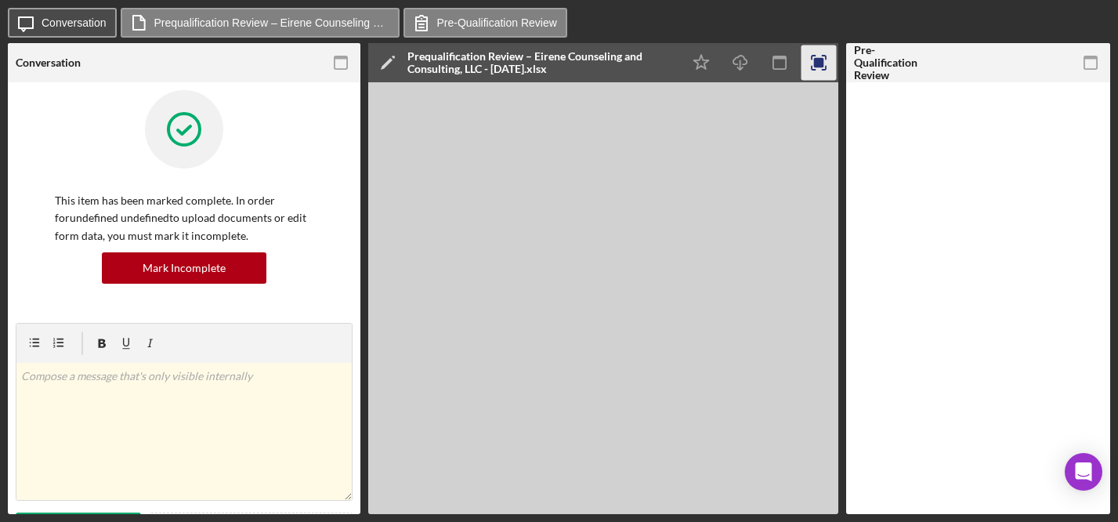
click at [60, 17] on label "Conversation" at bounding box center [74, 22] width 65 height 13
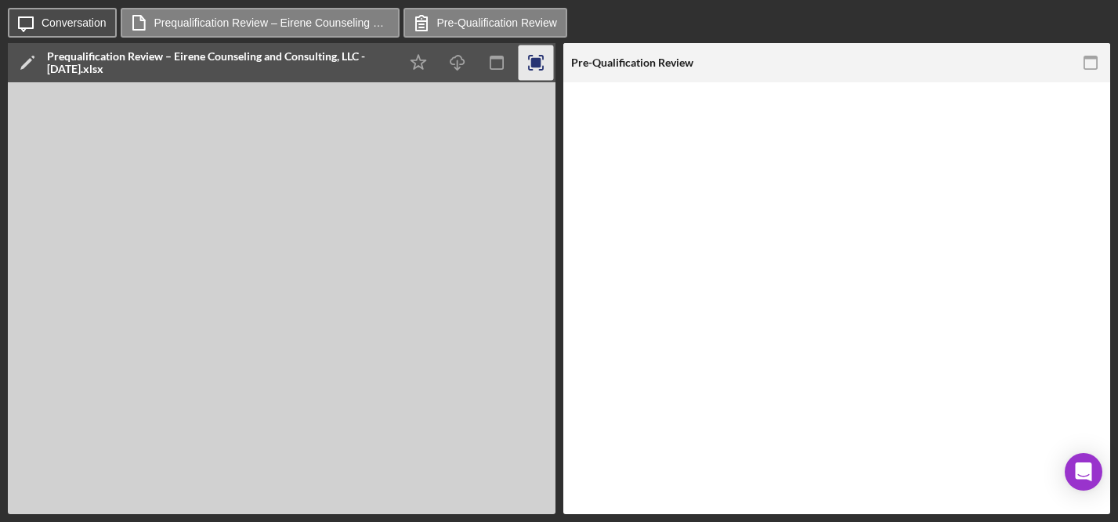
click at [68, 23] on label "Conversation" at bounding box center [74, 22] width 65 height 13
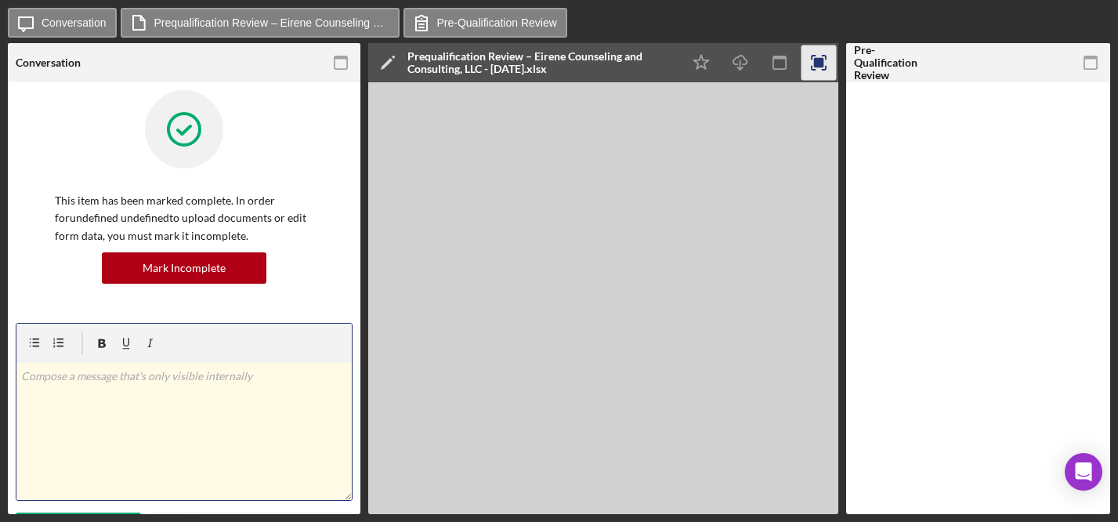
drag, startPoint x: 112, startPoint y: 514, endPoint x: 0, endPoint y: 426, distance: 142.4
click at [0, 457] on html "Icon/Message Conversation Prequalification Review – Eirene Counseling and Consu…" at bounding box center [559, 261] width 1118 height 522
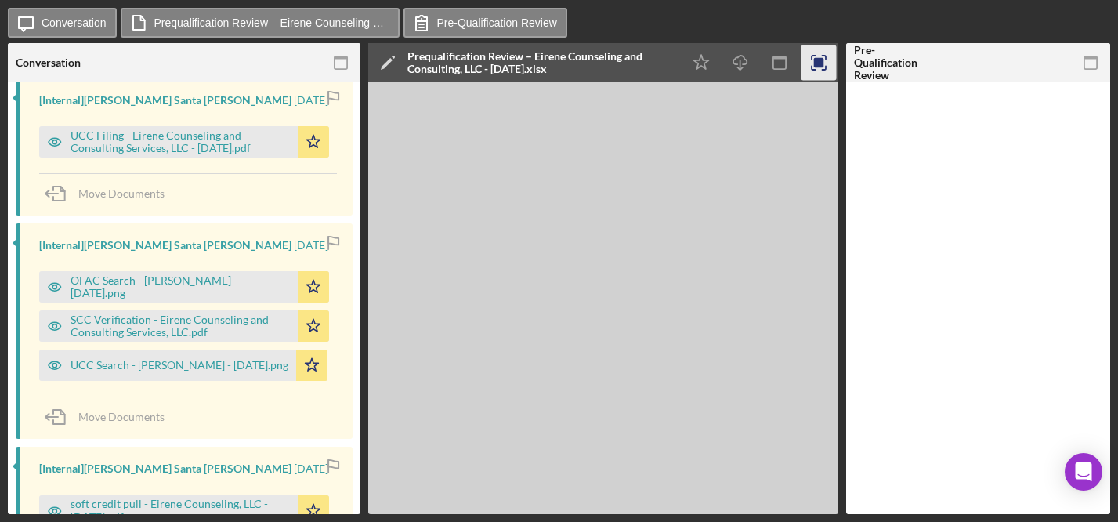
scroll to position [737, 0]
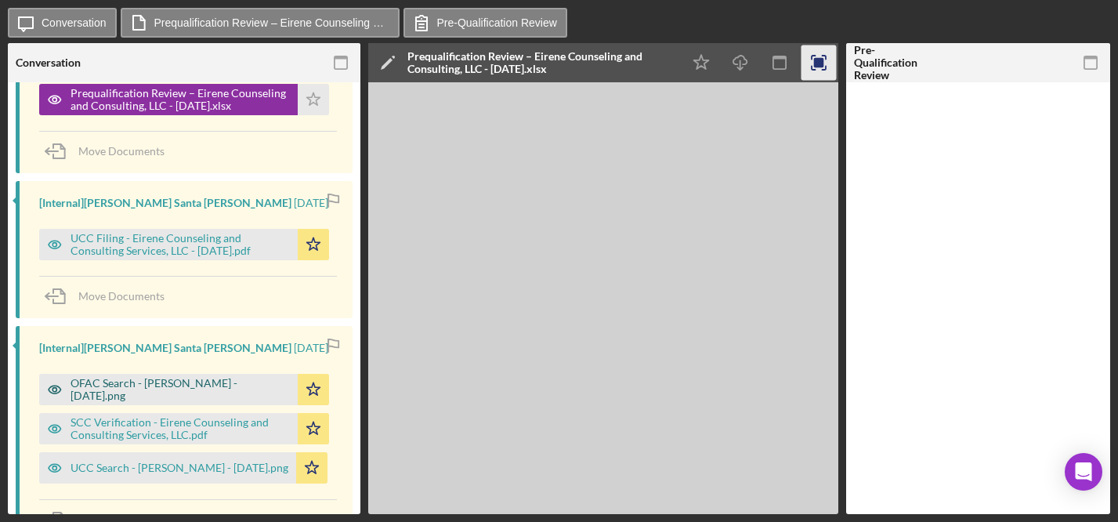
click at [152, 384] on div "OFAC Search - [PERSON_NAME] - [DATE].png" at bounding box center [180, 389] width 219 height 25
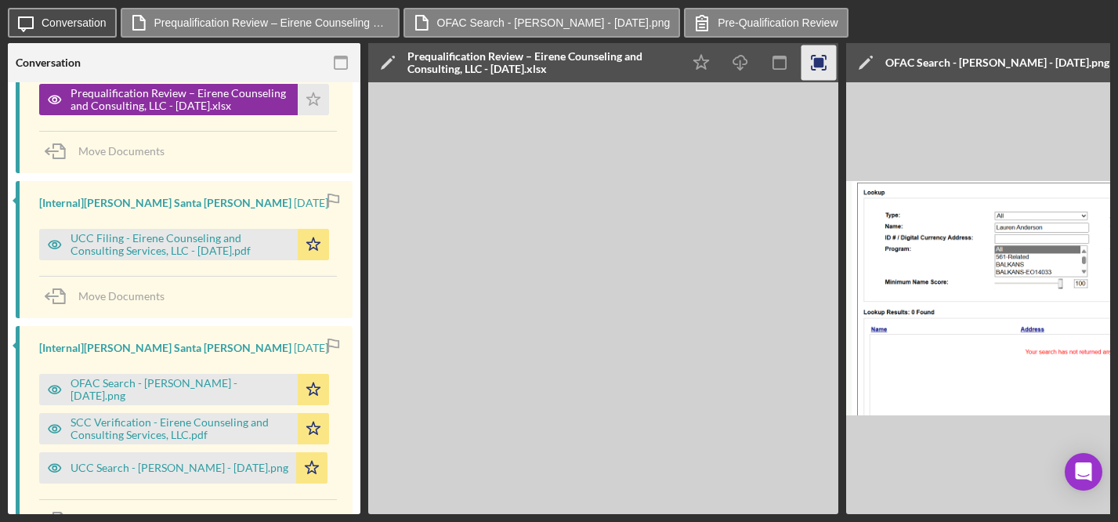
click at [72, 17] on label "Conversation" at bounding box center [74, 22] width 65 height 13
